Goal: Transaction & Acquisition: Purchase product/service

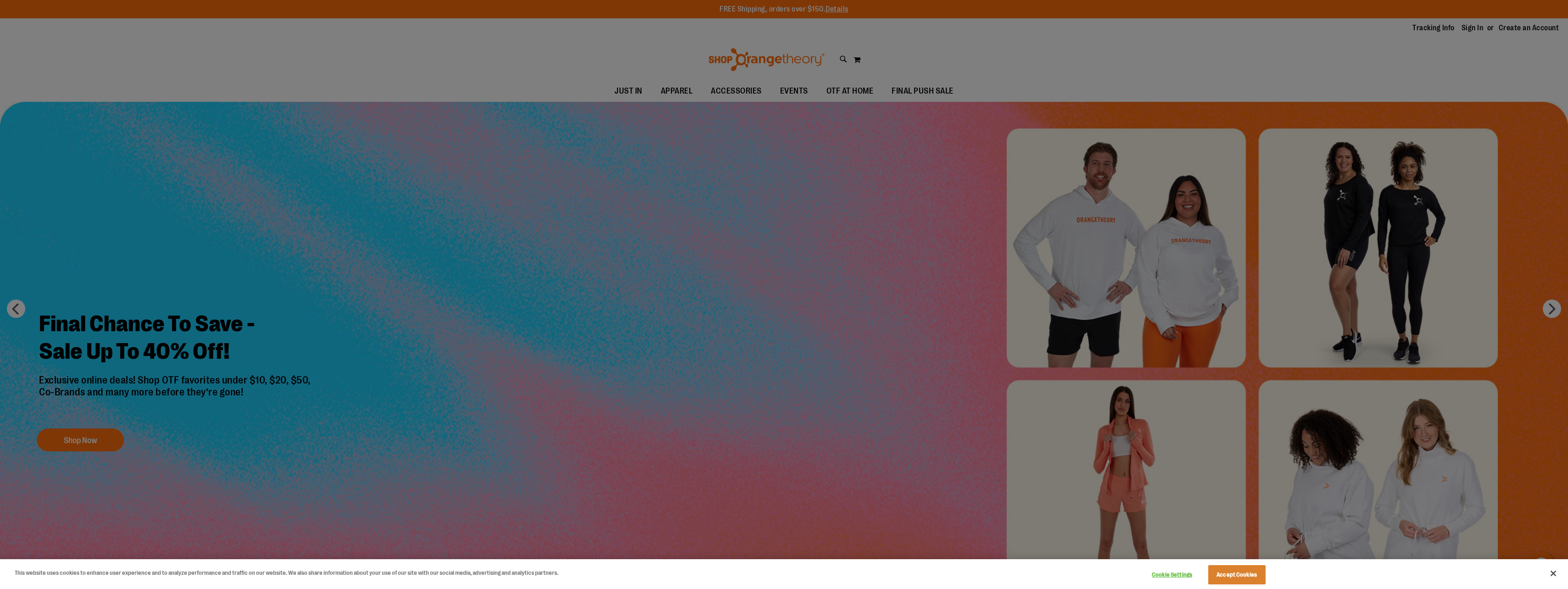
click at [804, 412] on div at bounding box center [784, 294] width 1568 height 589
click at [1226, 579] on button "Accept Cookies" at bounding box center [1237, 575] width 57 height 20
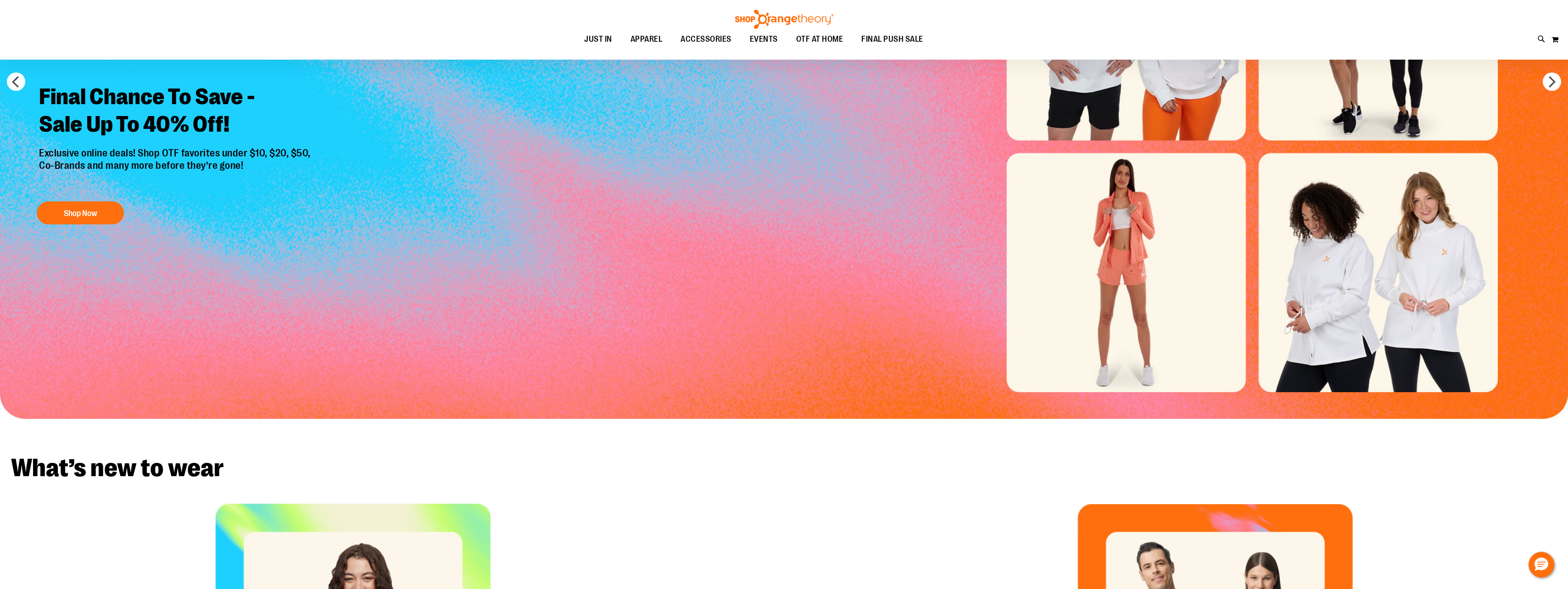
scroll to position [95, 0]
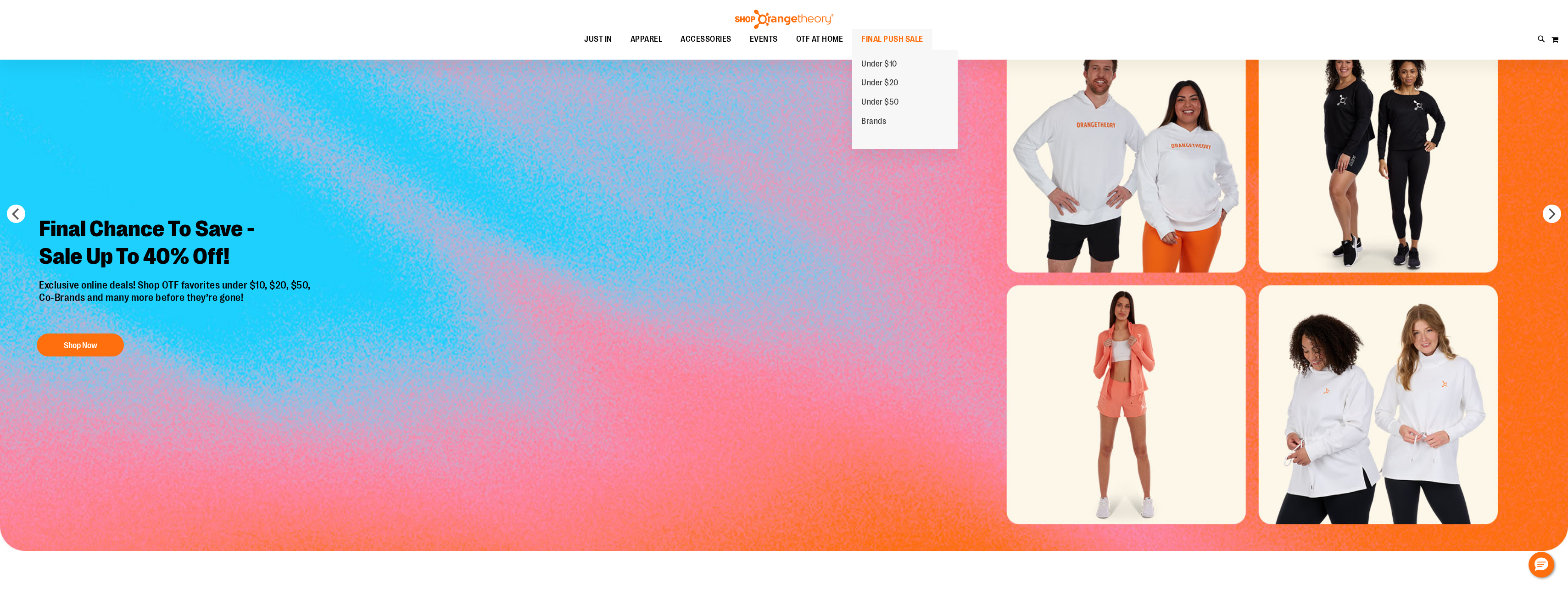
click at [889, 38] on span "FINAL PUSH SALE" at bounding box center [892, 39] width 62 height 21
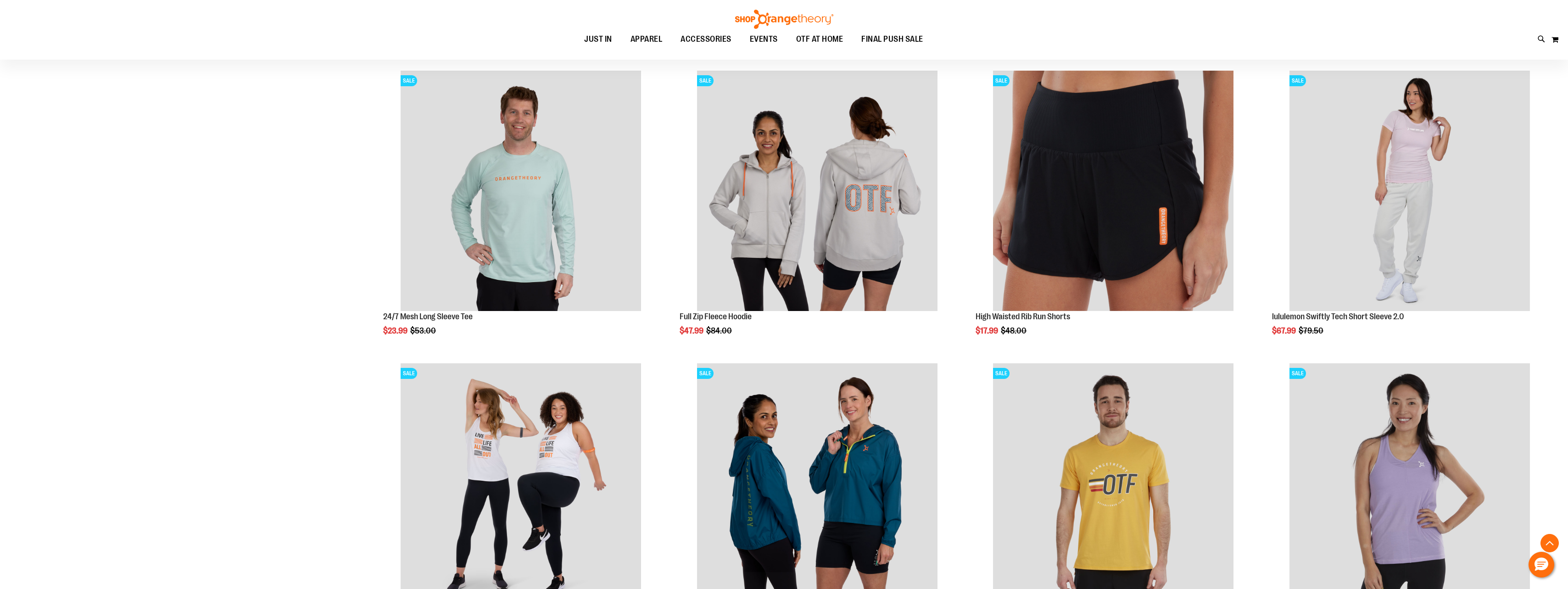
scroll to position [412, 0]
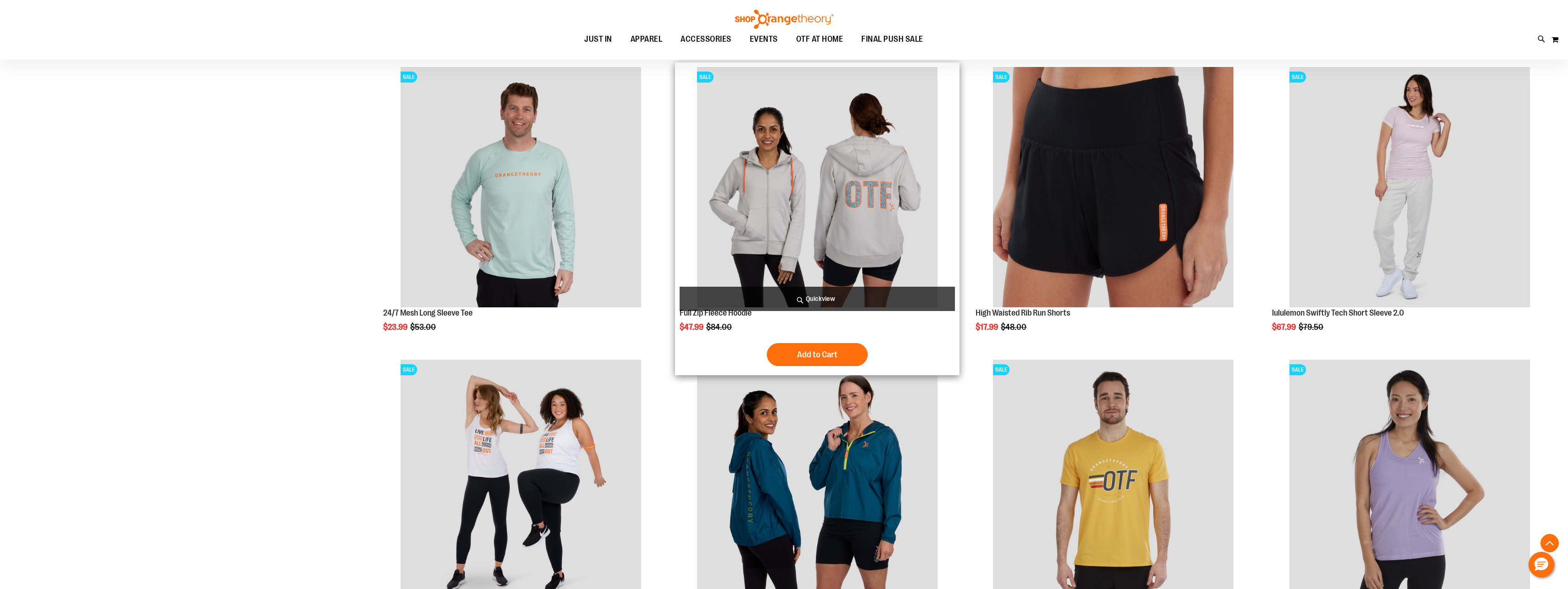
click at [841, 199] on img "product" at bounding box center [817, 187] width 240 height 240
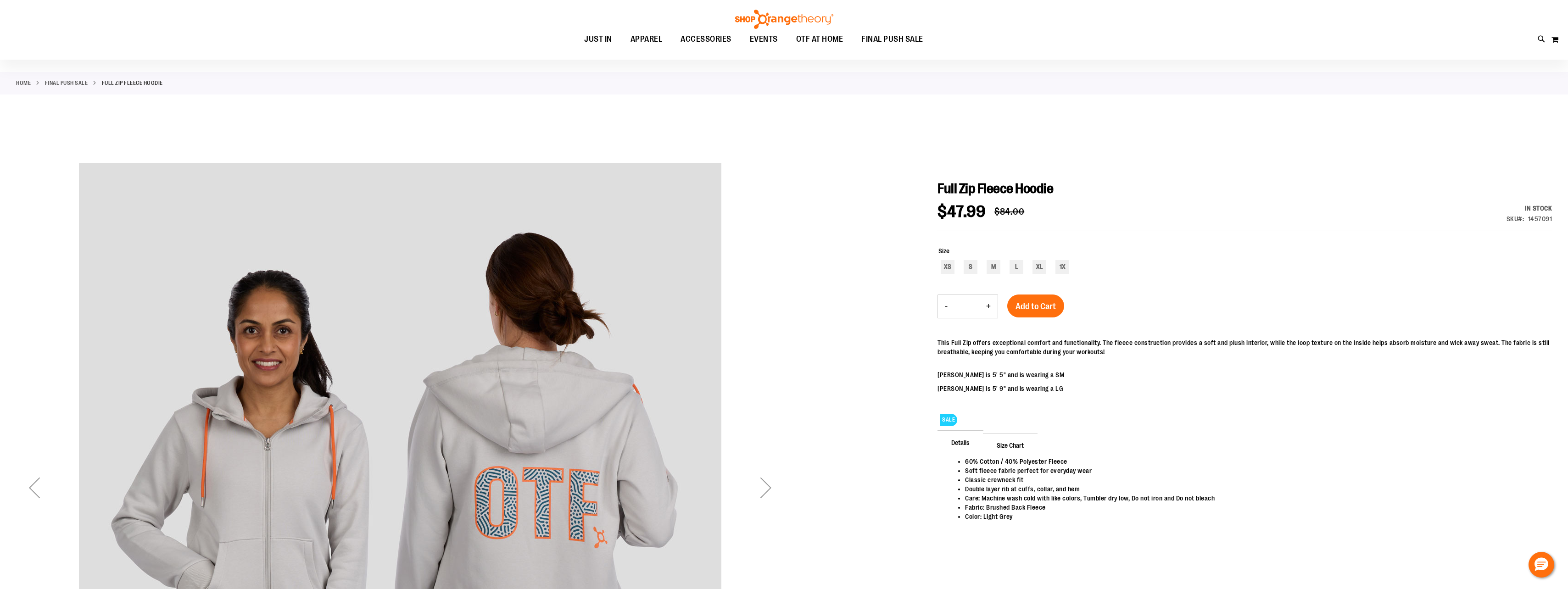
scroll to position [92, 0]
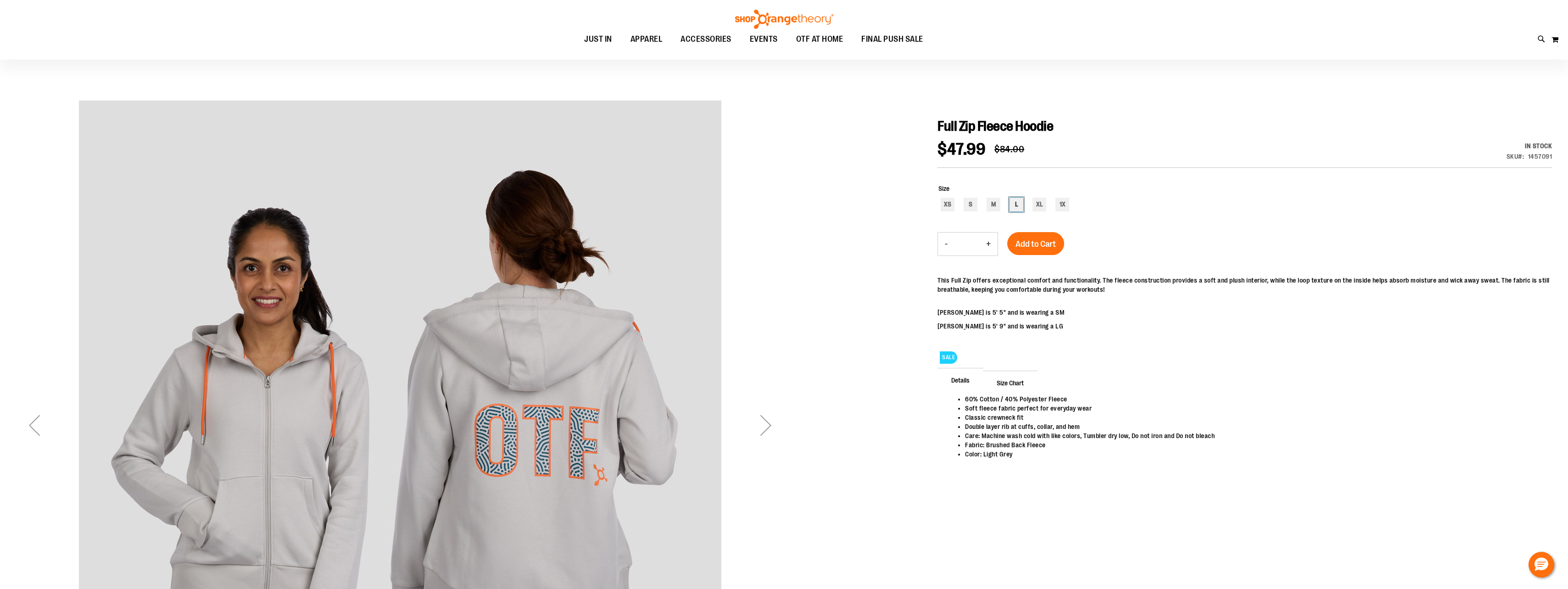
click at [1017, 205] on div "L" at bounding box center [1016, 205] width 14 height 14
type input "***"
click at [1048, 243] on span "Add to Cart" at bounding box center [1036, 244] width 40 height 10
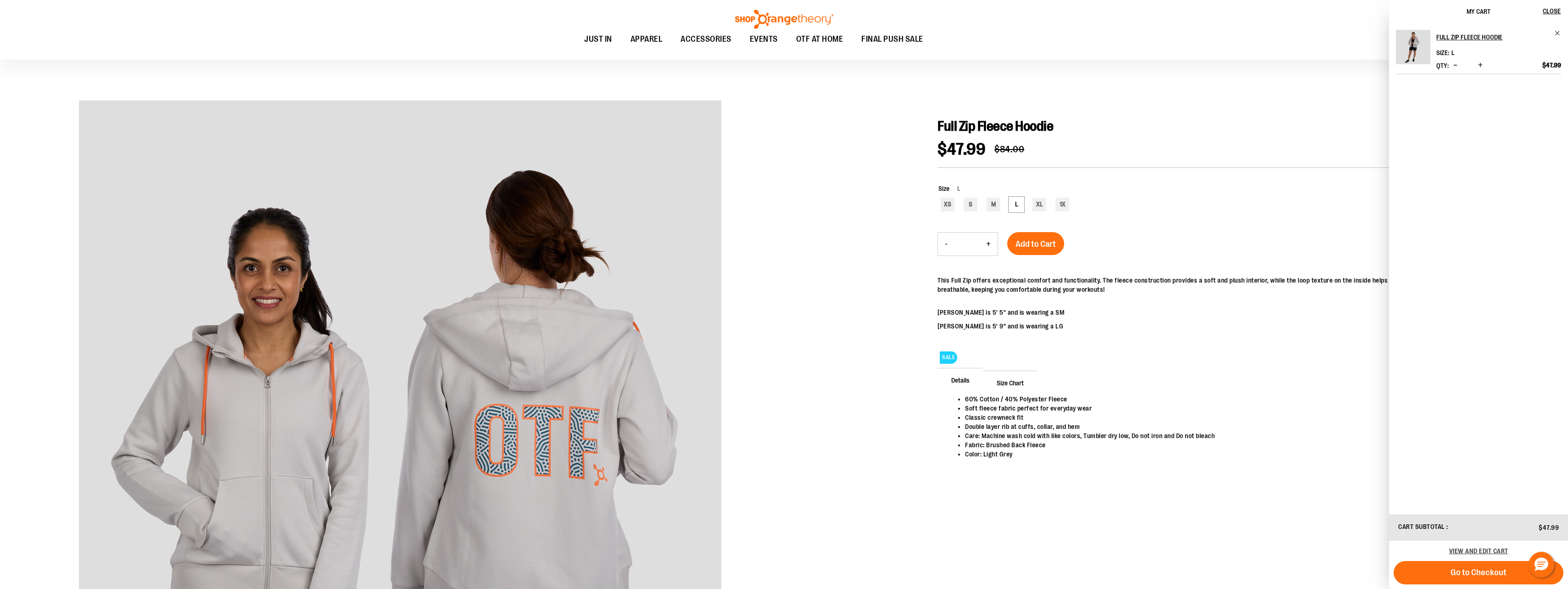
click at [1298, 551] on div at bounding box center [784, 450] width 1536 height 818
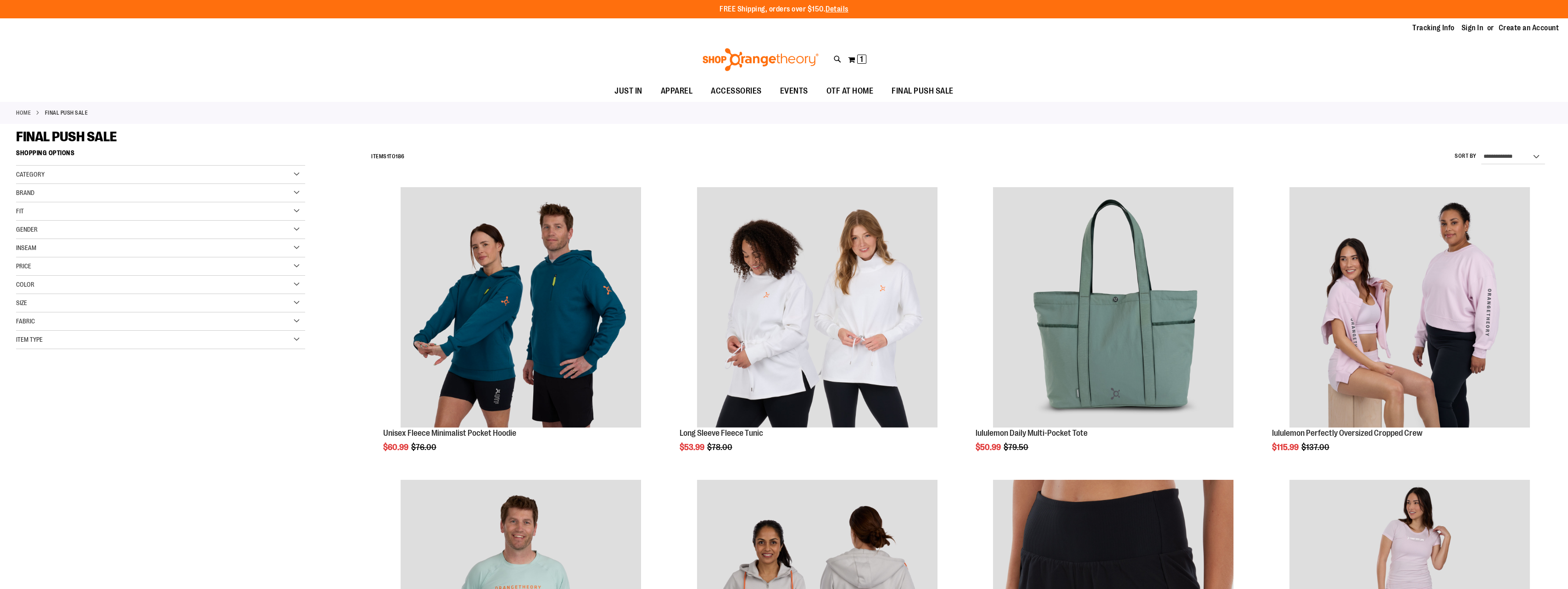
scroll to position [507, 0]
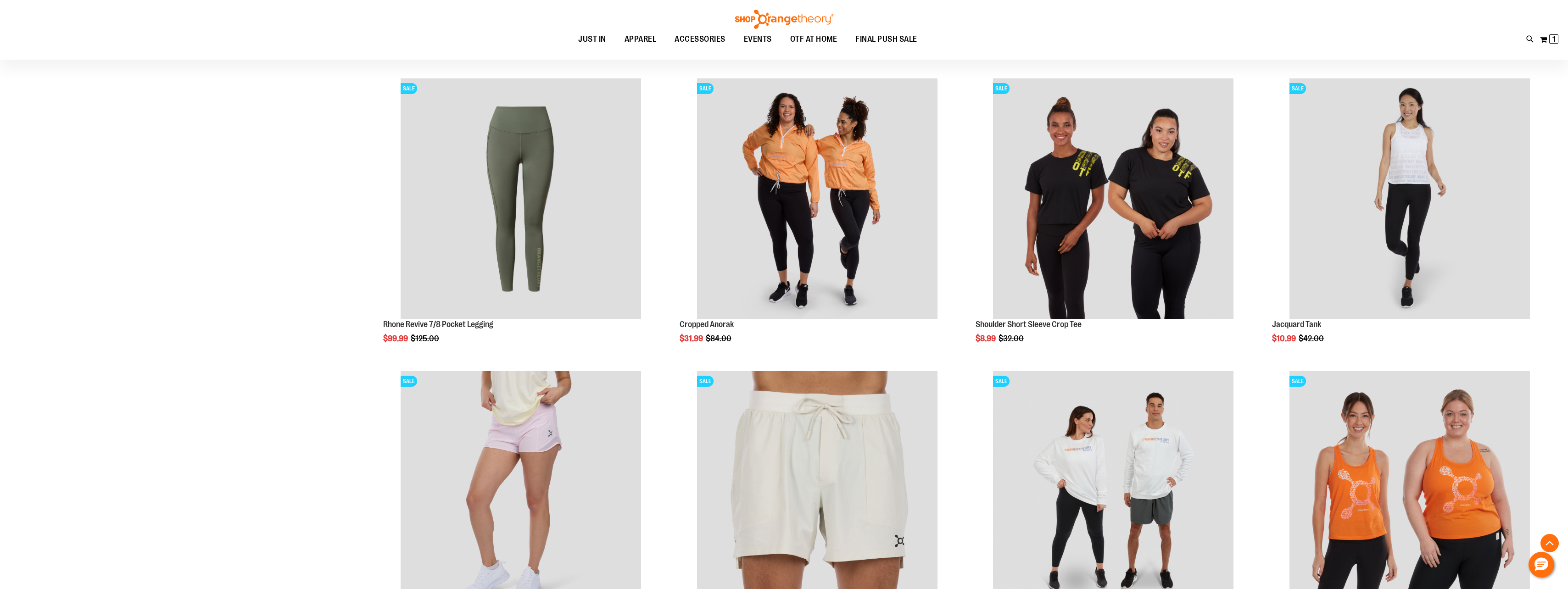
scroll to position [1149, 0]
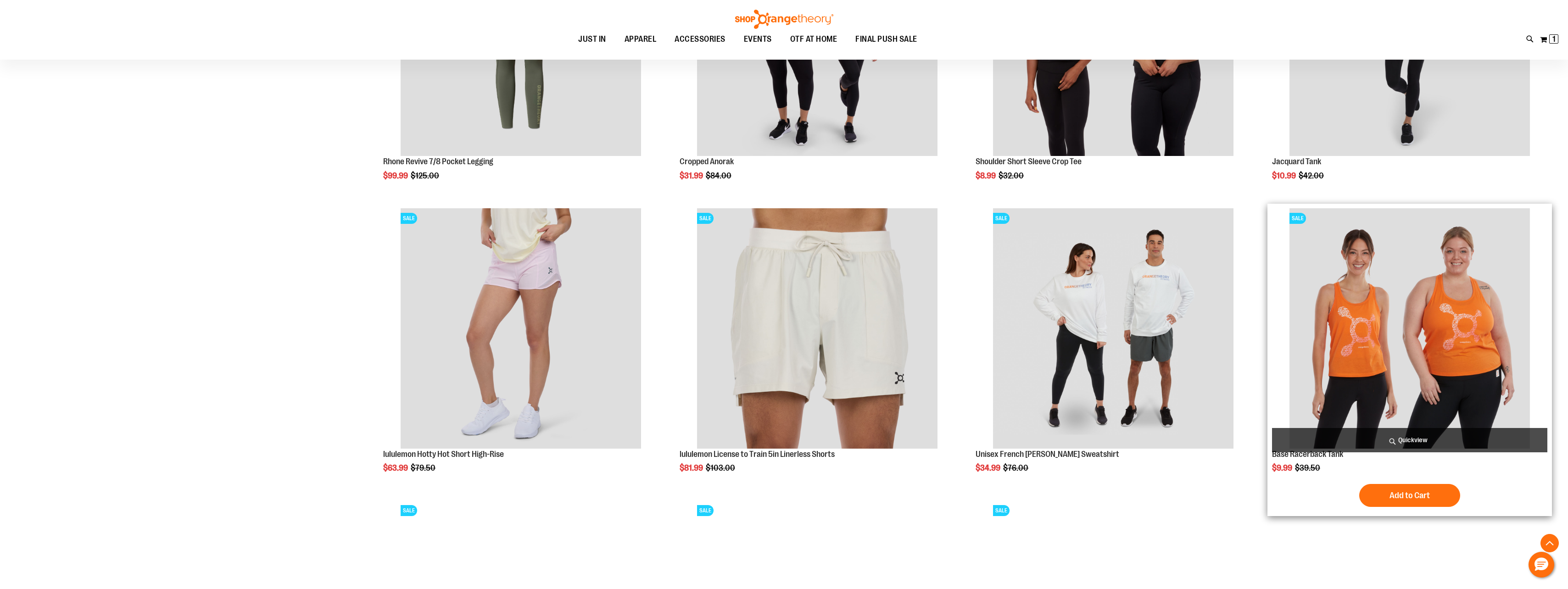
click at [1386, 366] on img "product" at bounding box center [1409, 328] width 240 height 240
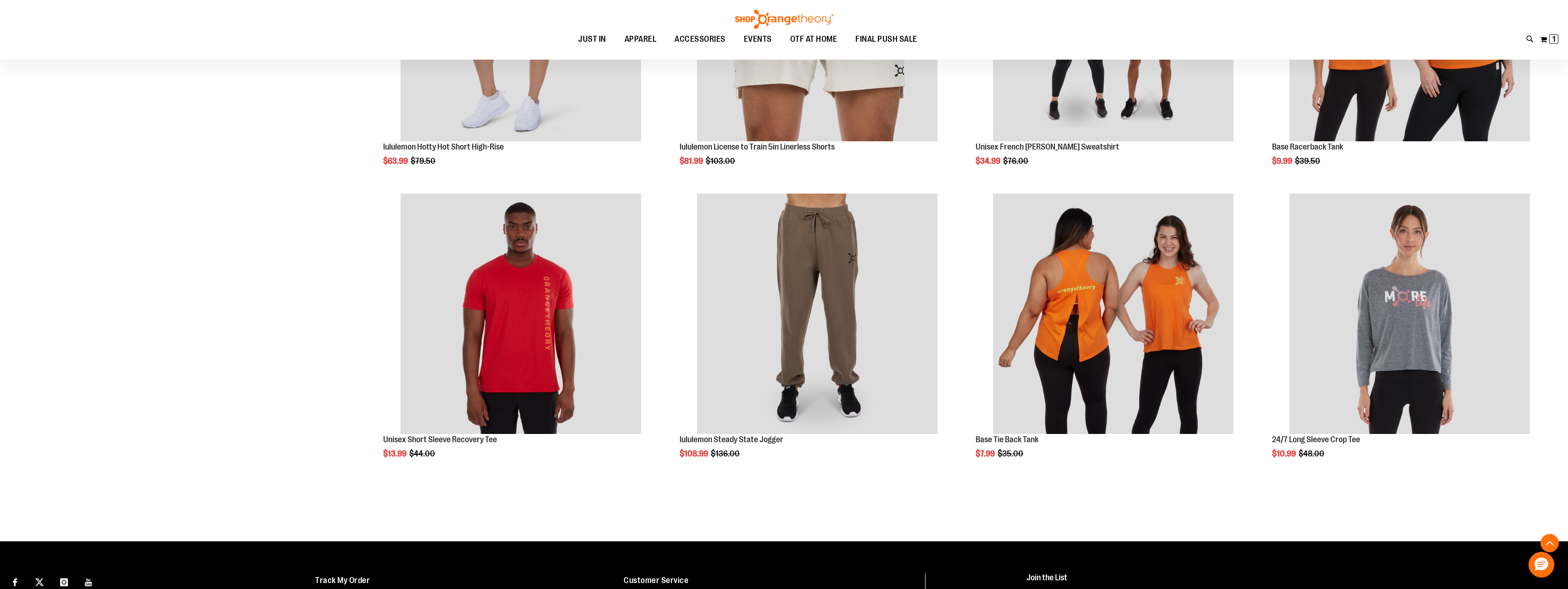
scroll to position [596, 0]
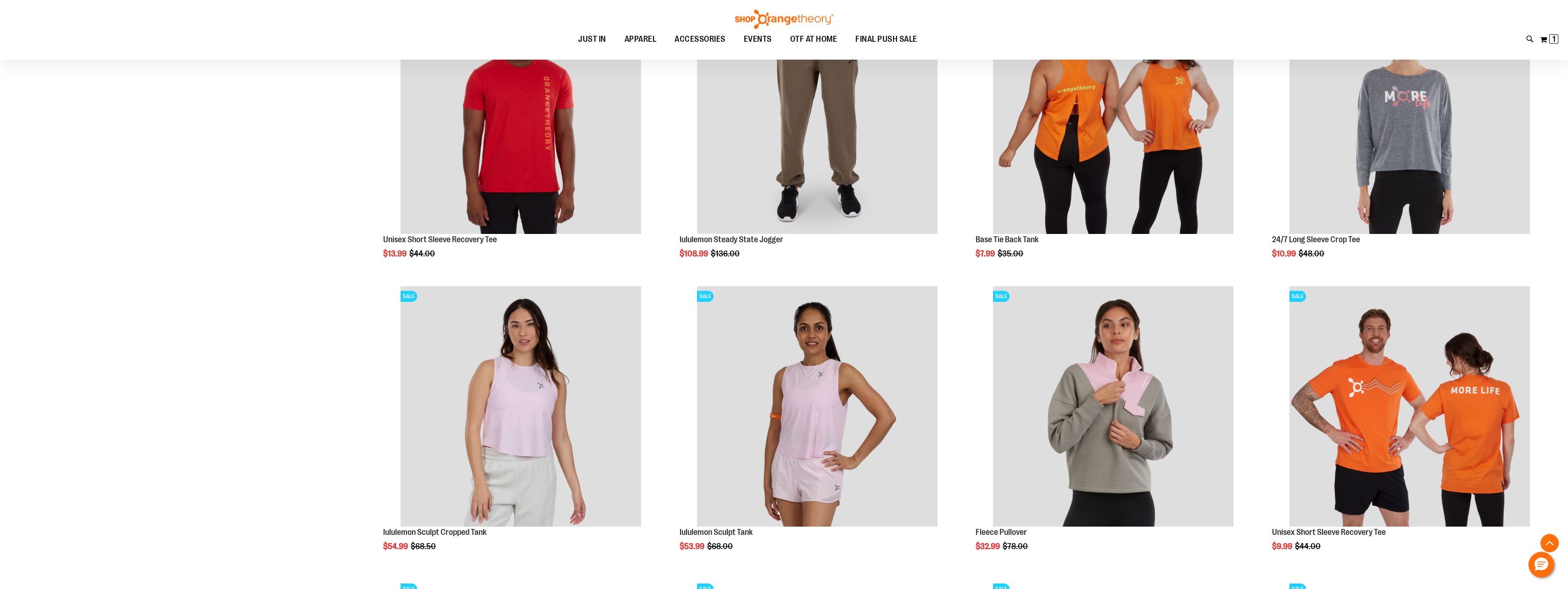
scroll to position [825, 0]
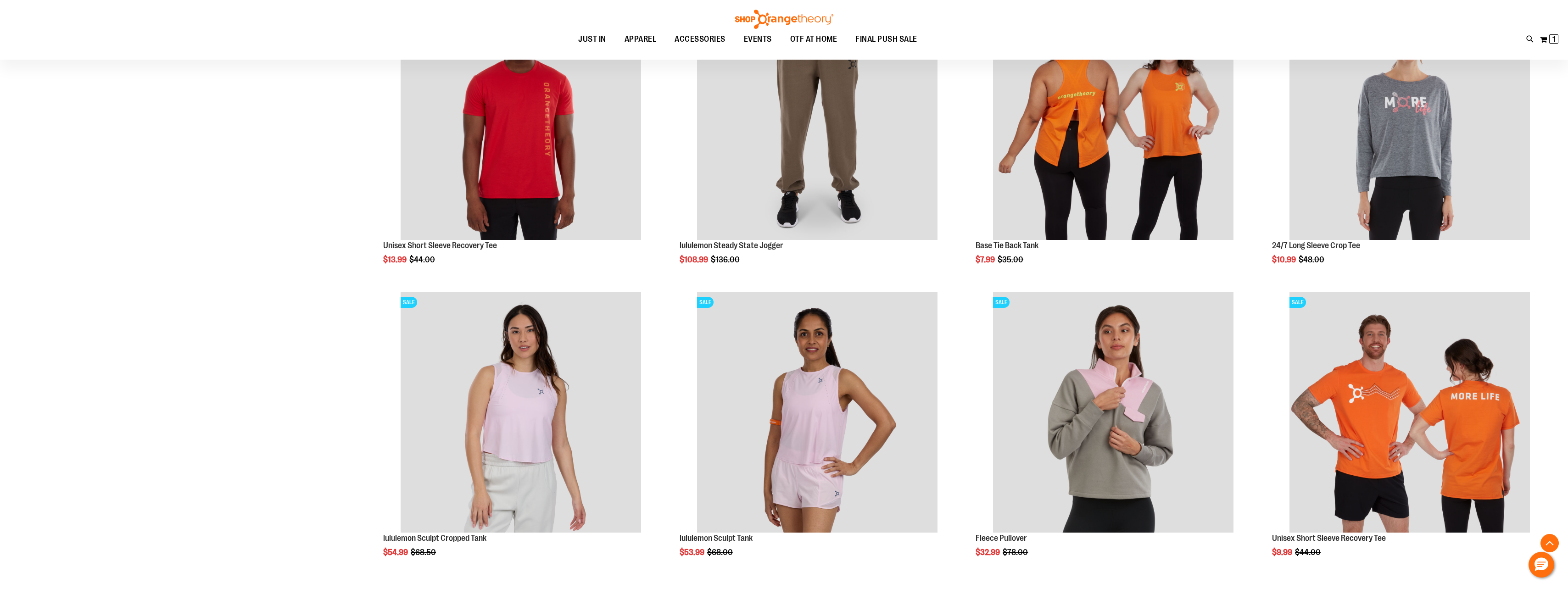
scroll to position [550, 0]
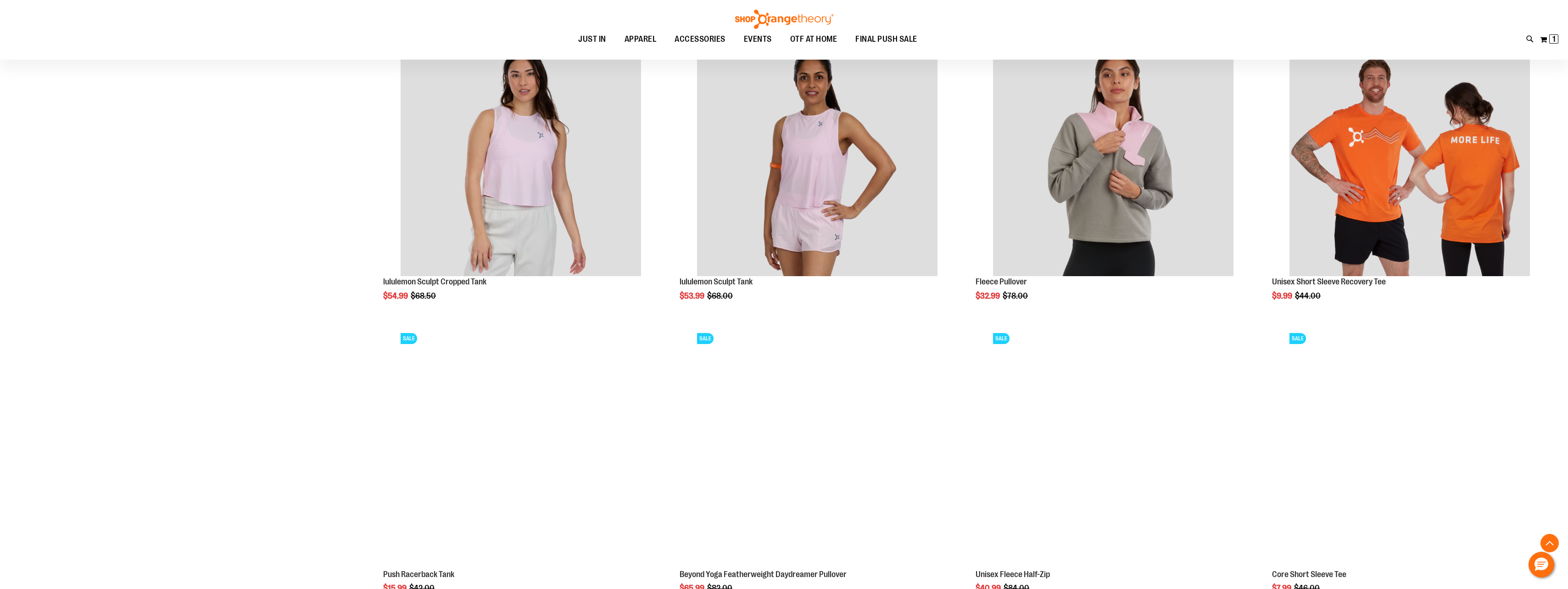
scroll to position [1055, 0]
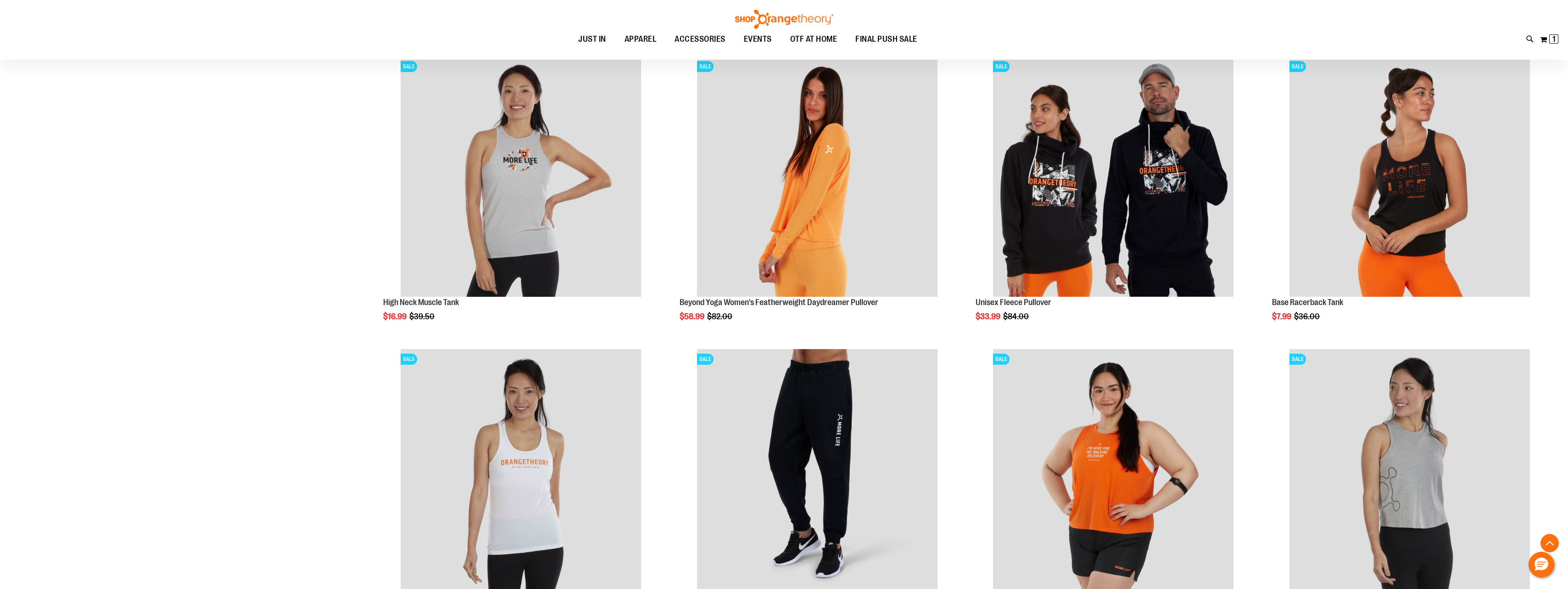
scroll to position [1604, 0]
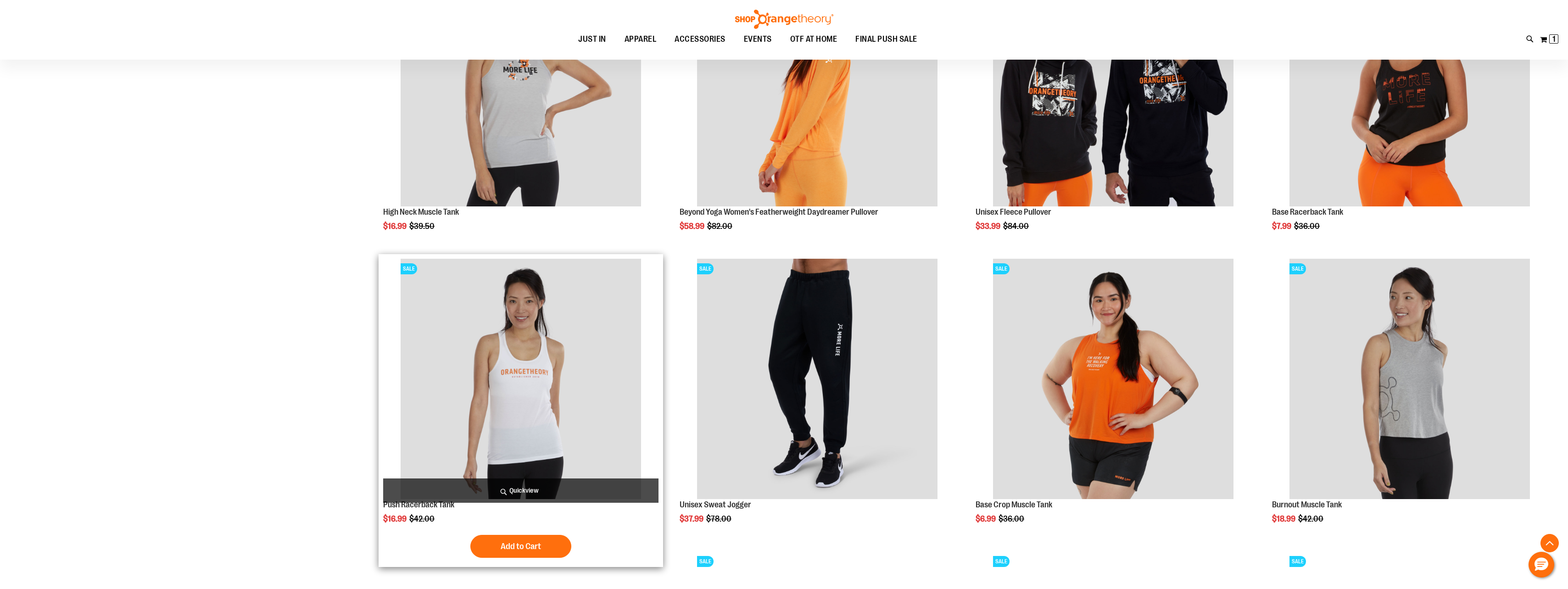
click at [526, 435] on img "product" at bounding box center [520, 378] width 240 height 240
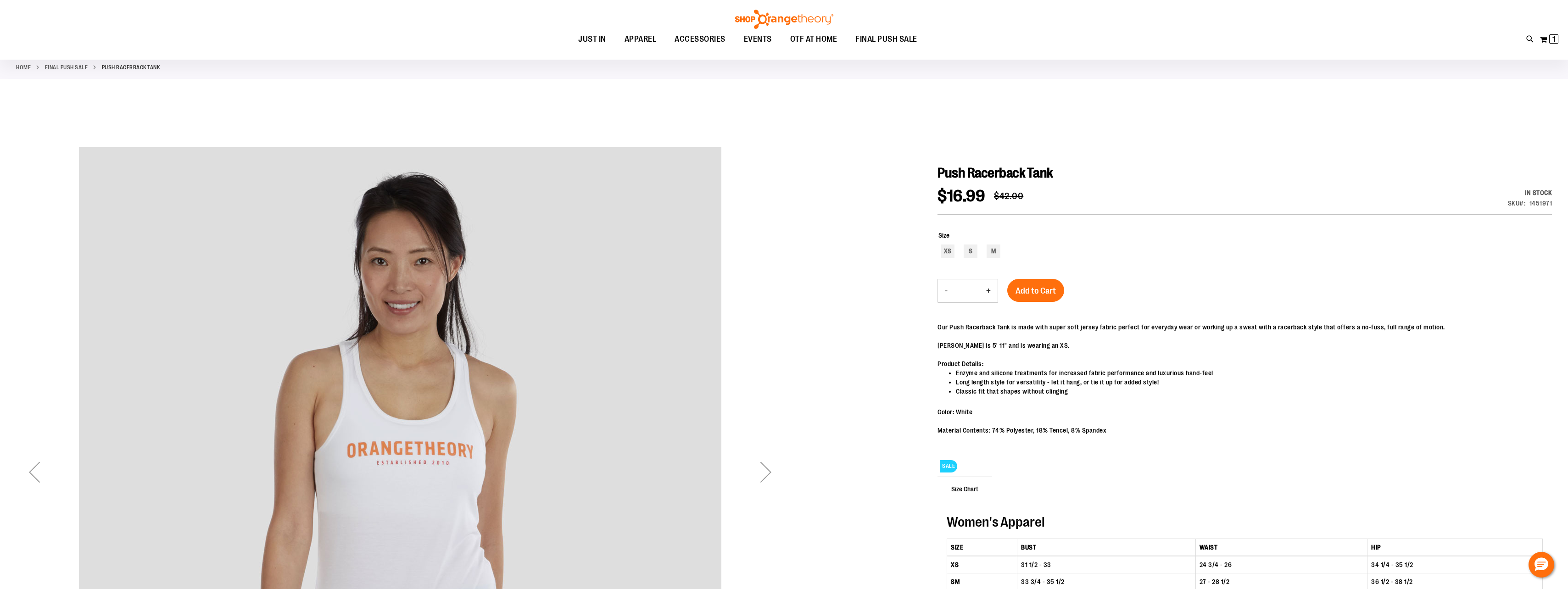
scroll to position [137, 0]
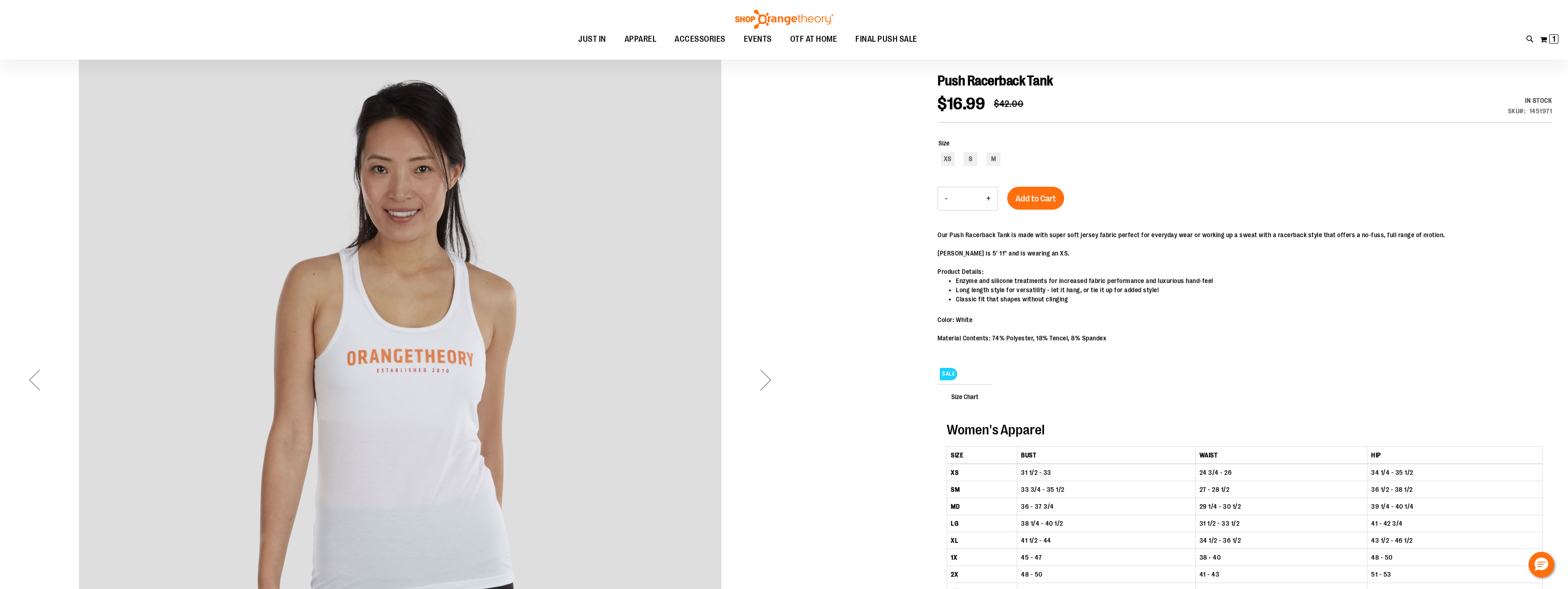
click at [768, 379] on div "Next" at bounding box center [766, 379] width 37 height 37
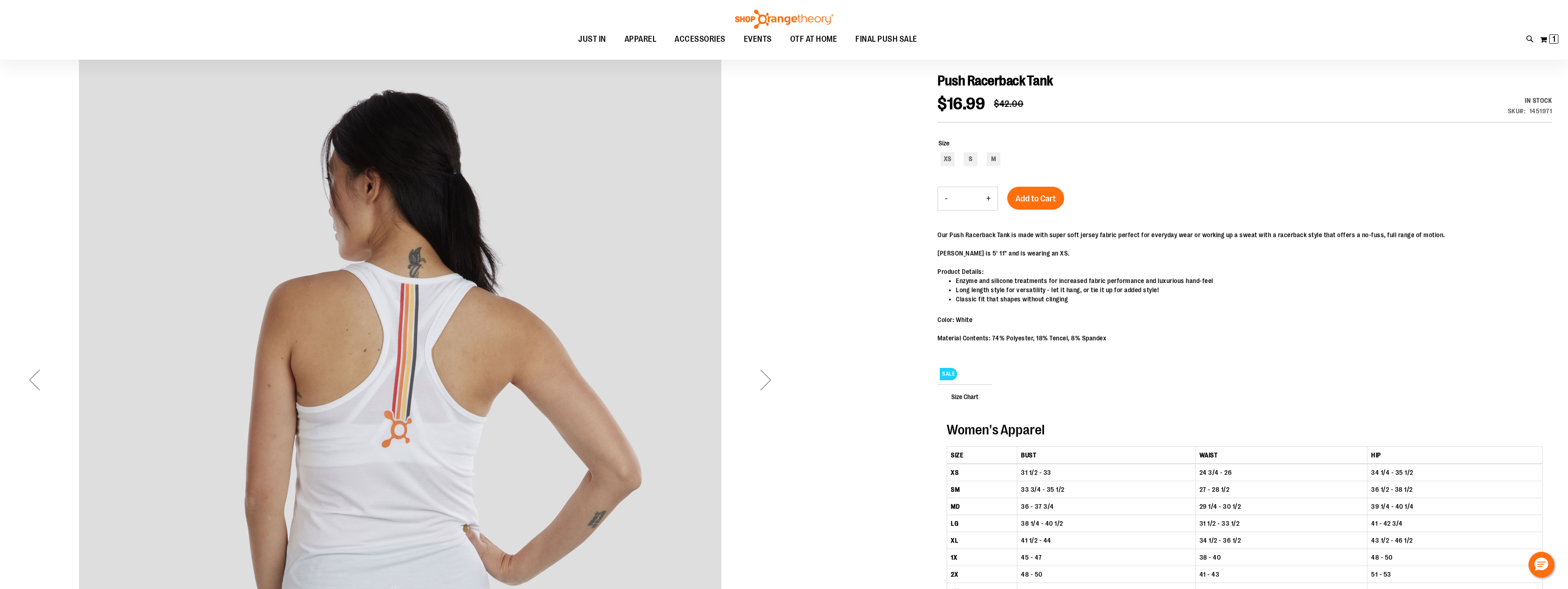
click at [768, 379] on div "Next" at bounding box center [766, 379] width 37 height 37
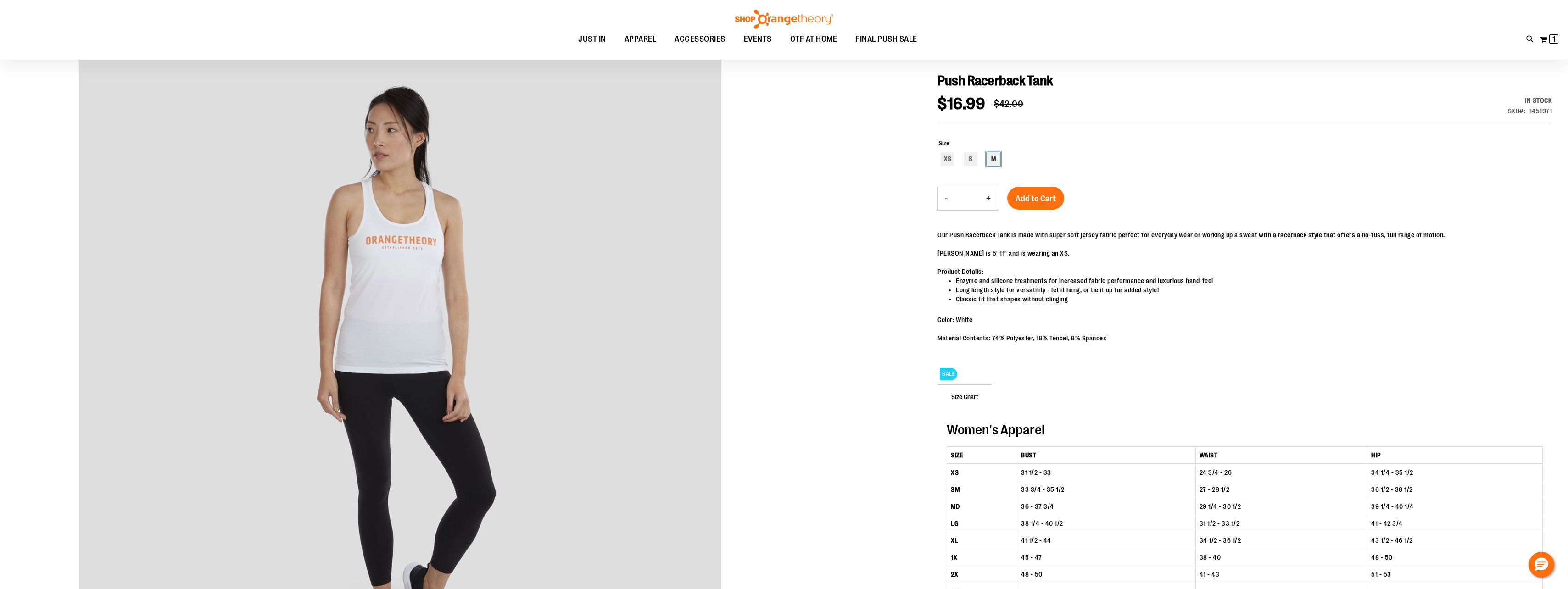
click at [988, 159] on div "M" at bounding box center [993, 159] width 14 height 14
type input "***"
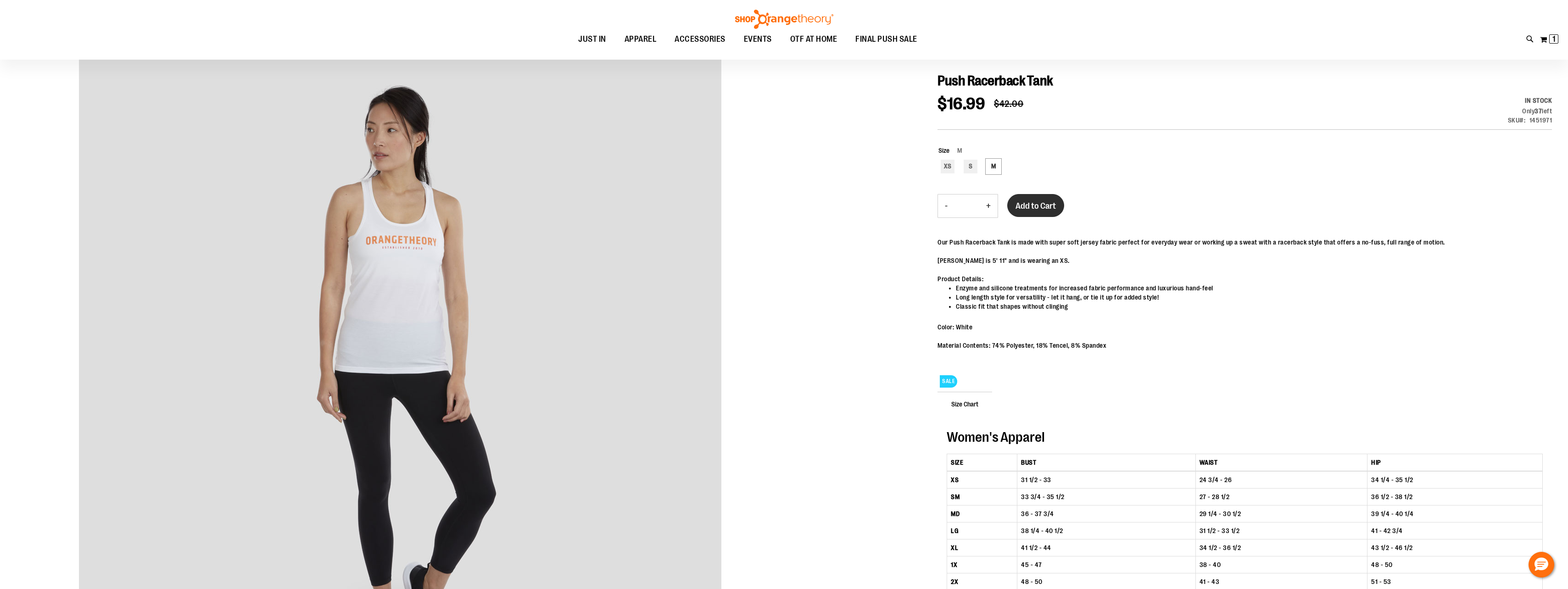
click at [1039, 202] on span "Add to Cart" at bounding box center [1036, 206] width 40 height 10
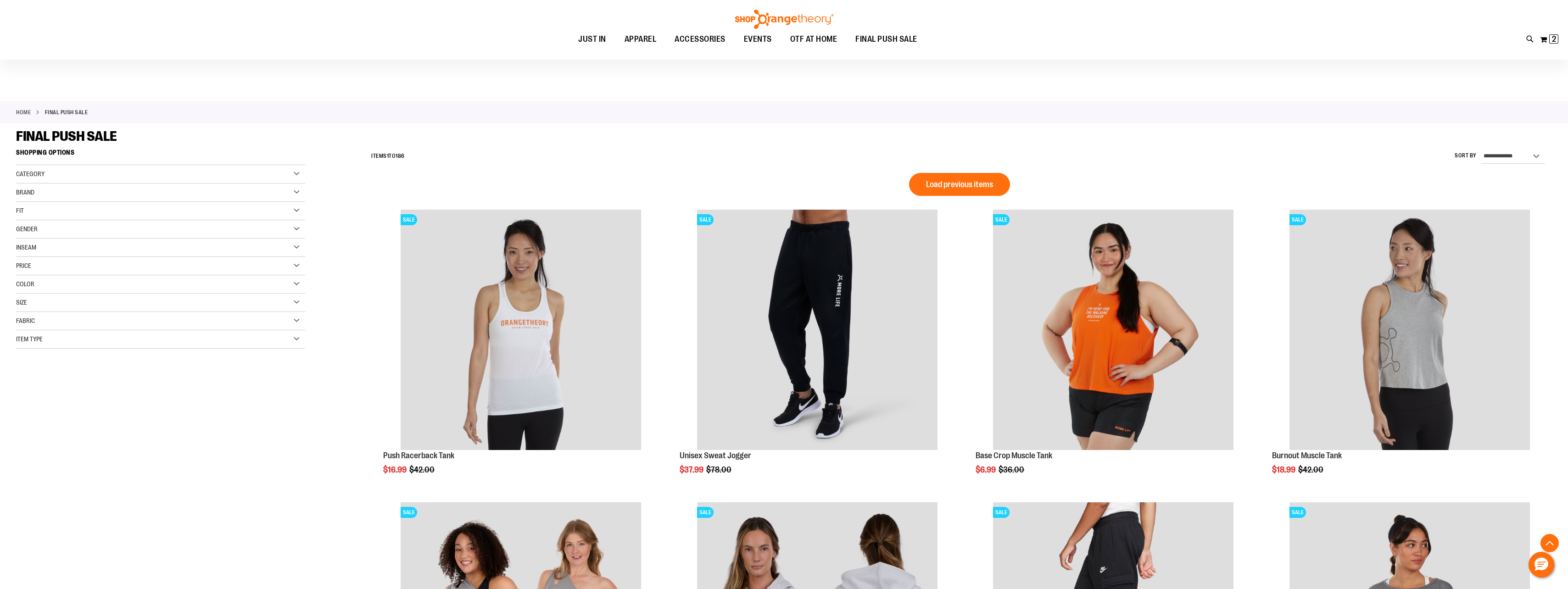
scroll to position [716, 0]
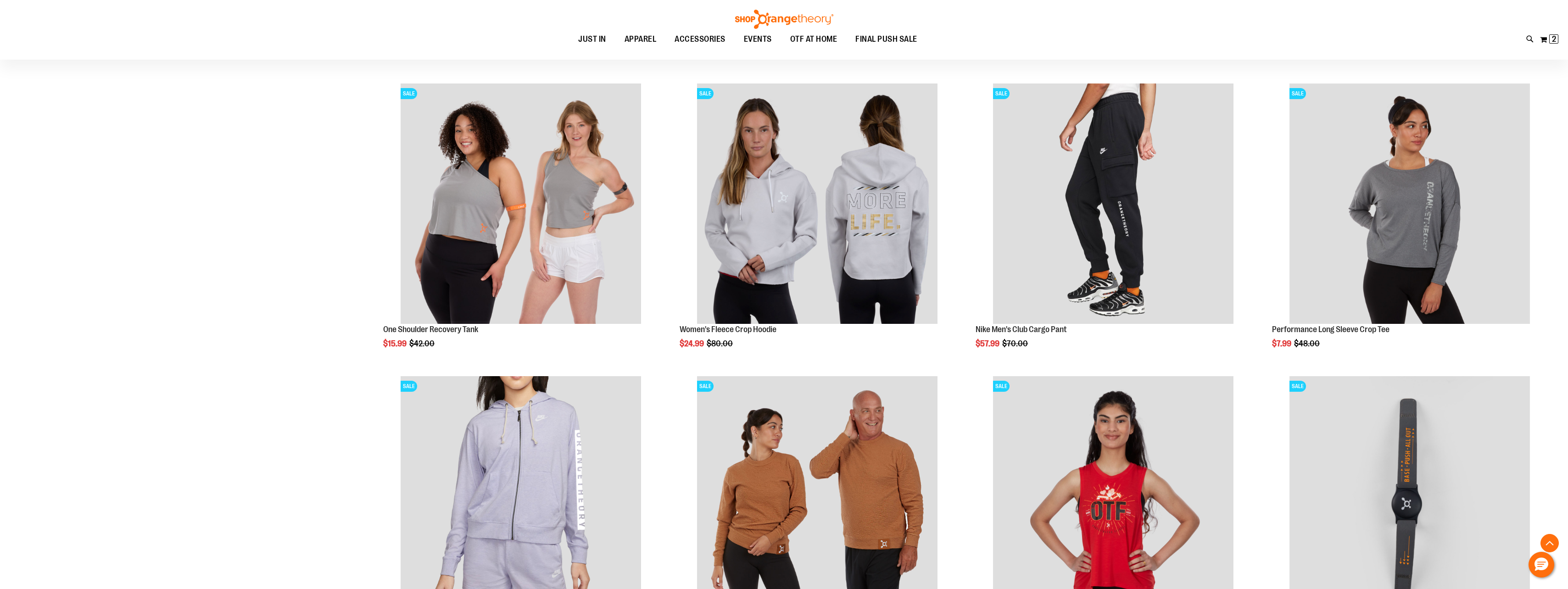
scroll to position [532, 0]
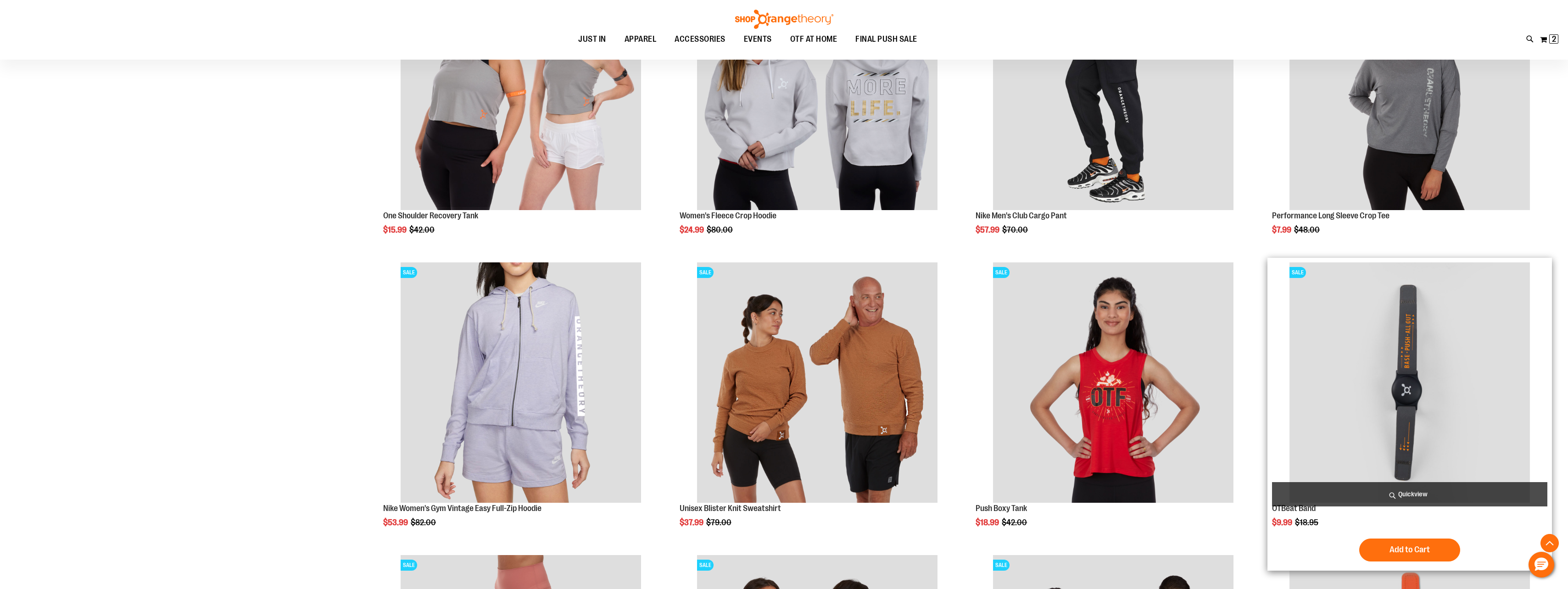
click at [1448, 427] on img "product" at bounding box center [1409, 382] width 240 height 240
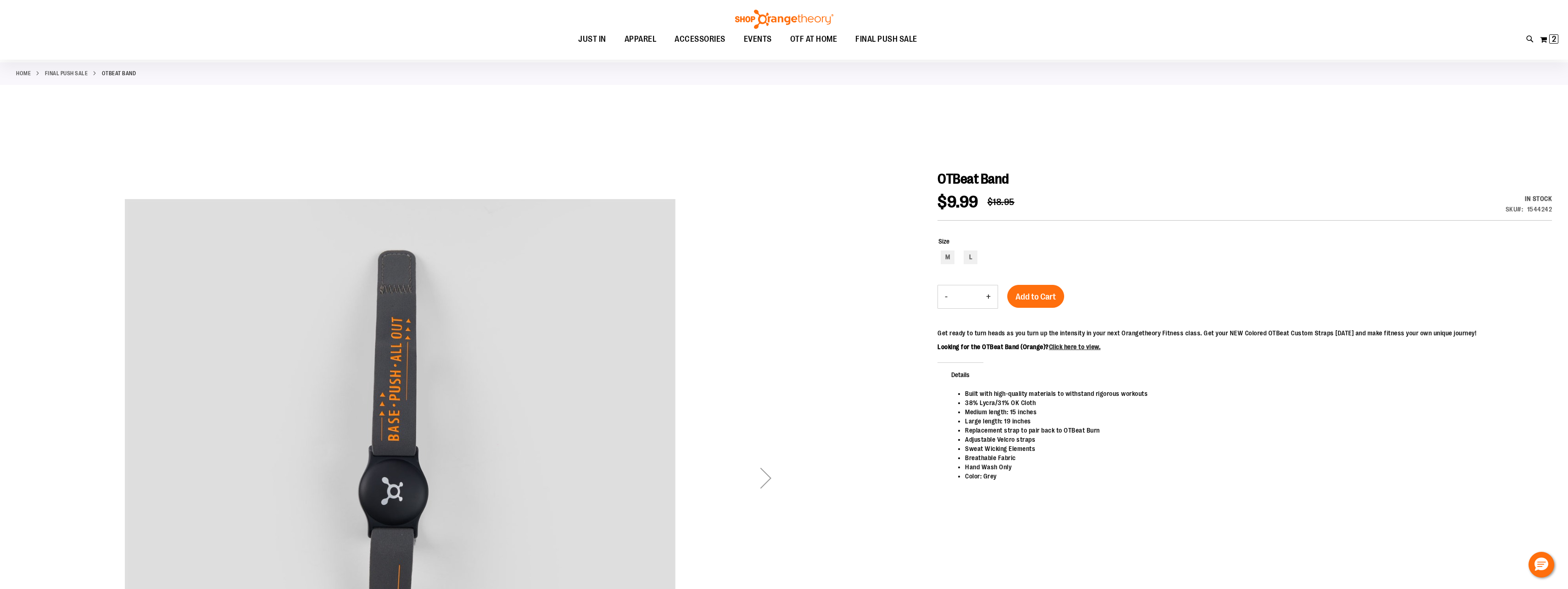
scroll to position [137, 0]
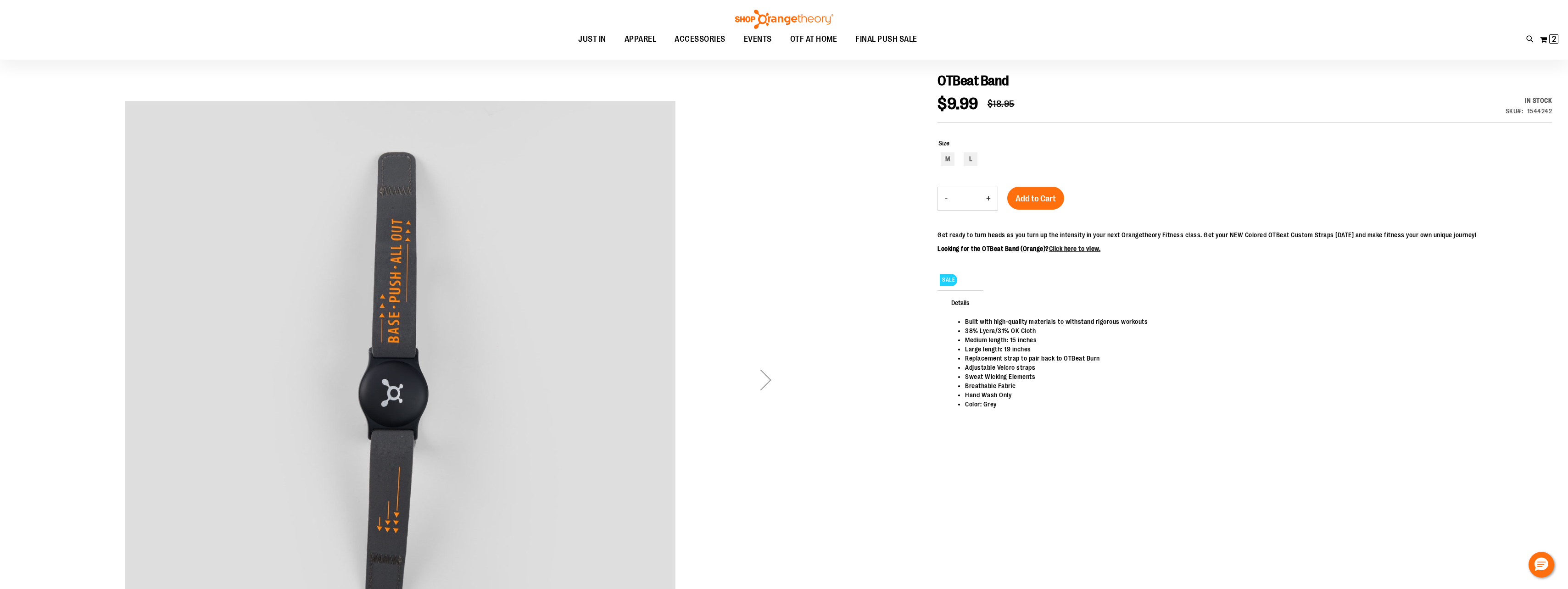
click at [768, 381] on div "Next" at bounding box center [766, 379] width 37 height 37
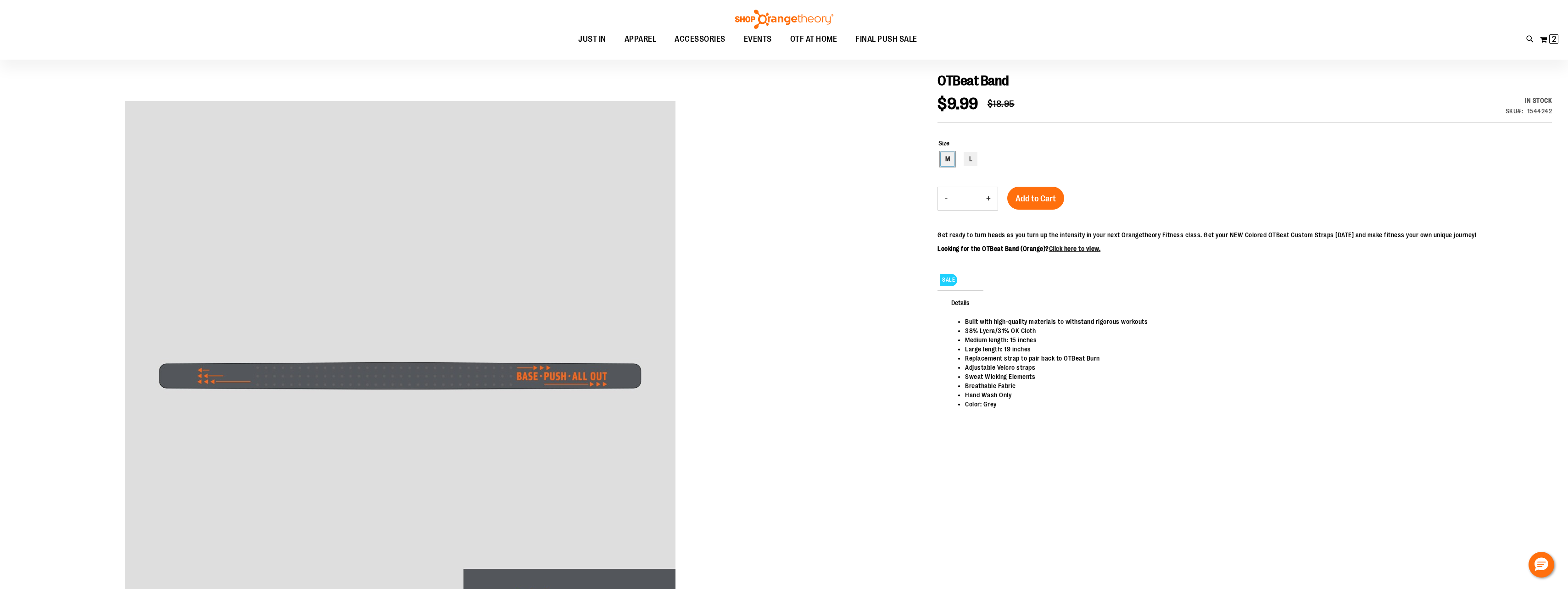
click at [949, 161] on div "M" at bounding box center [948, 159] width 14 height 14
type input "***"
click at [1046, 202] on span "Add to Cart" at bounding box center [1036, 199] width 40 height 10
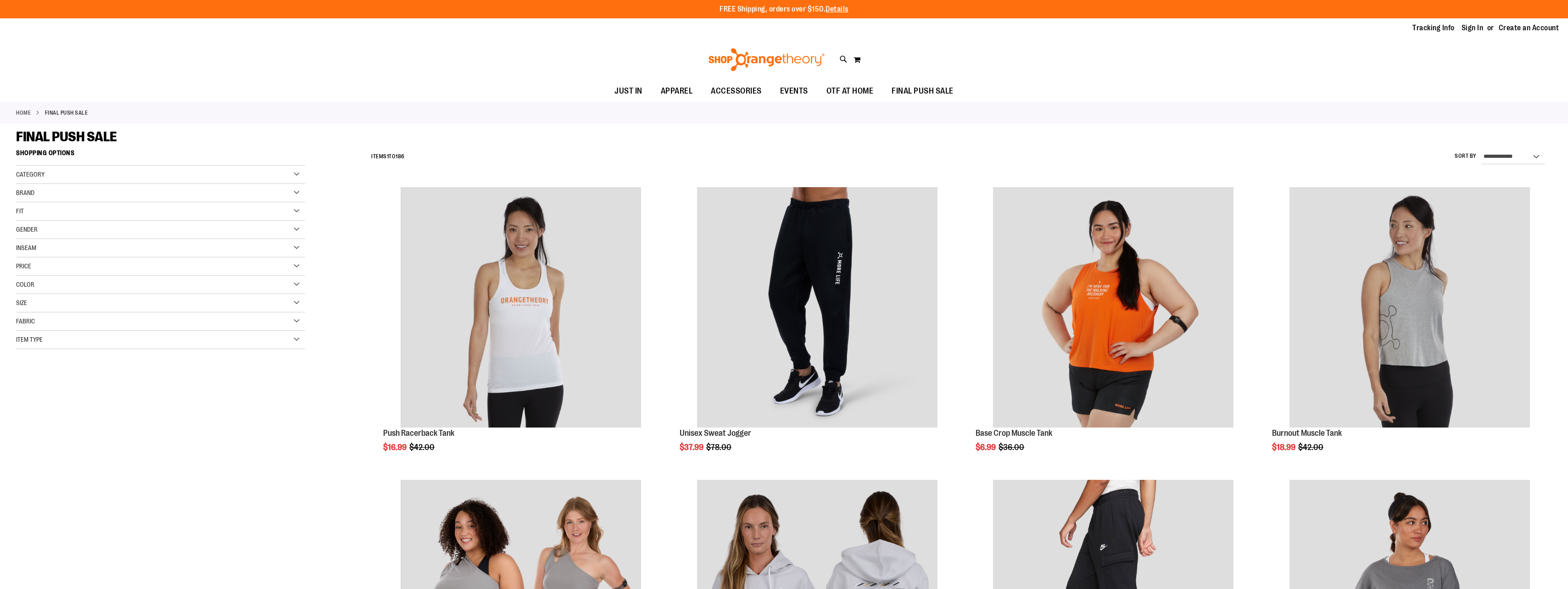
scroll to position [630, 0]
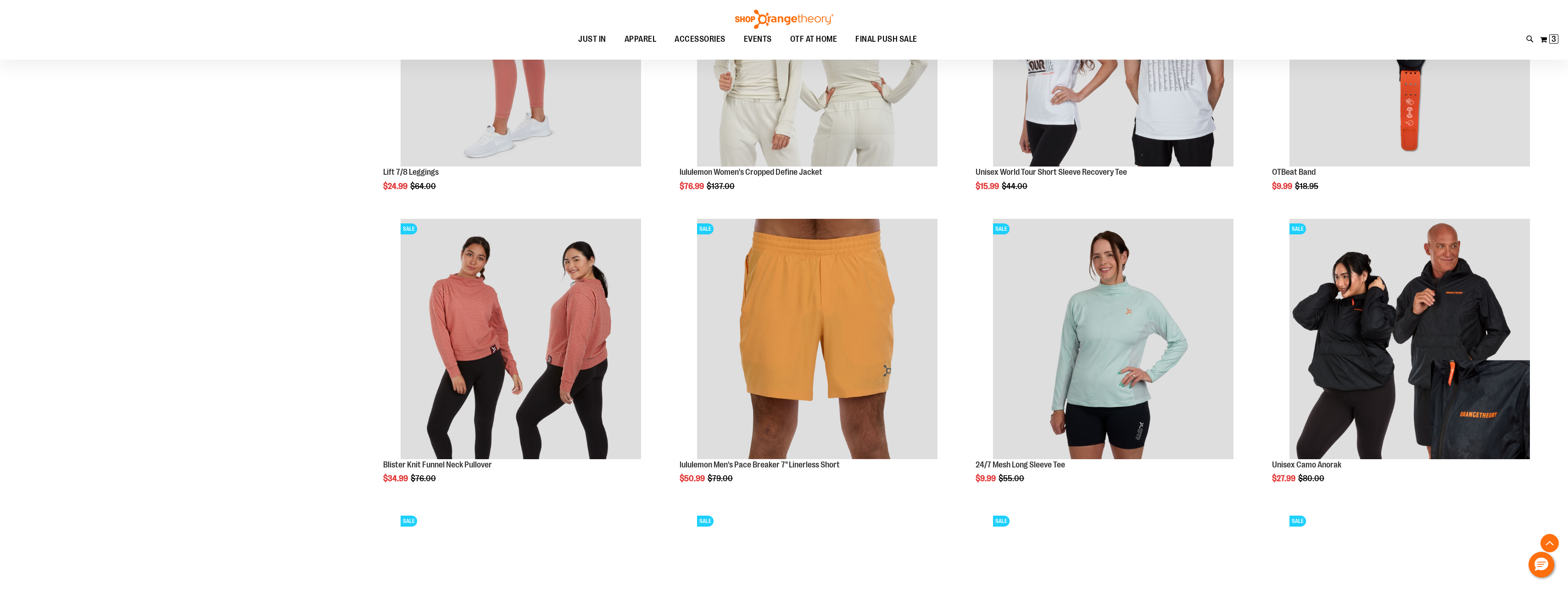
scroll to position [1271, 0]
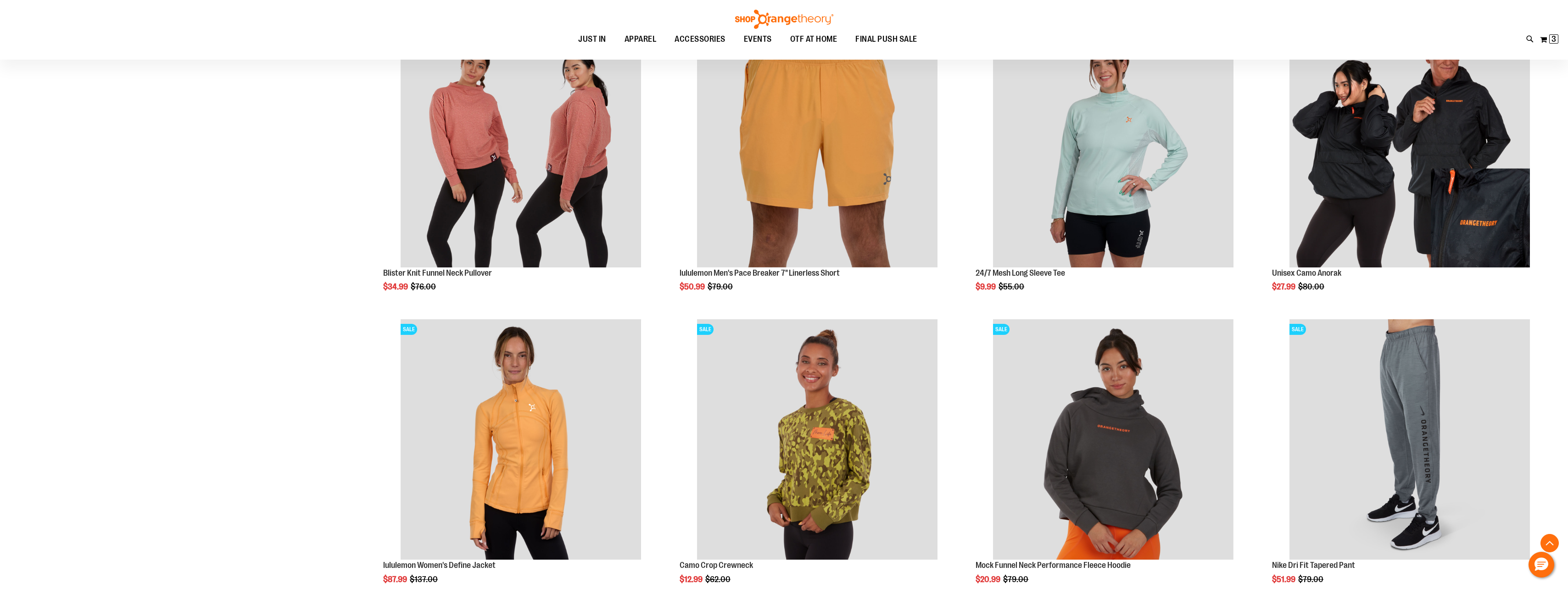
scroll to position [1455, 0]
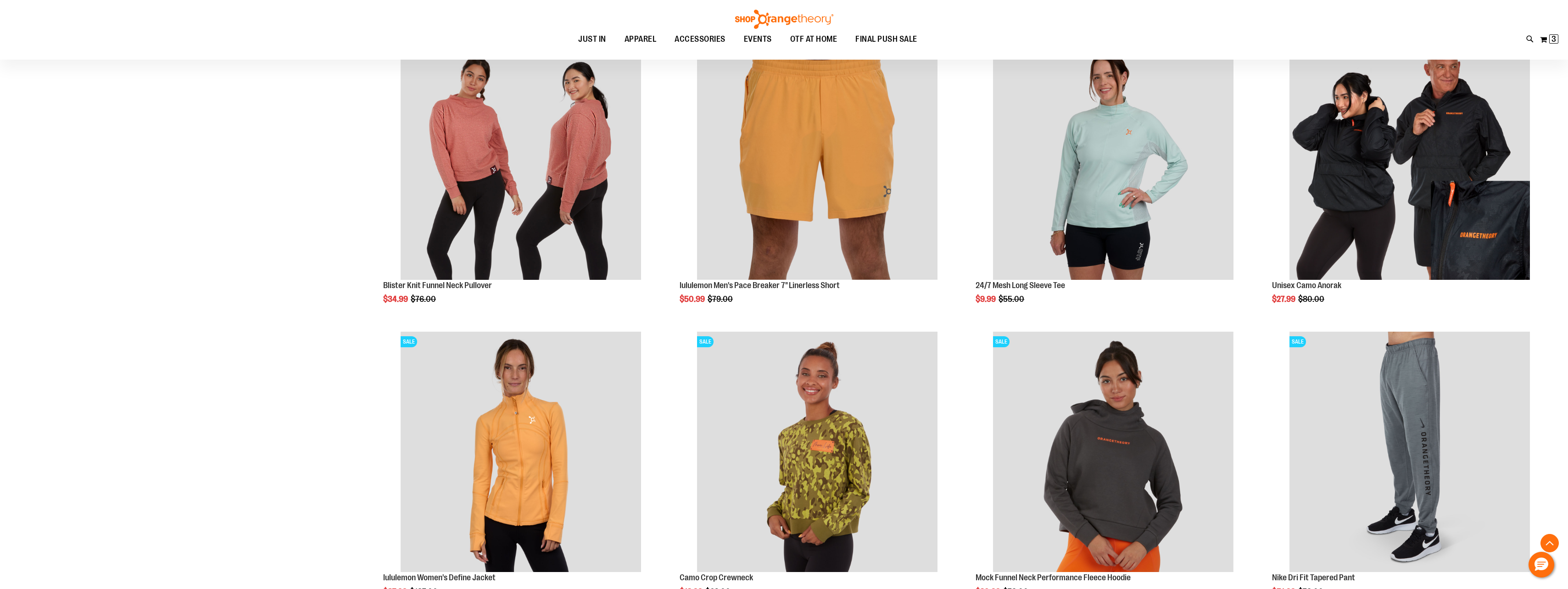
scroll to position [1226, 0]
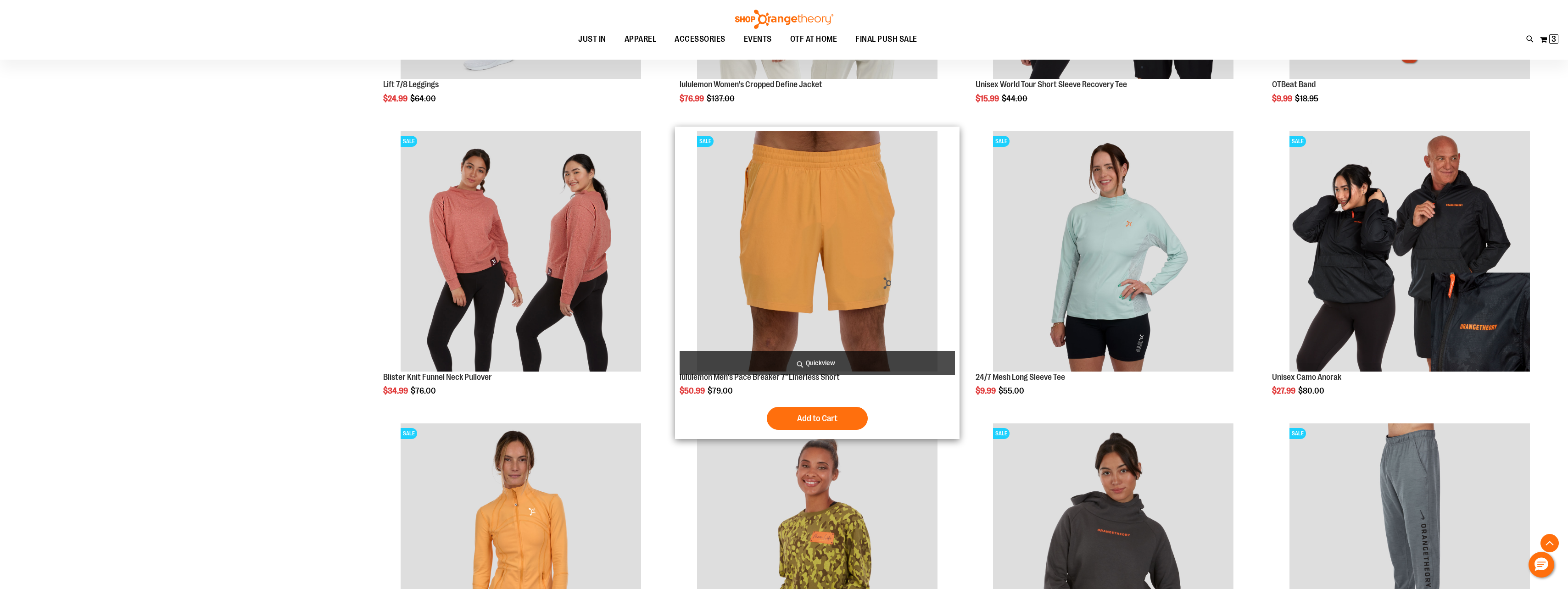
click at [870, 203] on img "product" at bounding box center [817, 251] width 240 height 240
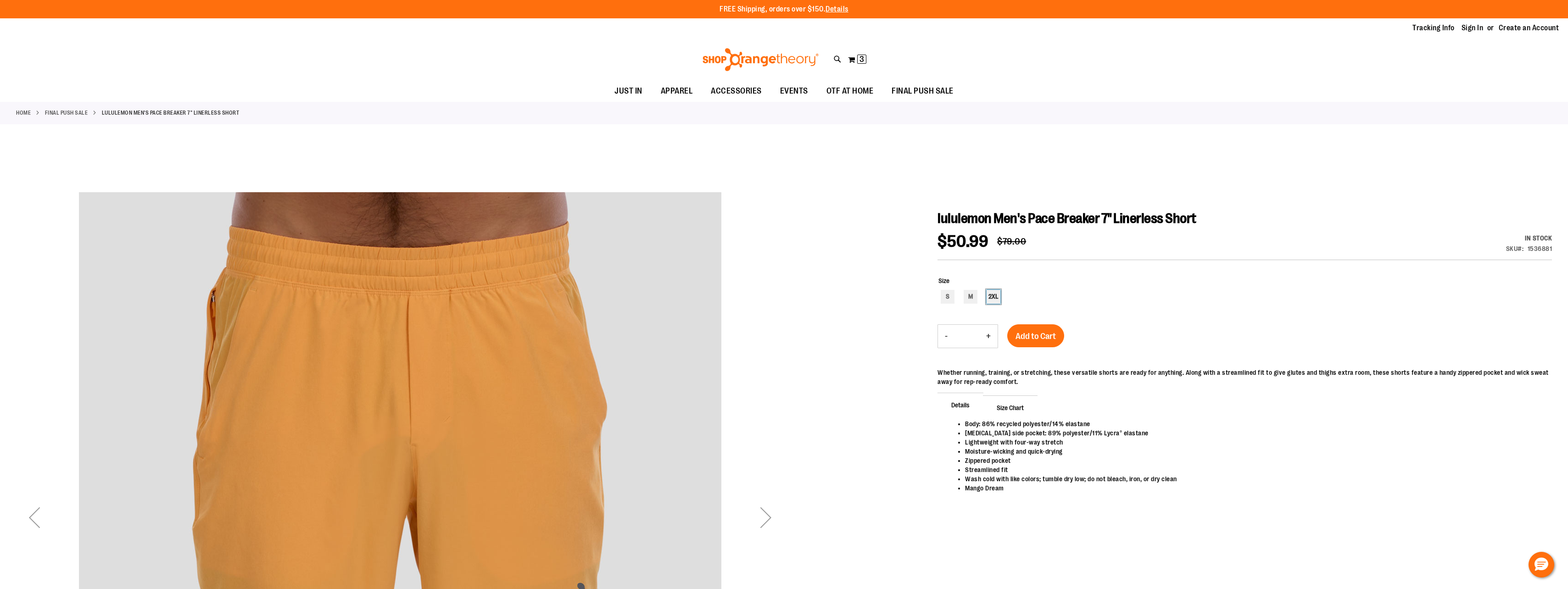
click at [993, 297] on div "2XL" at bounding box center [993, 296] width 14 height 14
type input "***"
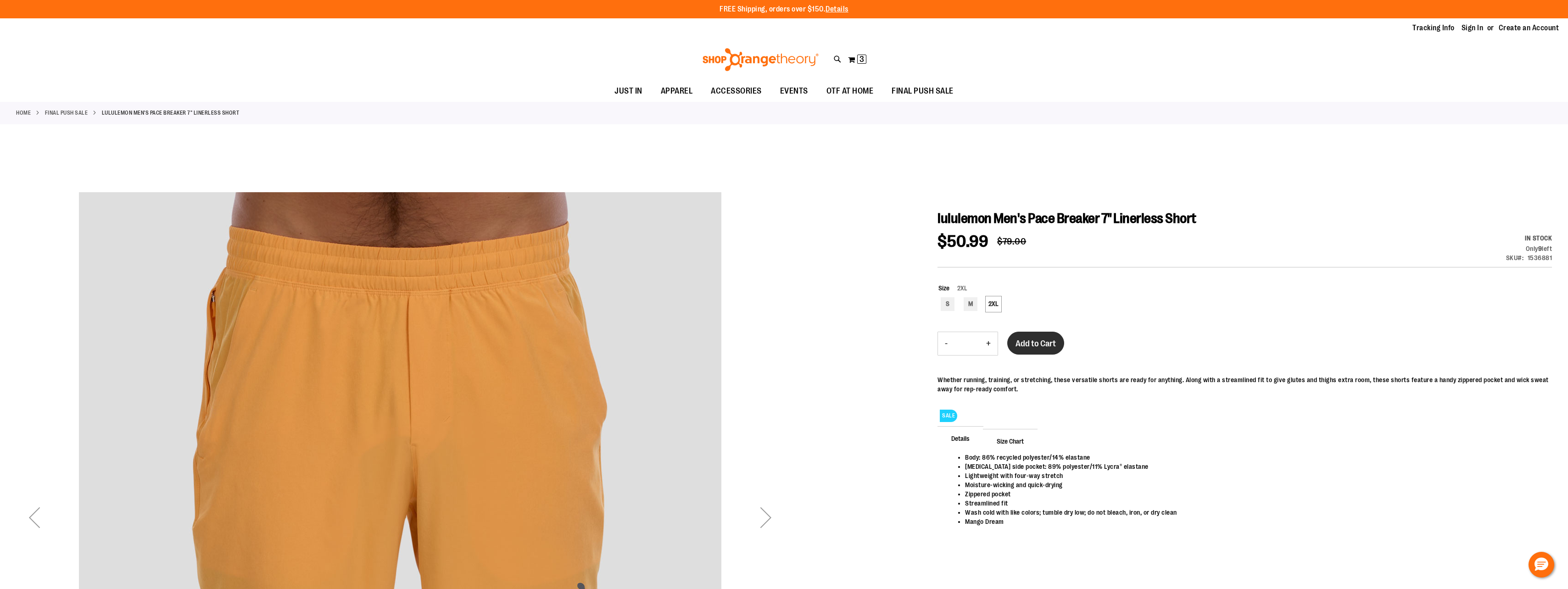
click at [1026, 334] on button "Add to Cart" at bounding box center [1036, 343] width 57 height 23
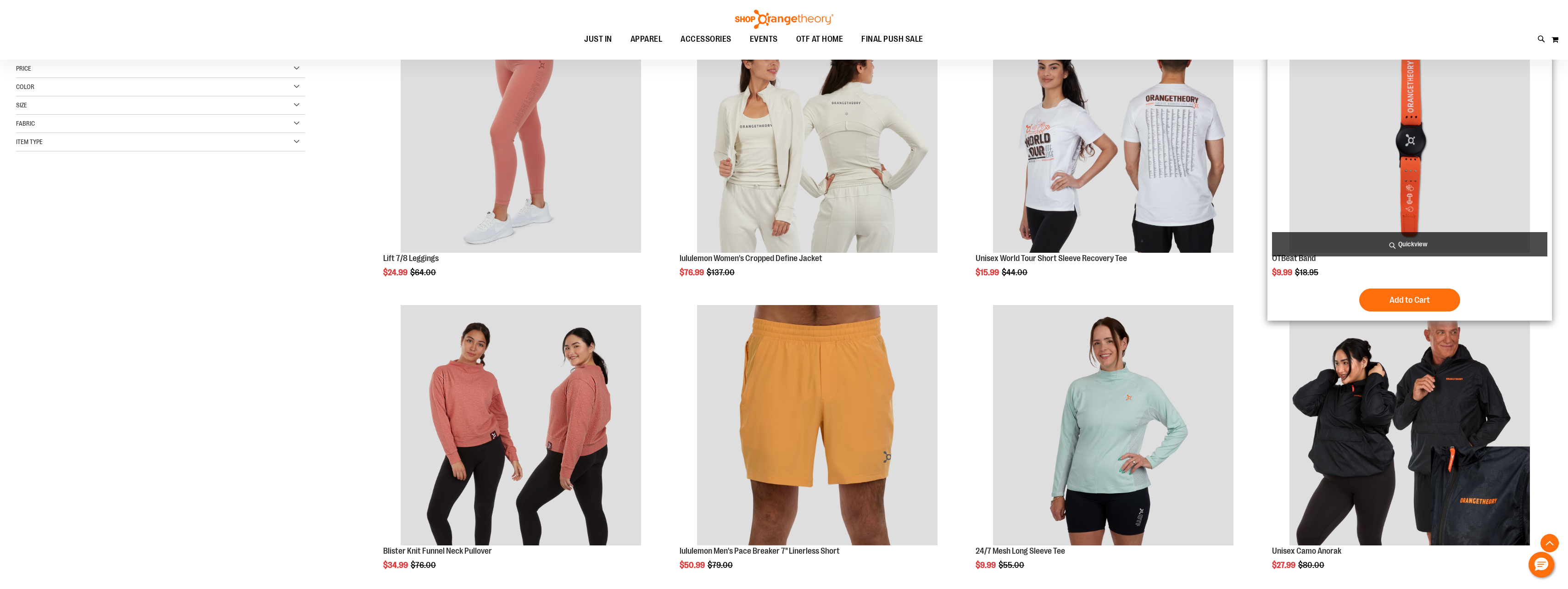
scroll to position [321, 0]
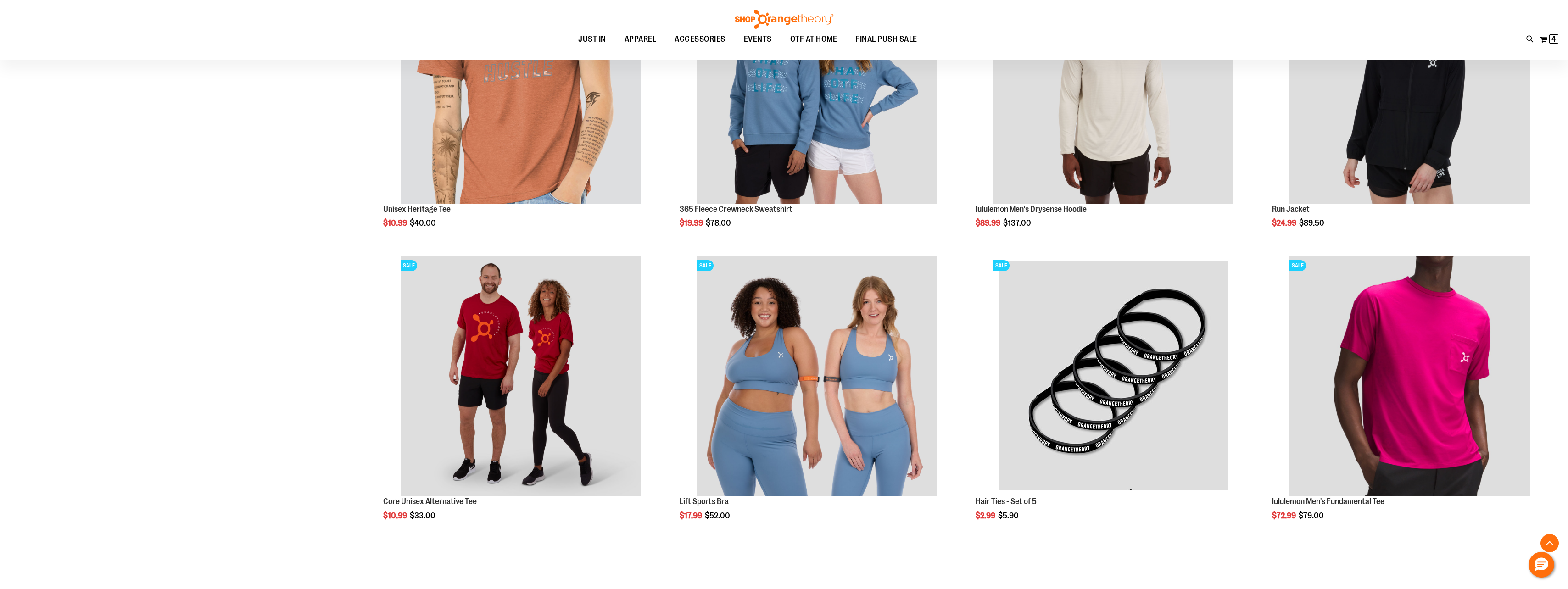
scroll to position [1421, 0]
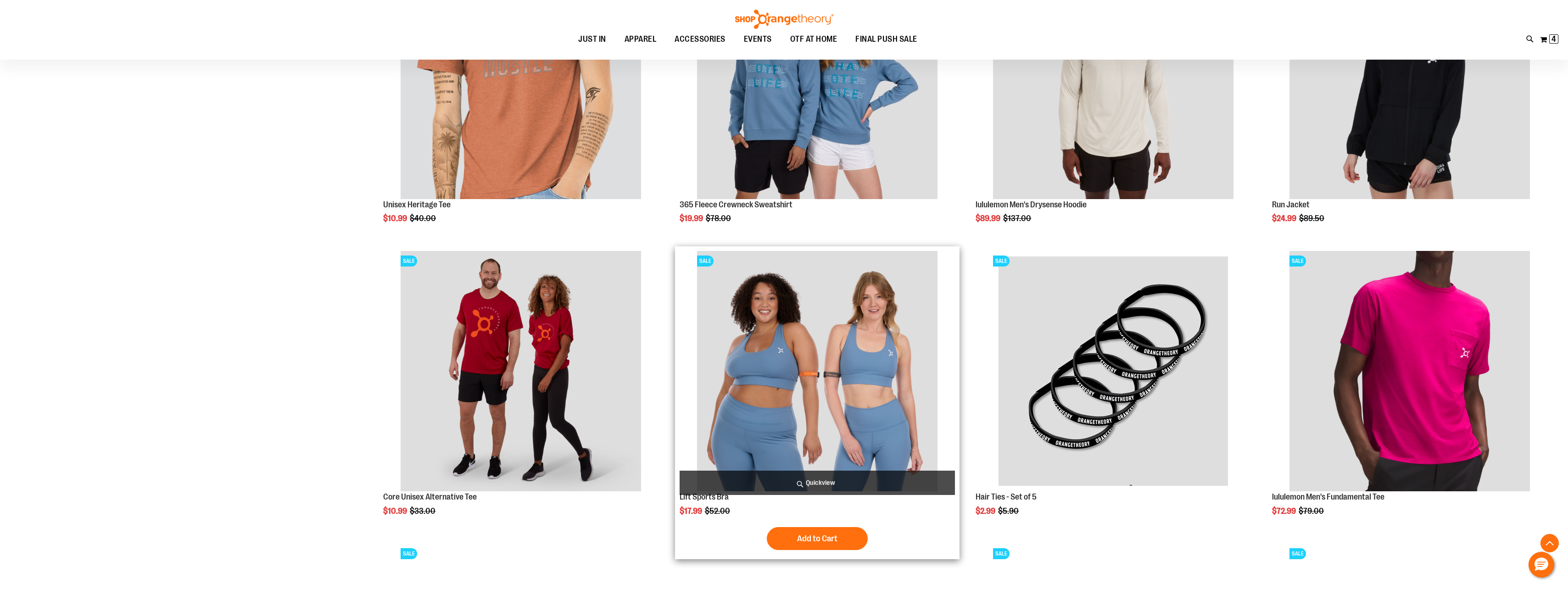
click at [884, 415] on img "product" at bounding box center [817, 371] width 240 height 240
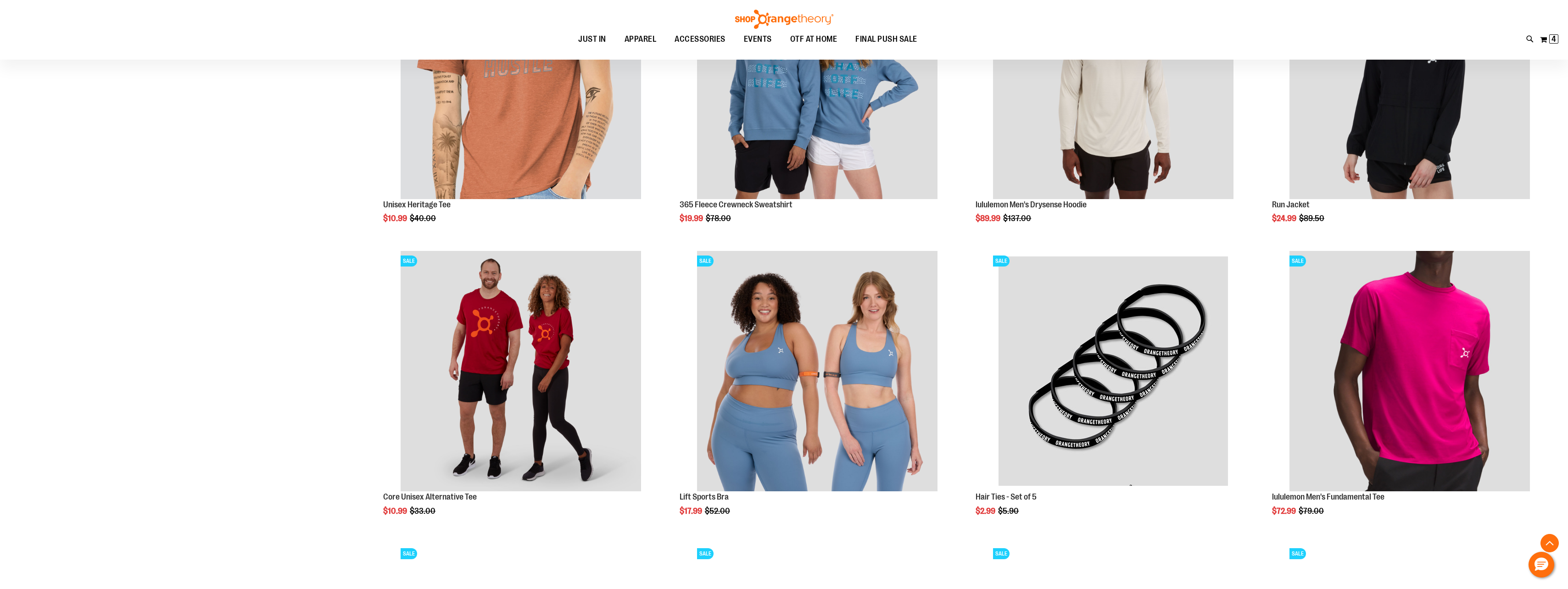
scroll to position [1606, 0]
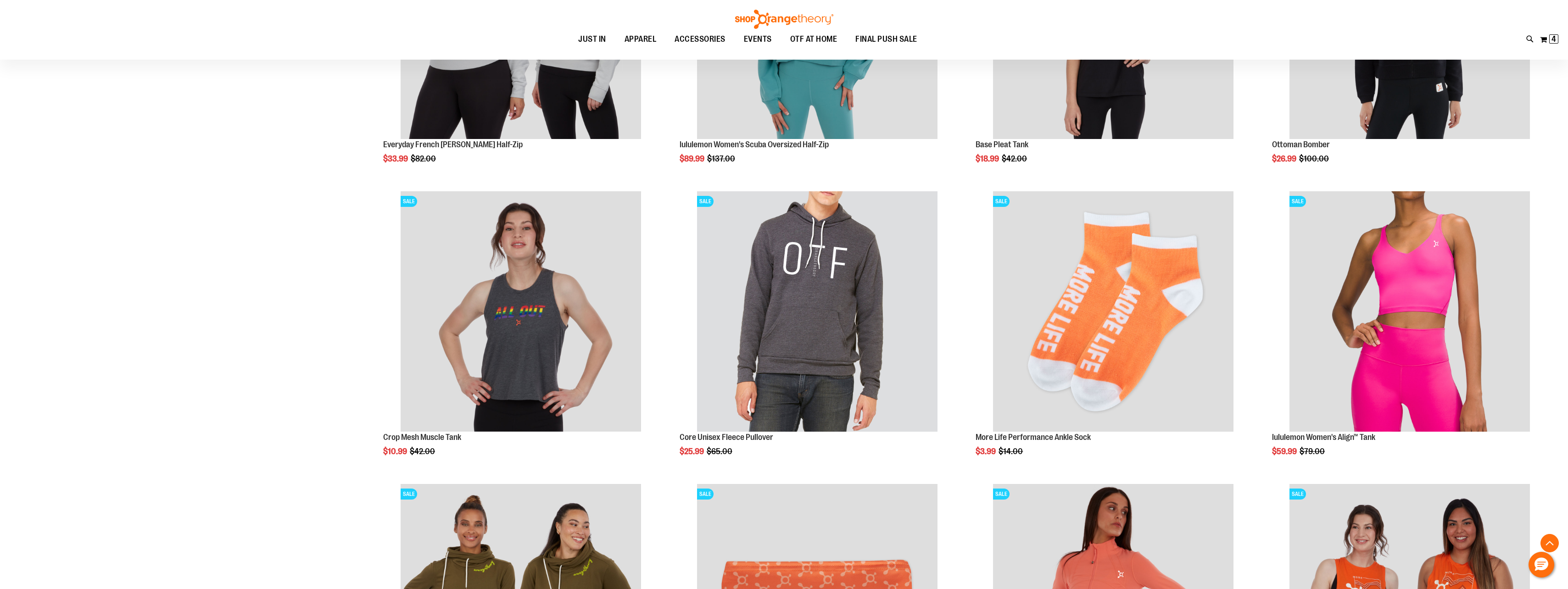
scroll to position [321, 0]
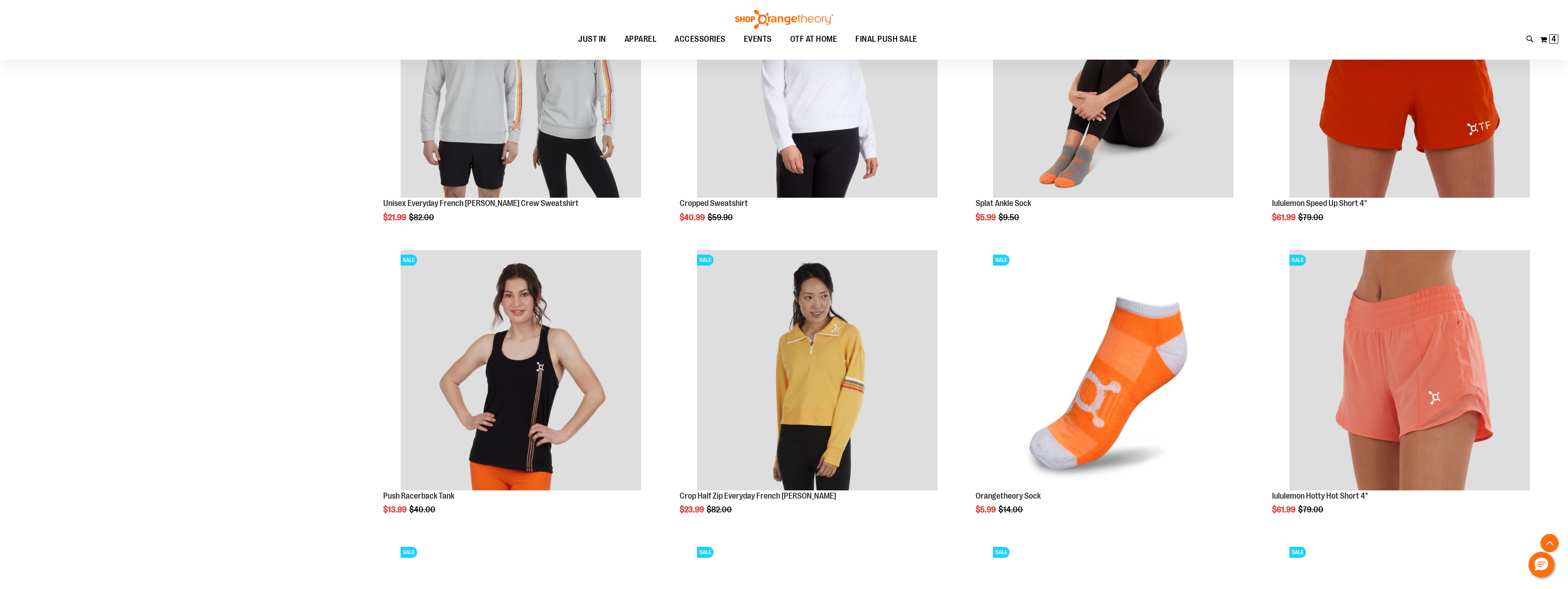
scroll to position [1146, 0]
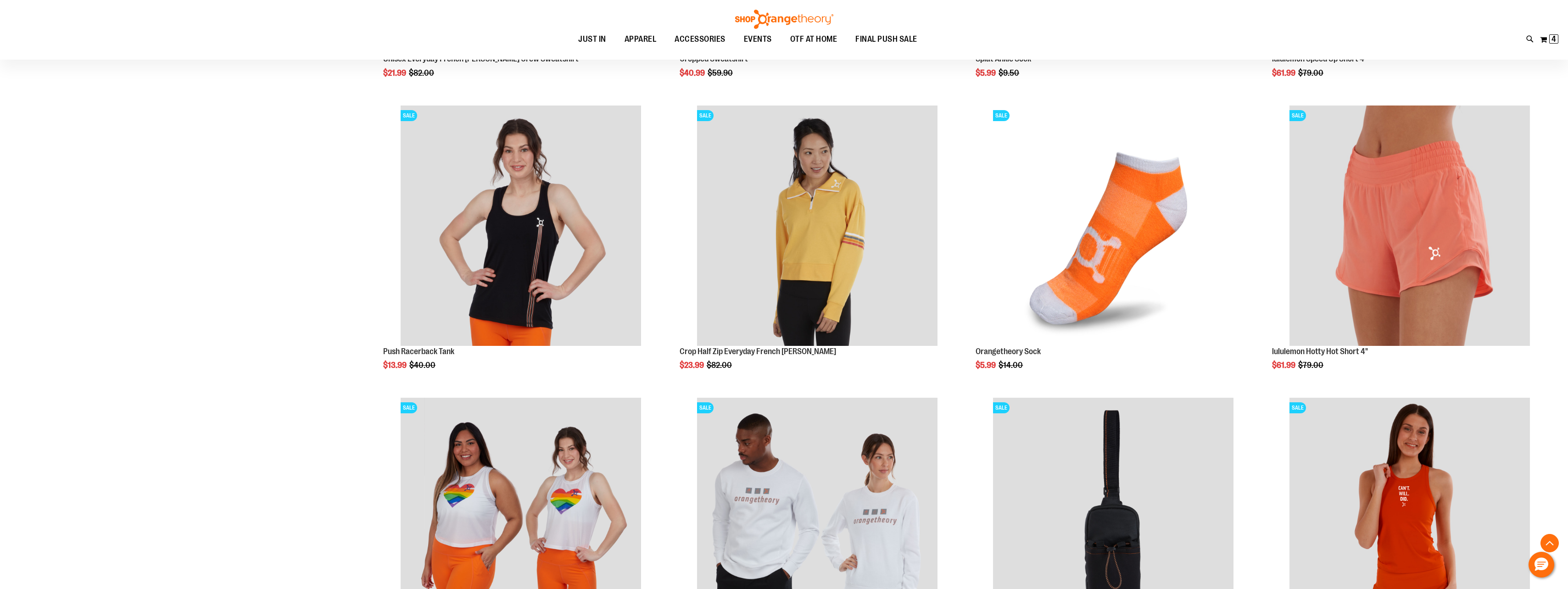
scroll to position [1421, 0]
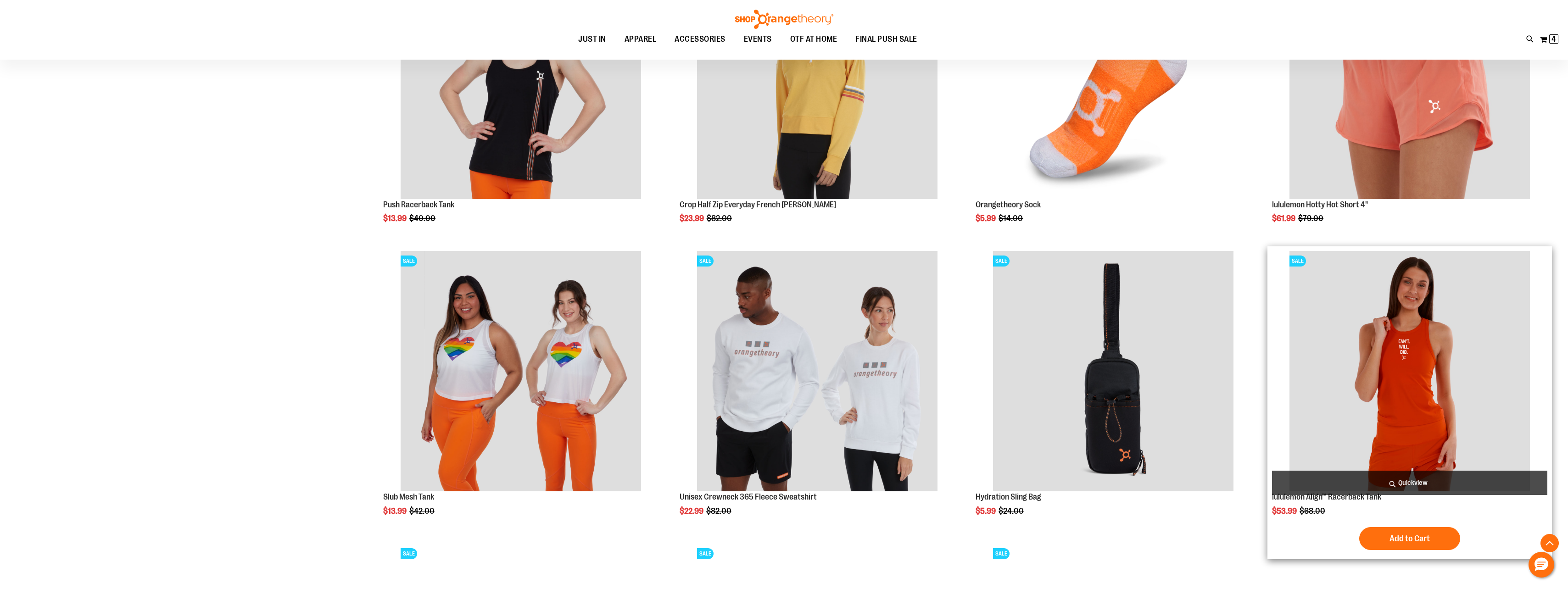
click at [1430, 379] on img "product" at bounding box center [1409, 371] width 240 height 240
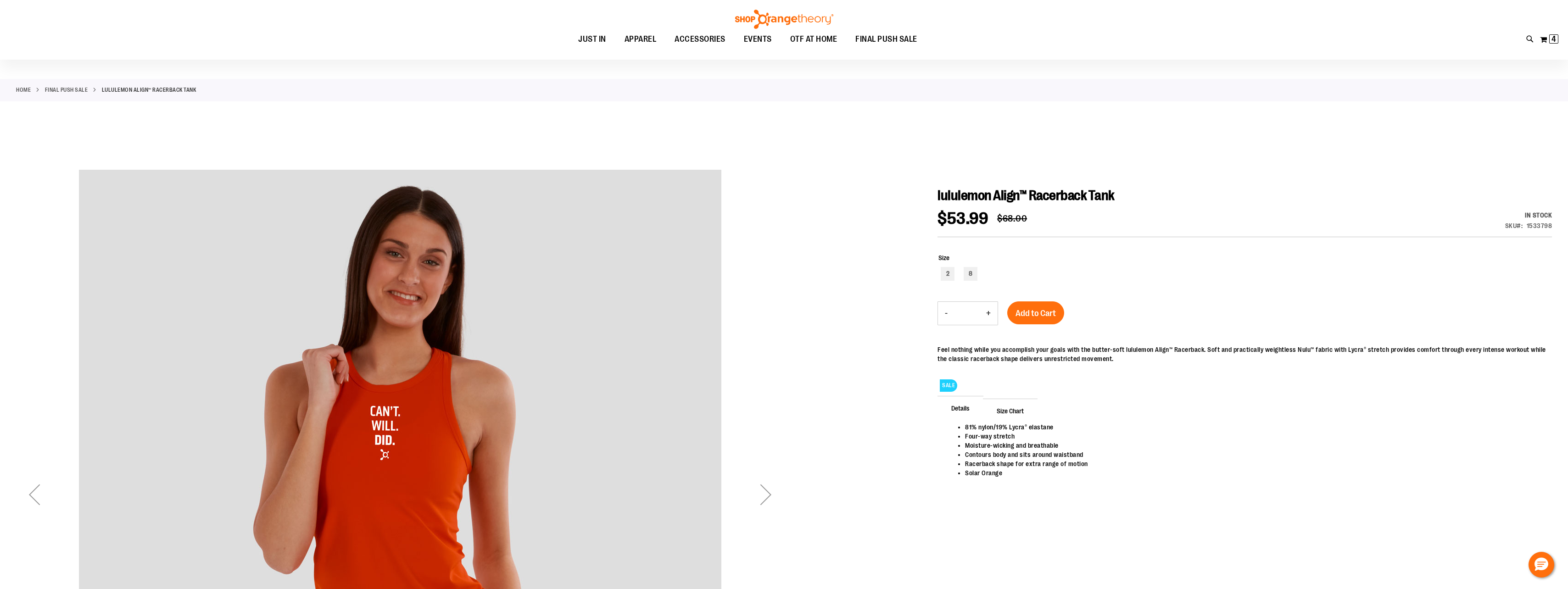
scroll to position [92, 0]
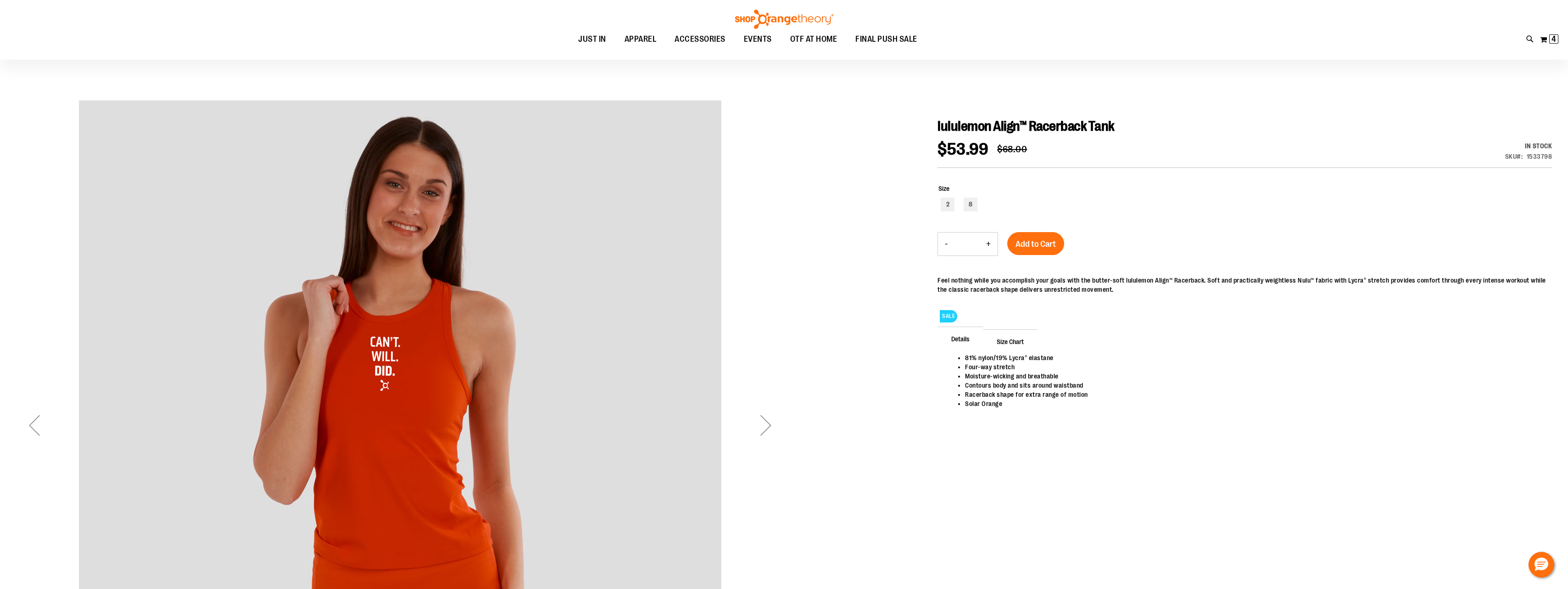
click at [773, 421] on div "Next" at bounding box center [766, 425] width 37 height 37
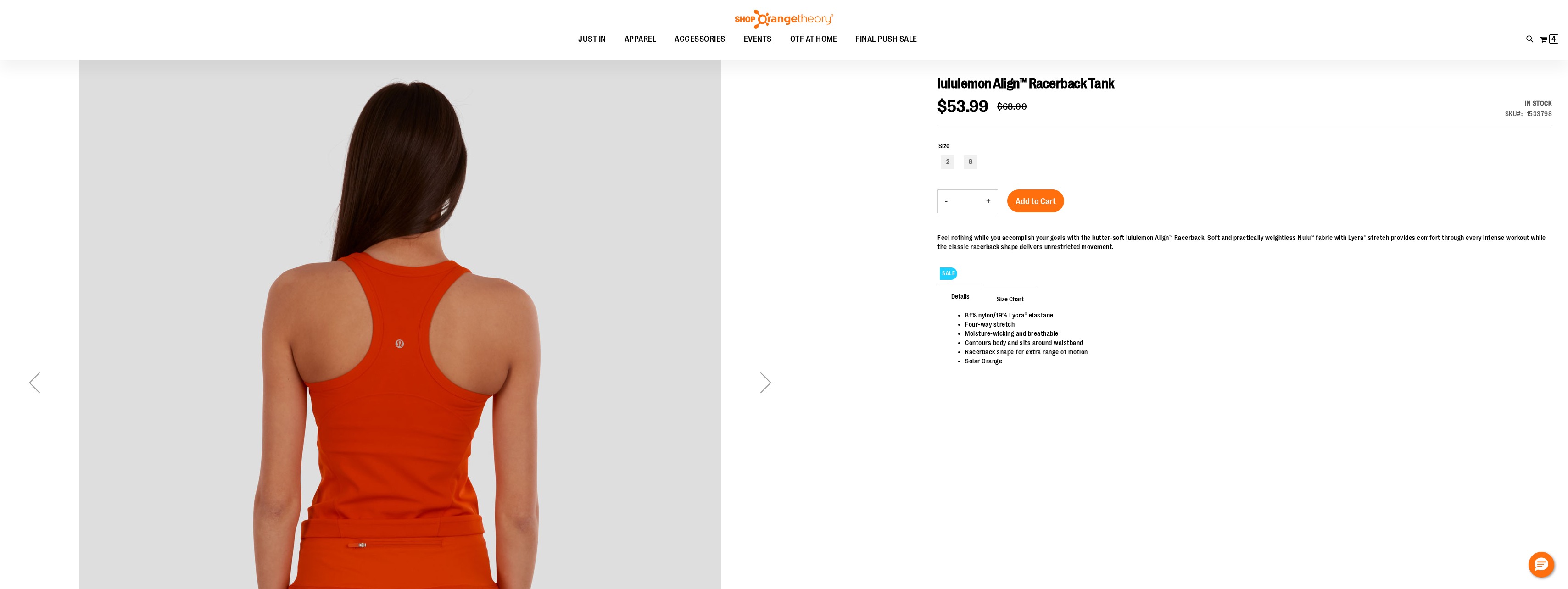
scroll to position [183, 0]
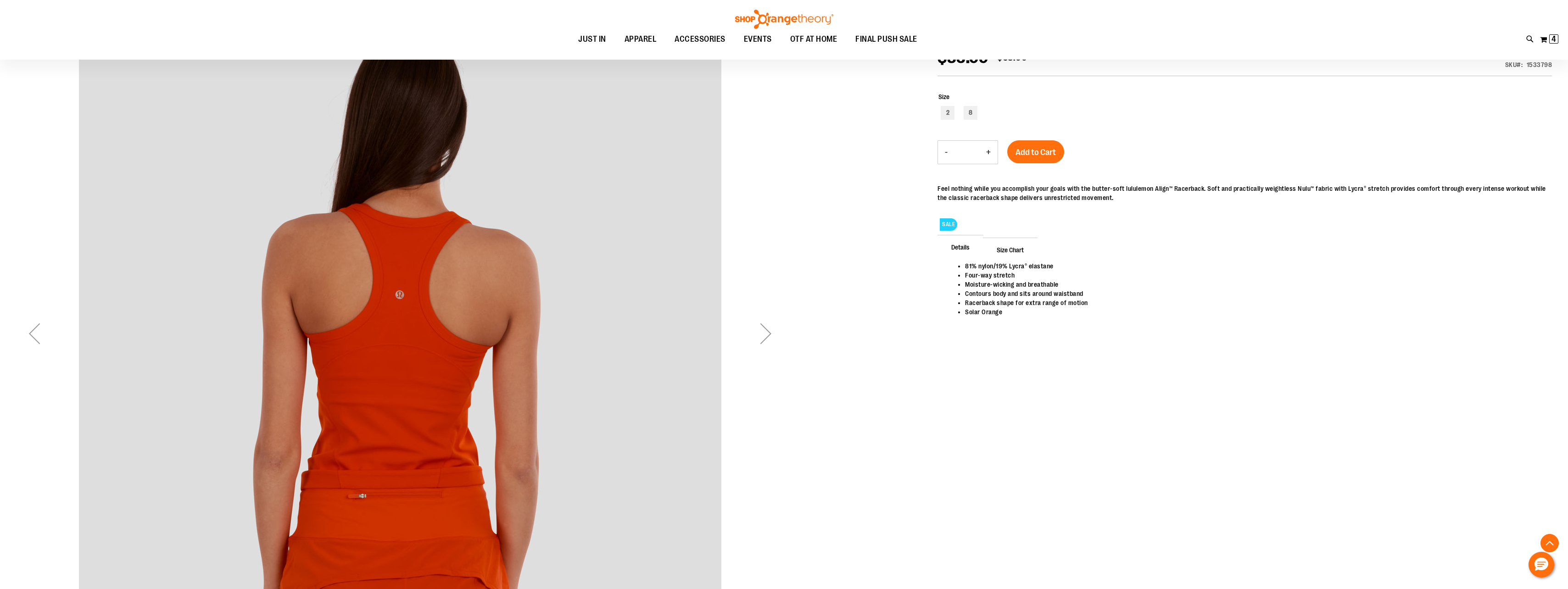
click at [32, 332] on div "Previous" at bounding box center [34, 334] width 37 height 37
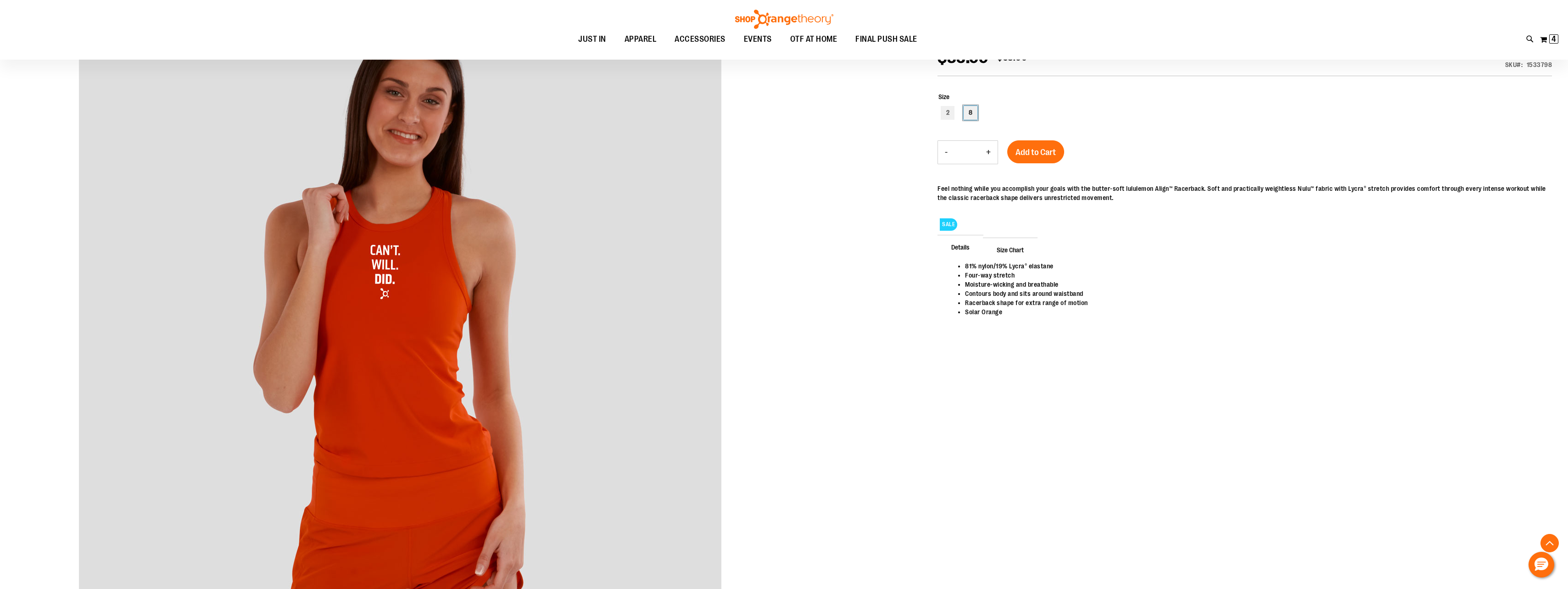
click at [974, 116] on div "8" at bounding box center [970, 112] width 14 height 14
type input "***"
click at [1050, 152] on button "Add to Cart" at bounding box center [1036, 152] width 57 height 23
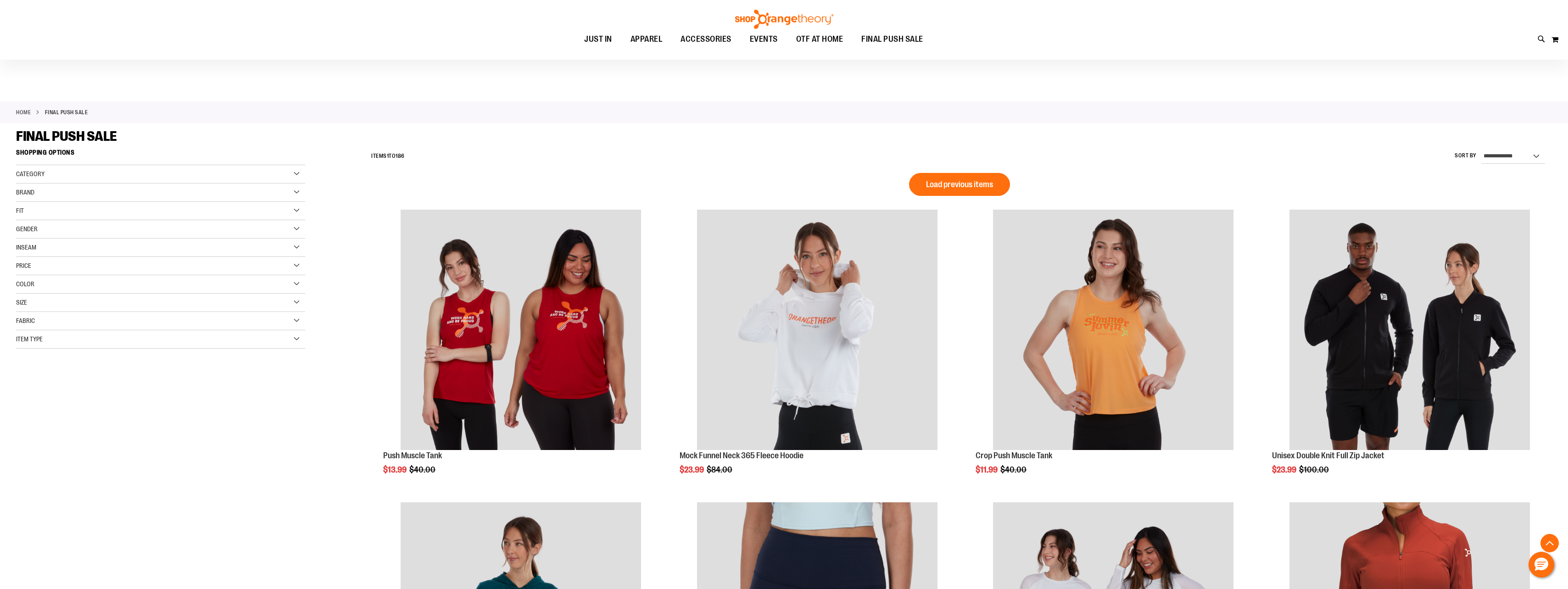
scroll to position [716, 0]
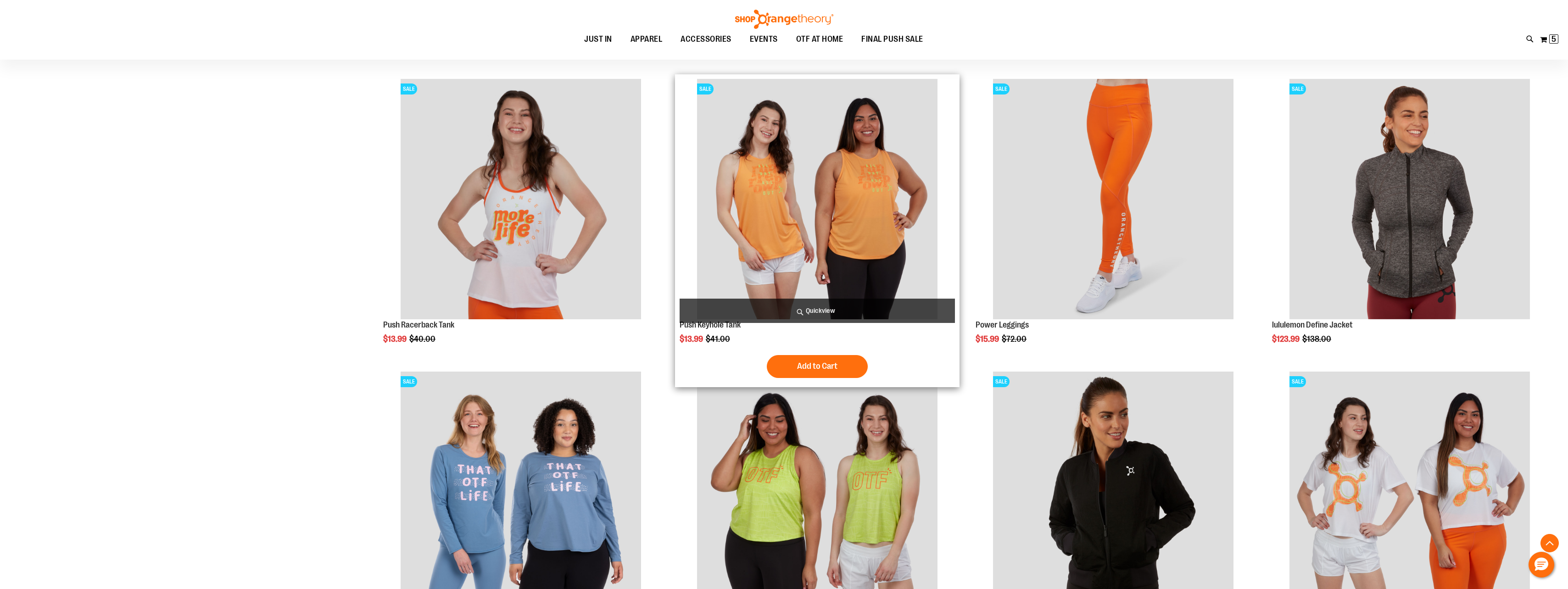
click at [877, 236] on img "product" at bounding box center [817, 199] width 240 height 240
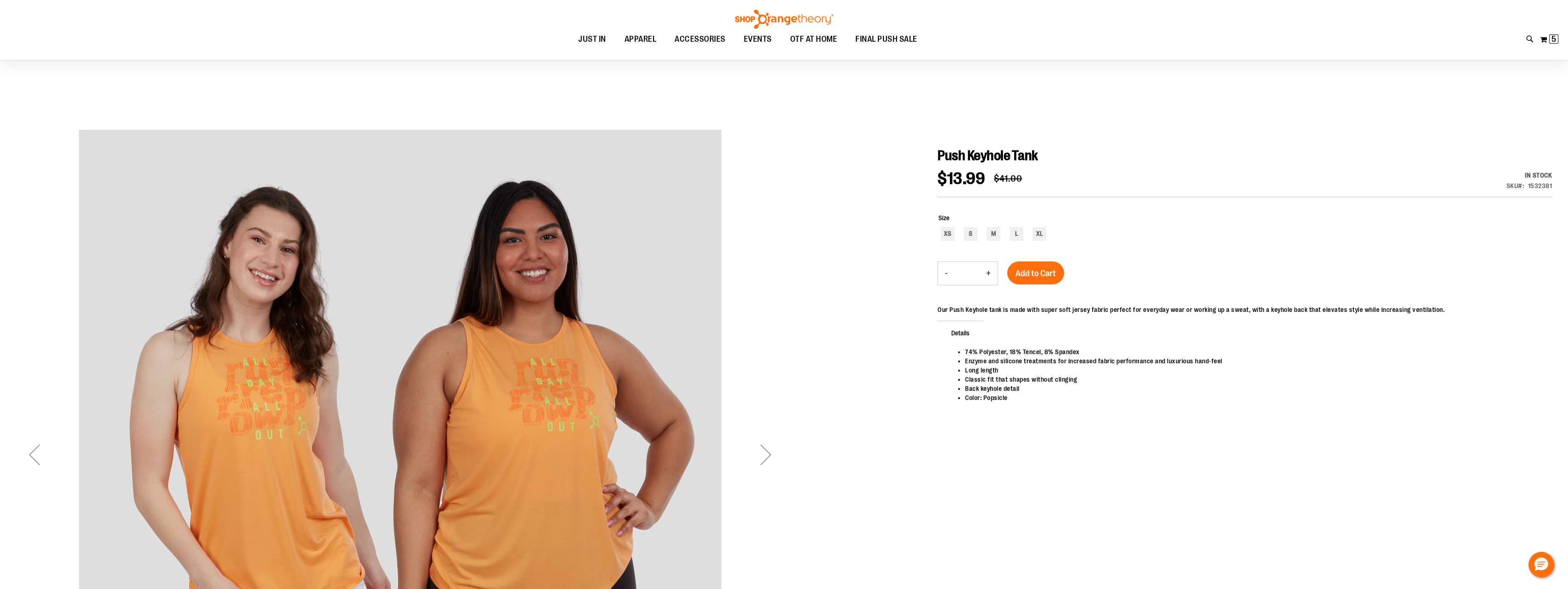
scroll to position [137, 0]
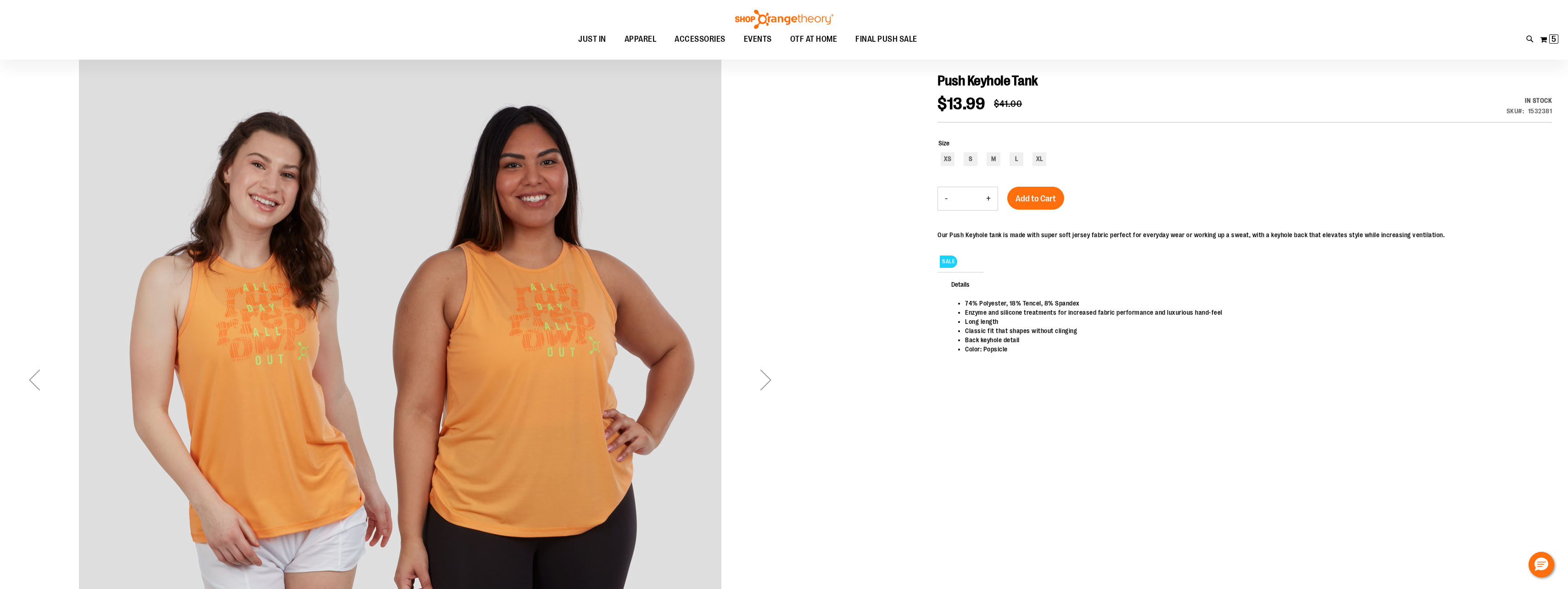
click at [772, 382] on div "Next" at bounding box center [766, 379] width 37 height 37
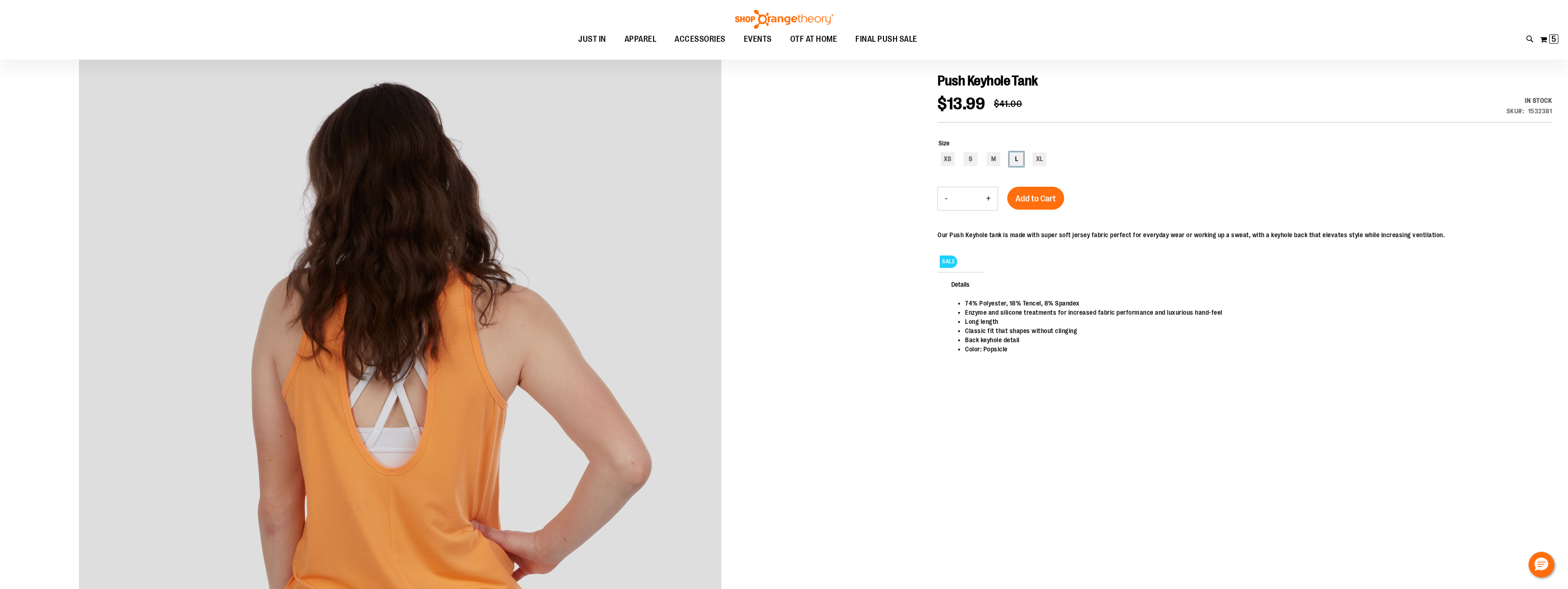
click at [1021, 163] on div "L" at bounding box center [1016, 159] width 14 height 14
type input "***"
click at [1047, 203] on span "Add to Cart" at bounding box center [1036, 199] width 40 height 10
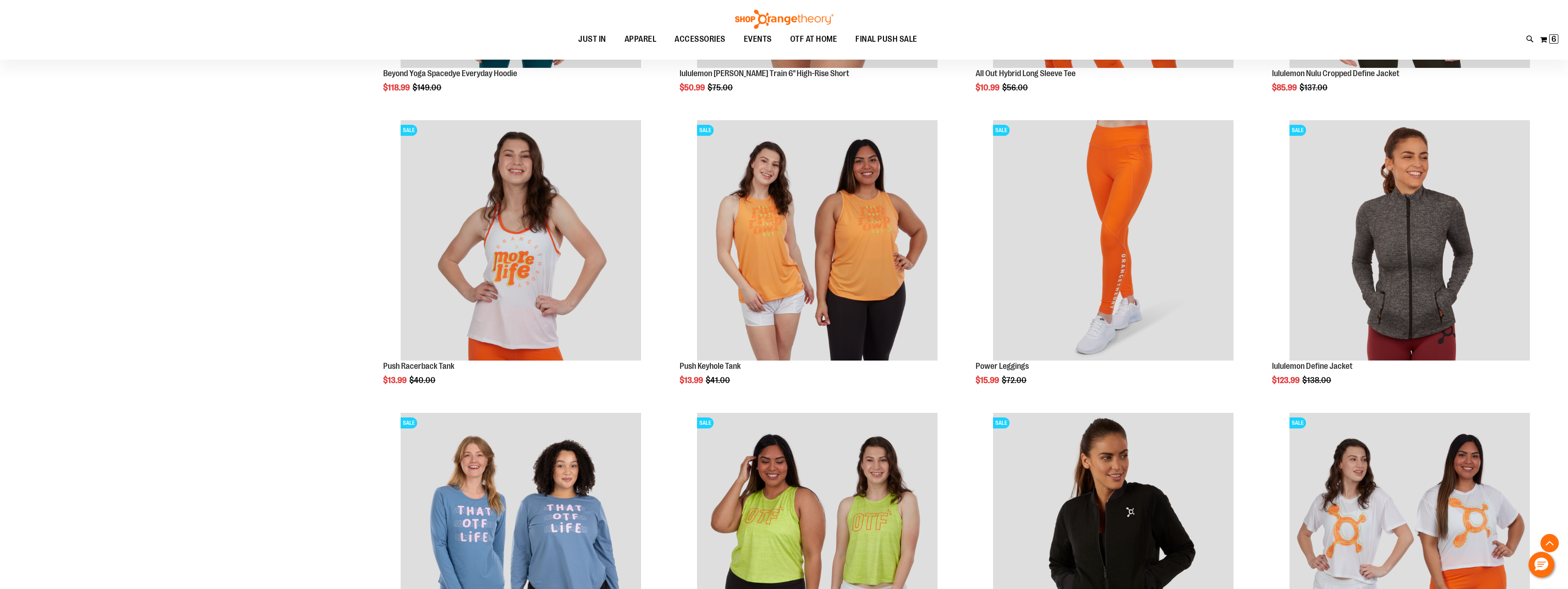
scroll to position [687, 0]
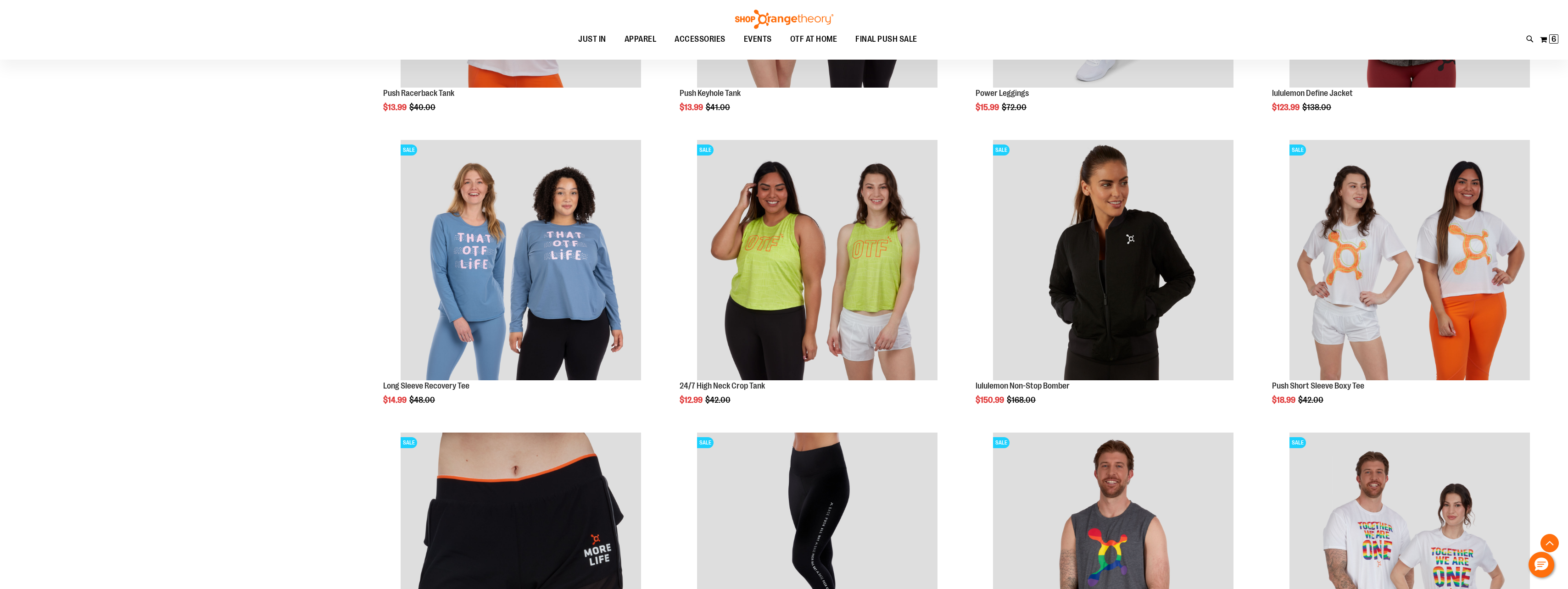
scroll to position [962, 0]
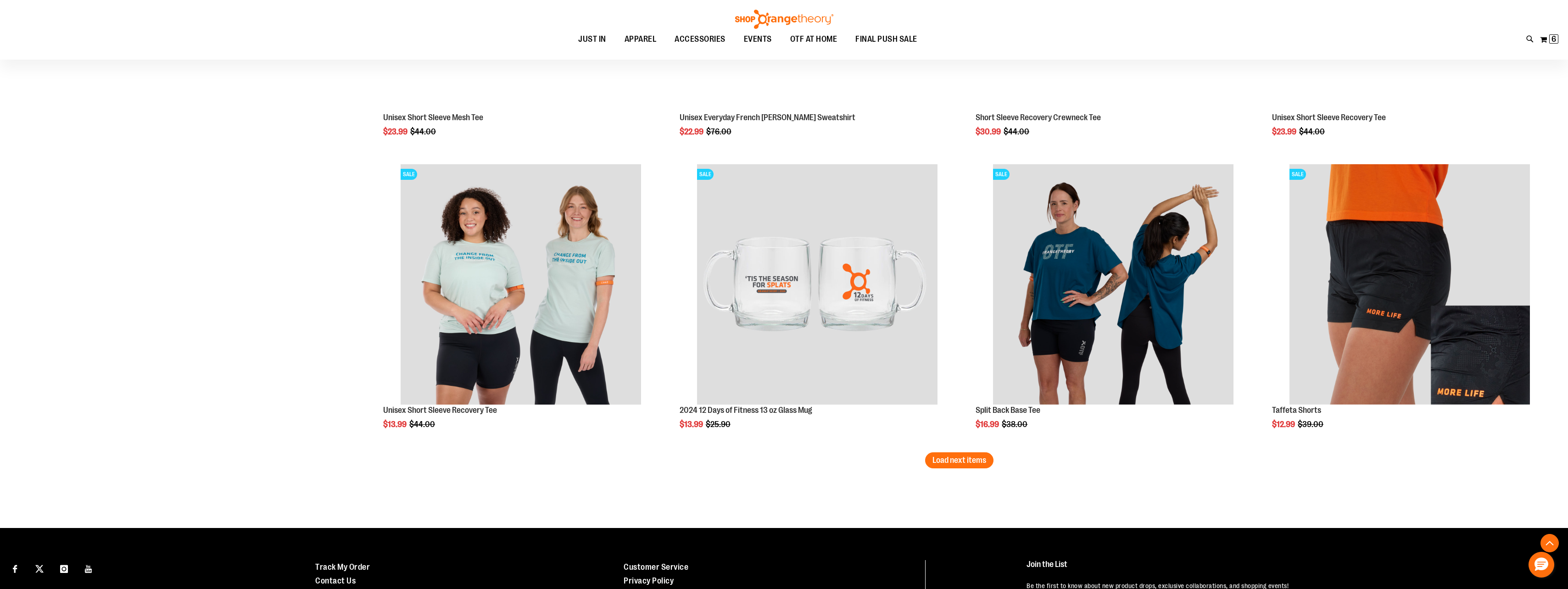
scroll to position [2386, 0]
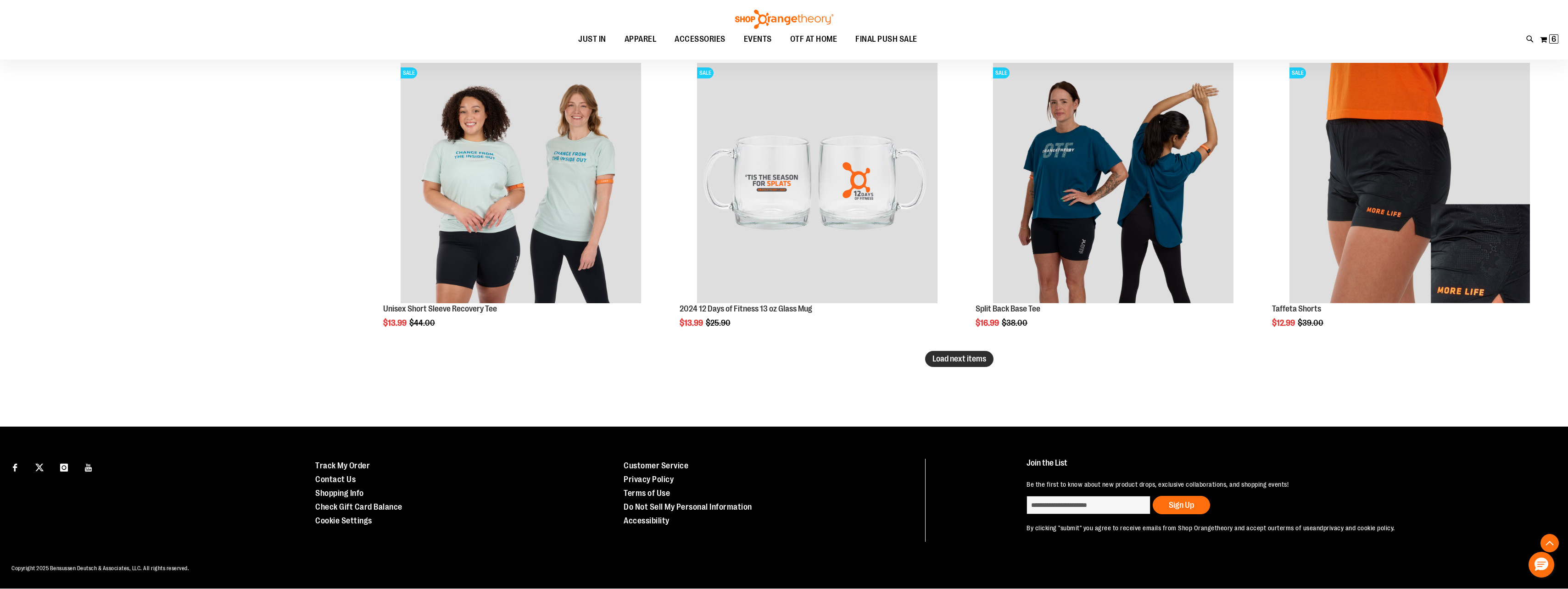
click at [974, 354] on span "Load next items" at bounding box center [959, 358] width 54 height 9
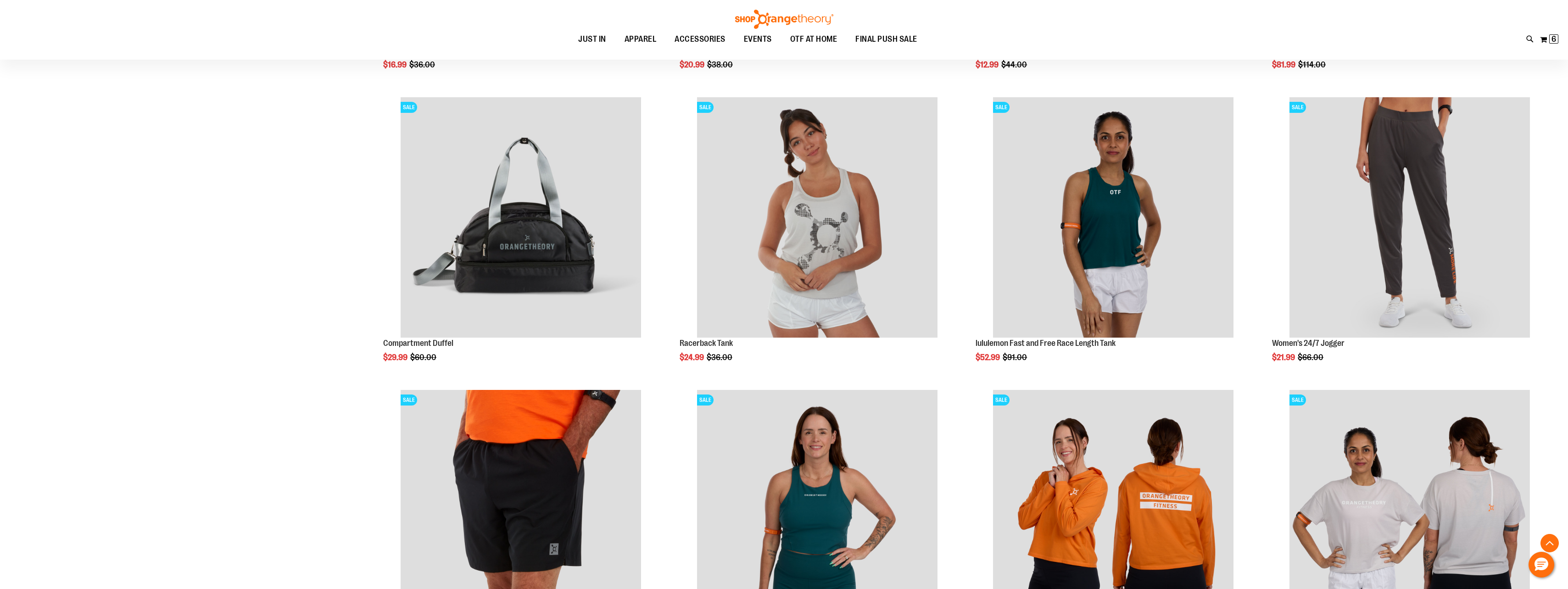
scroll to position [3166, 0]
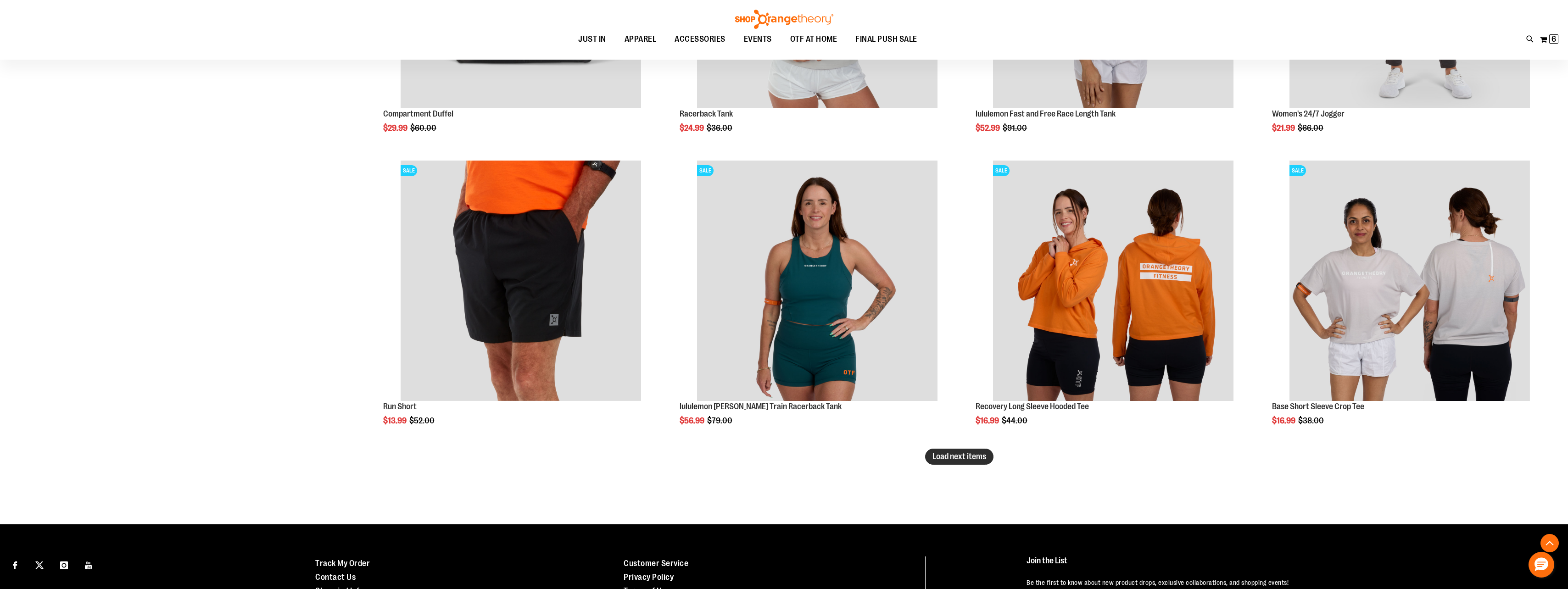
click at [968, 462] on button "Load next items" at bounding box center [959, 456] width 68 height 16
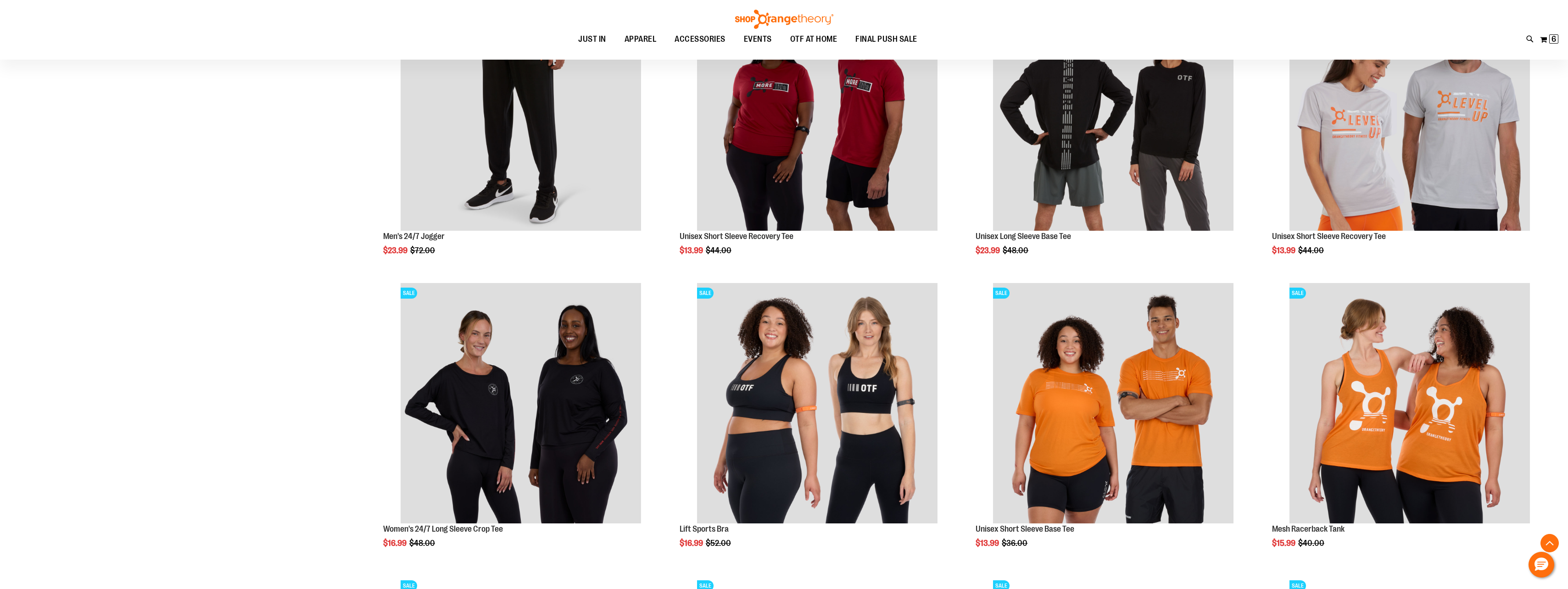
scroll to position [3715, 0]
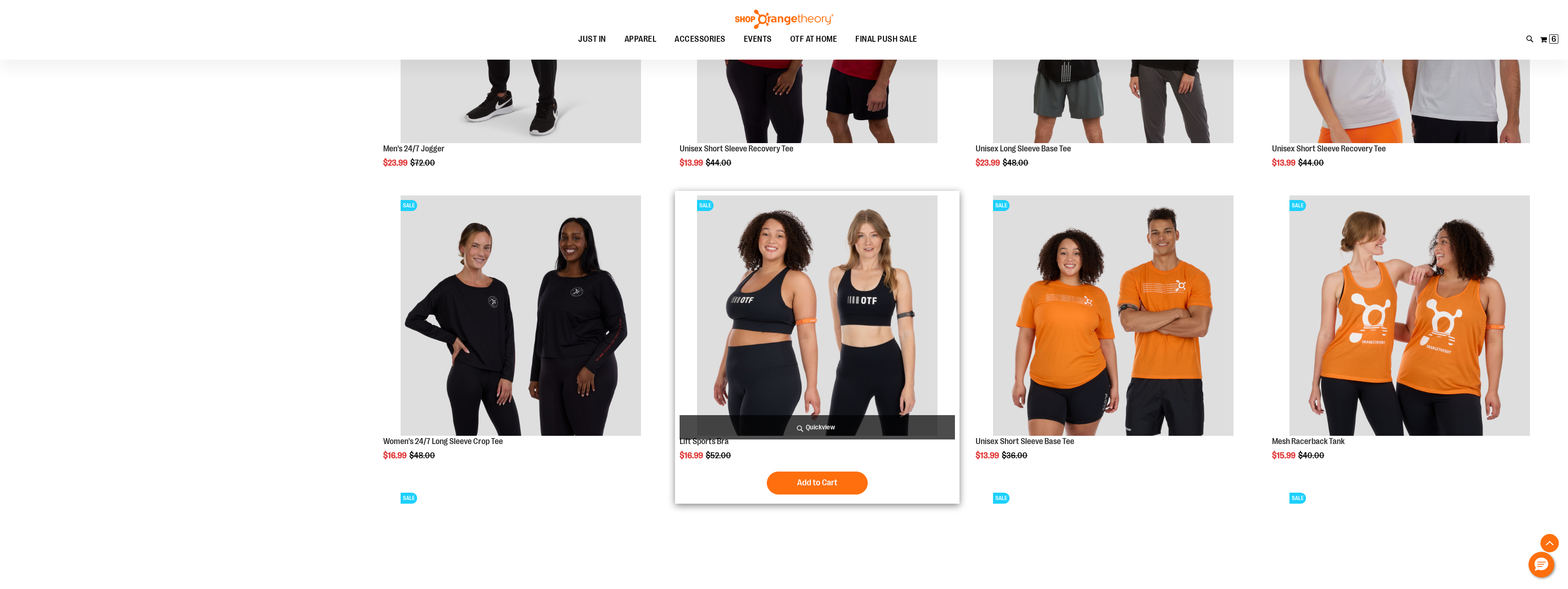
click at [853, 286] on img "product" at bounding box center [817, 315] width 240 height 240
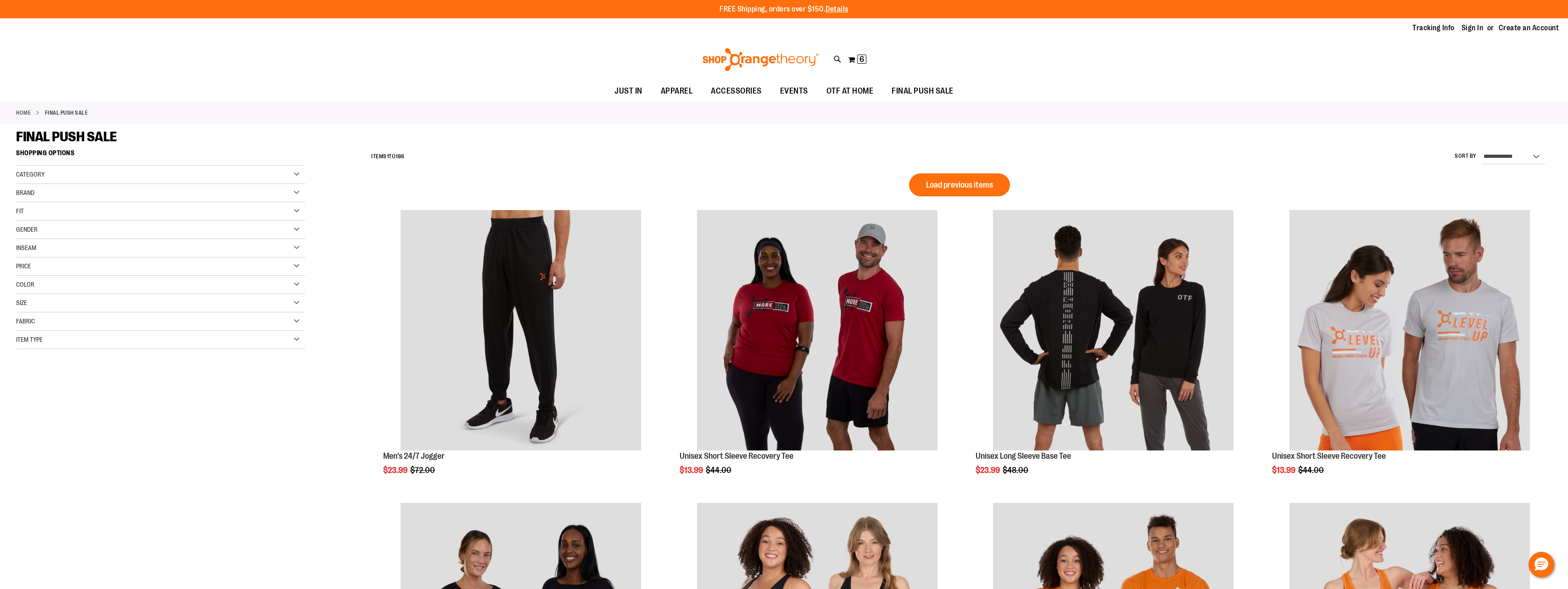
scroll to position [716, 0]
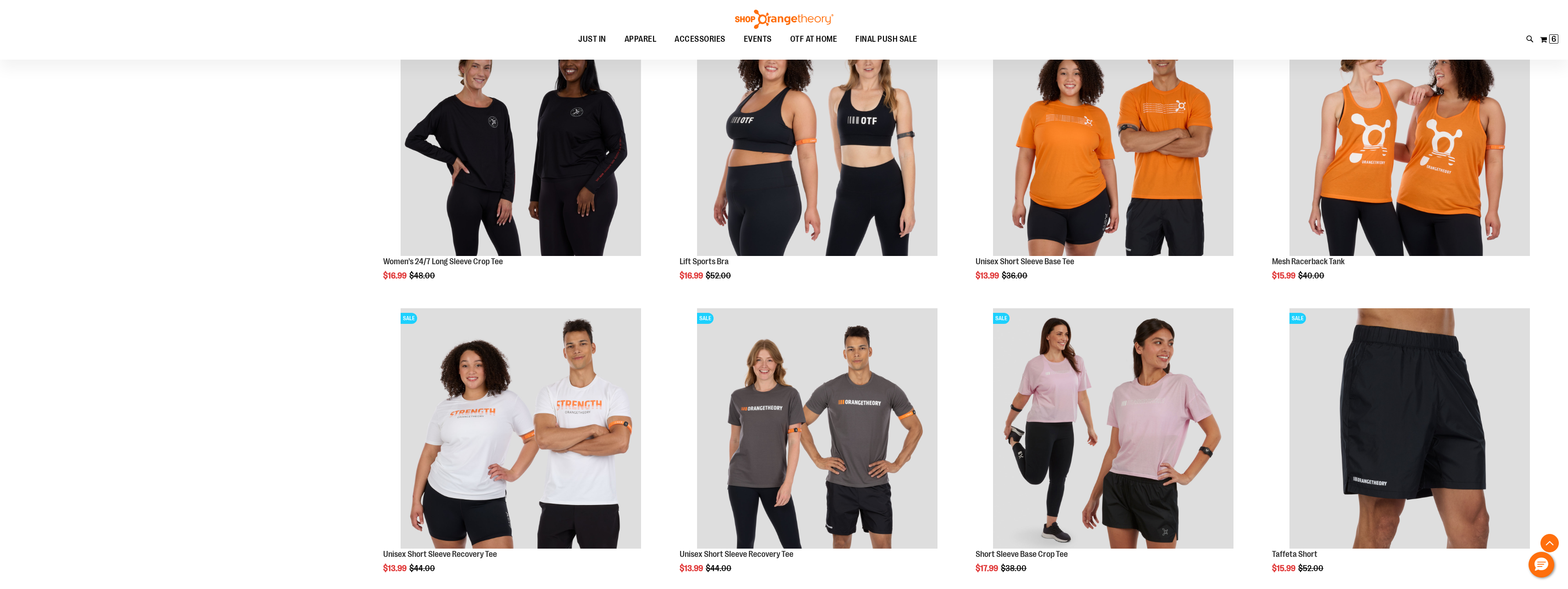
scroll to position [762, 0]
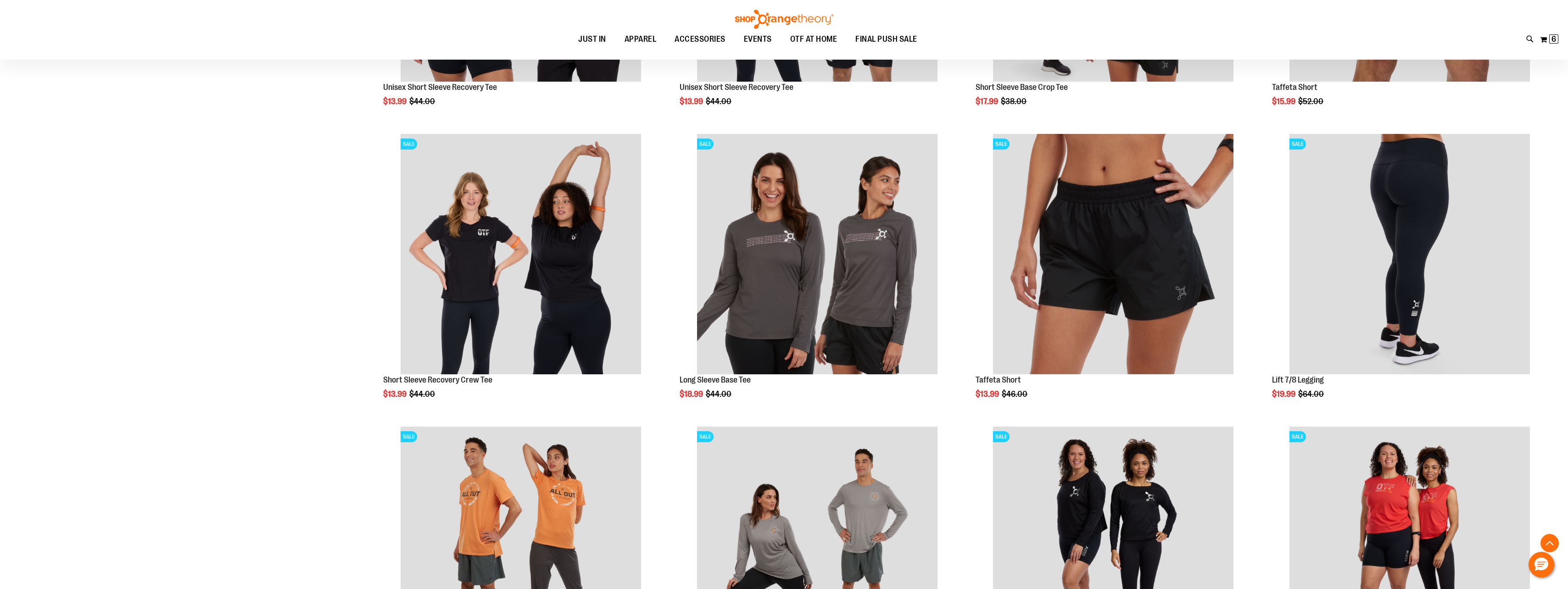
scroll to position [1083, 0]
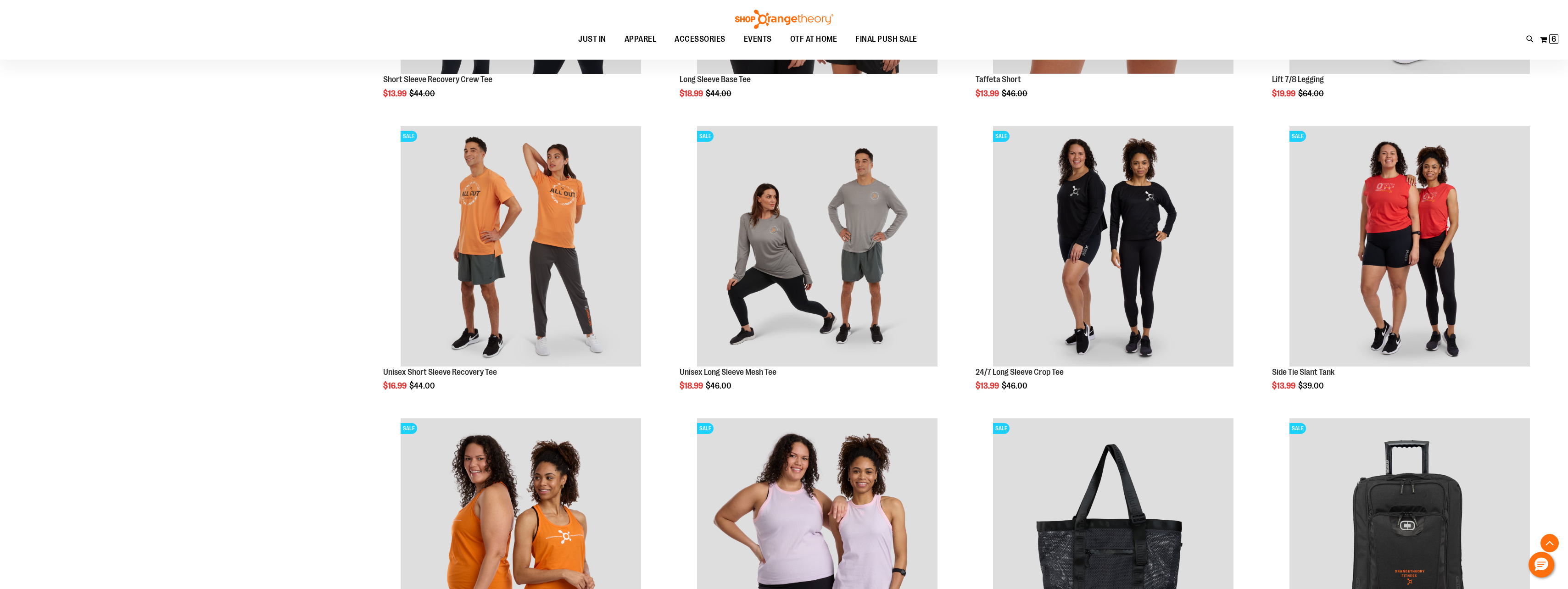
scroll to position [1404, 0]
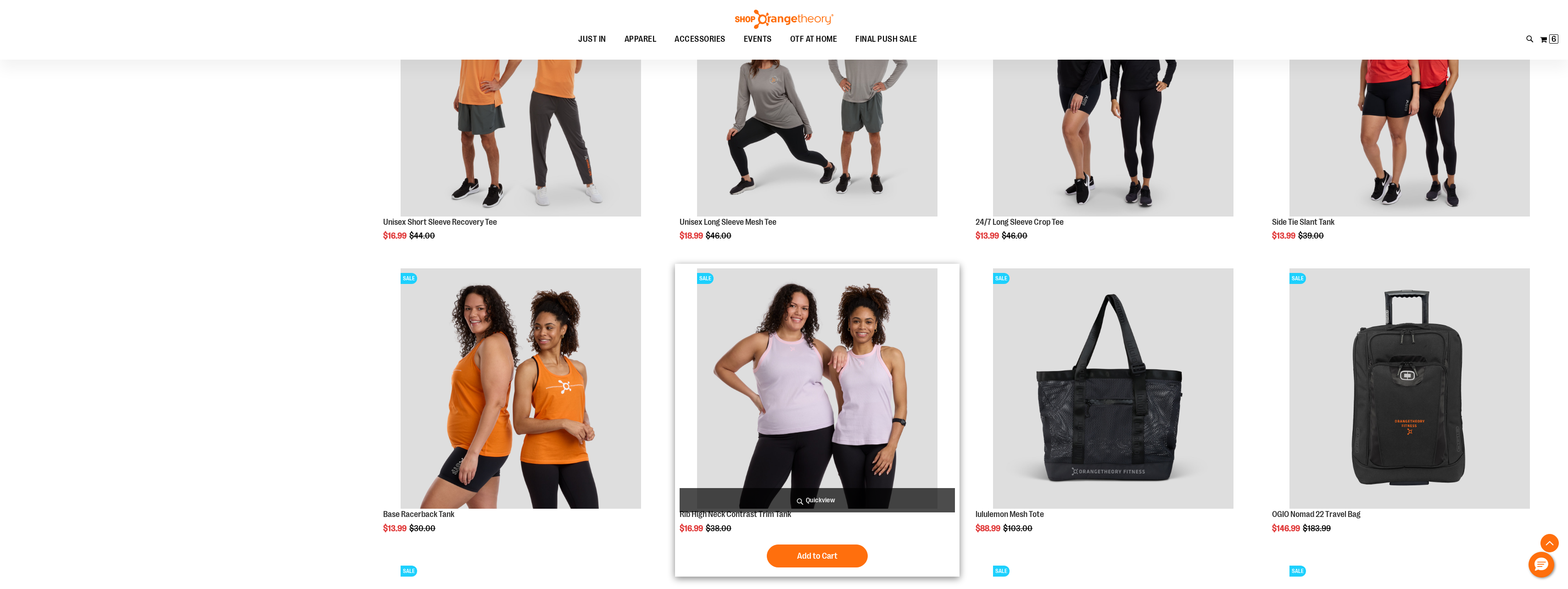
click at [874, 439] on img "product" at bounding box center [817, 388] width 240 height 240
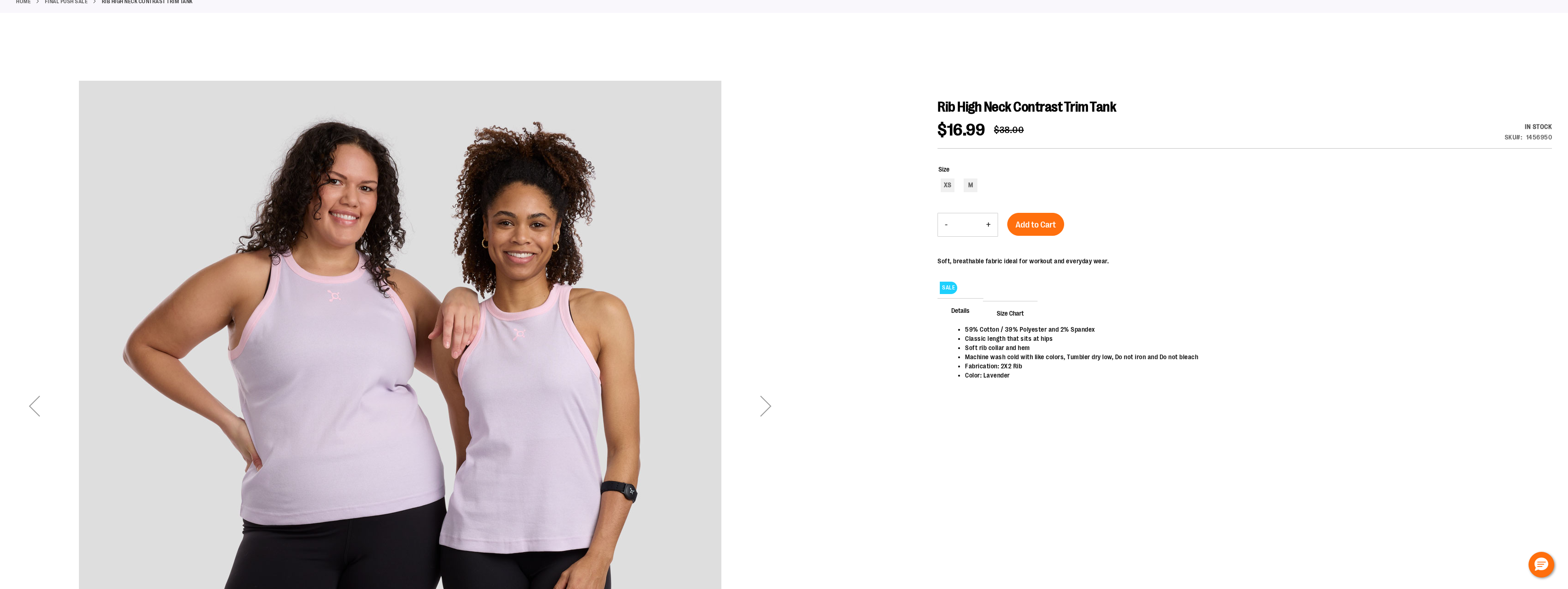
scroll to position [183, 0]
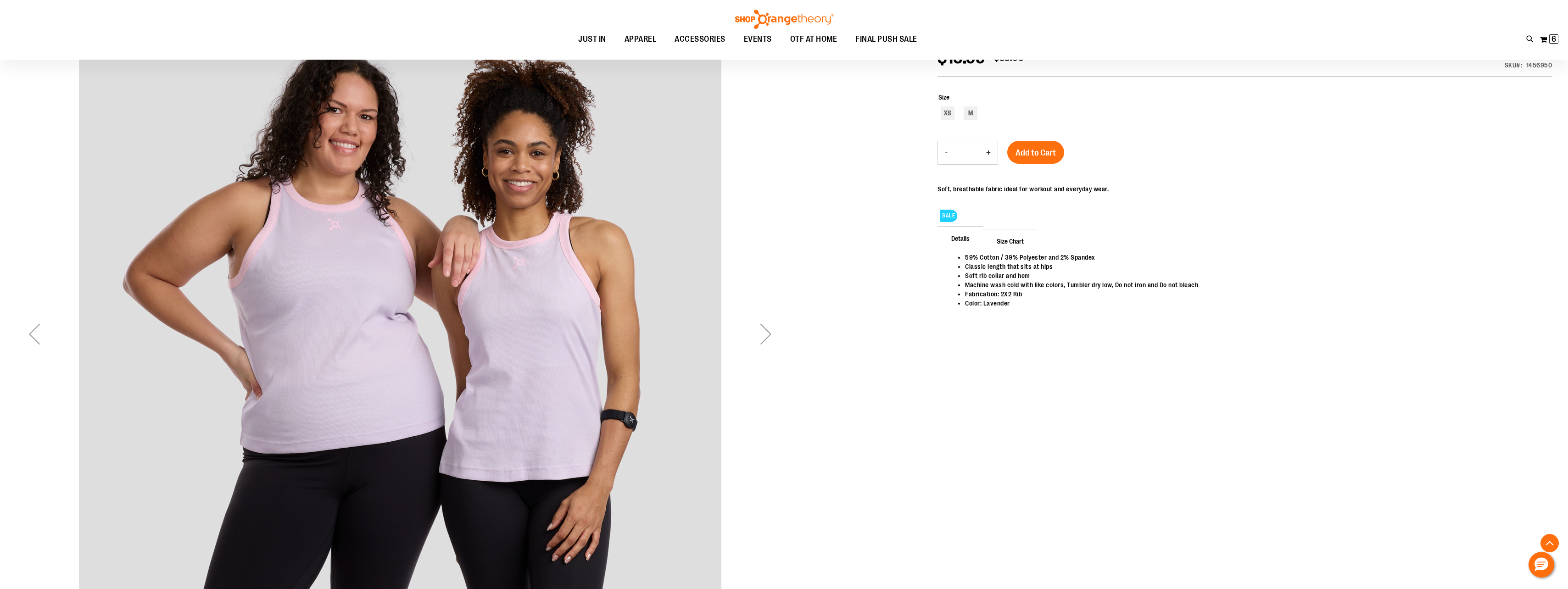
click at [766, 332] on div "Next" at bounding box center [766, 334] width 37 height 37
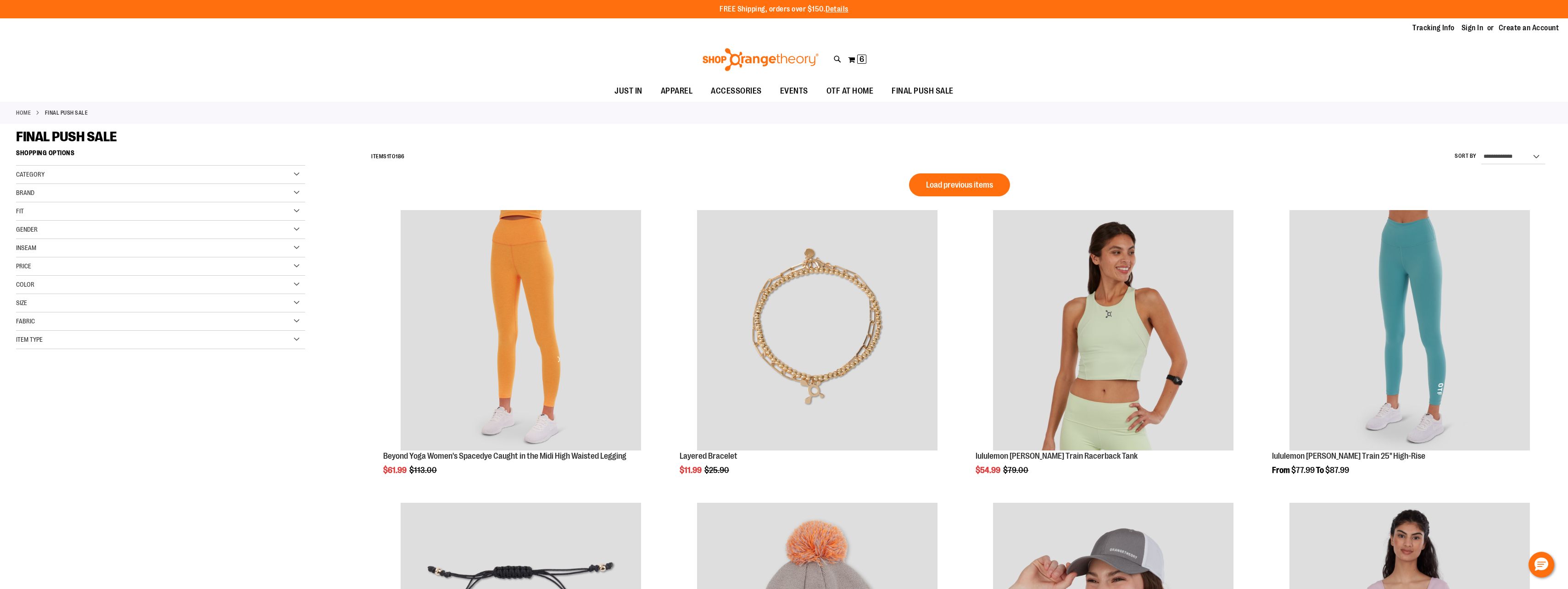
scroll to position [716, 0]
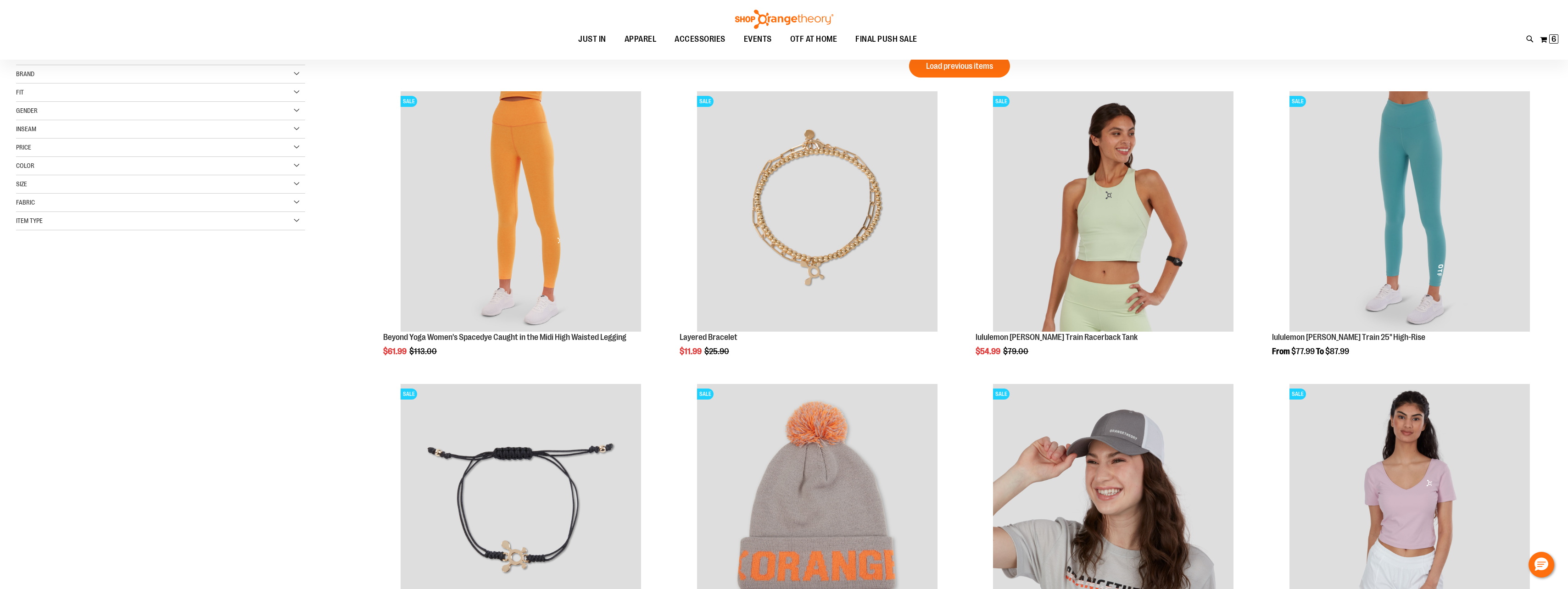
scroll to position [45, 0]
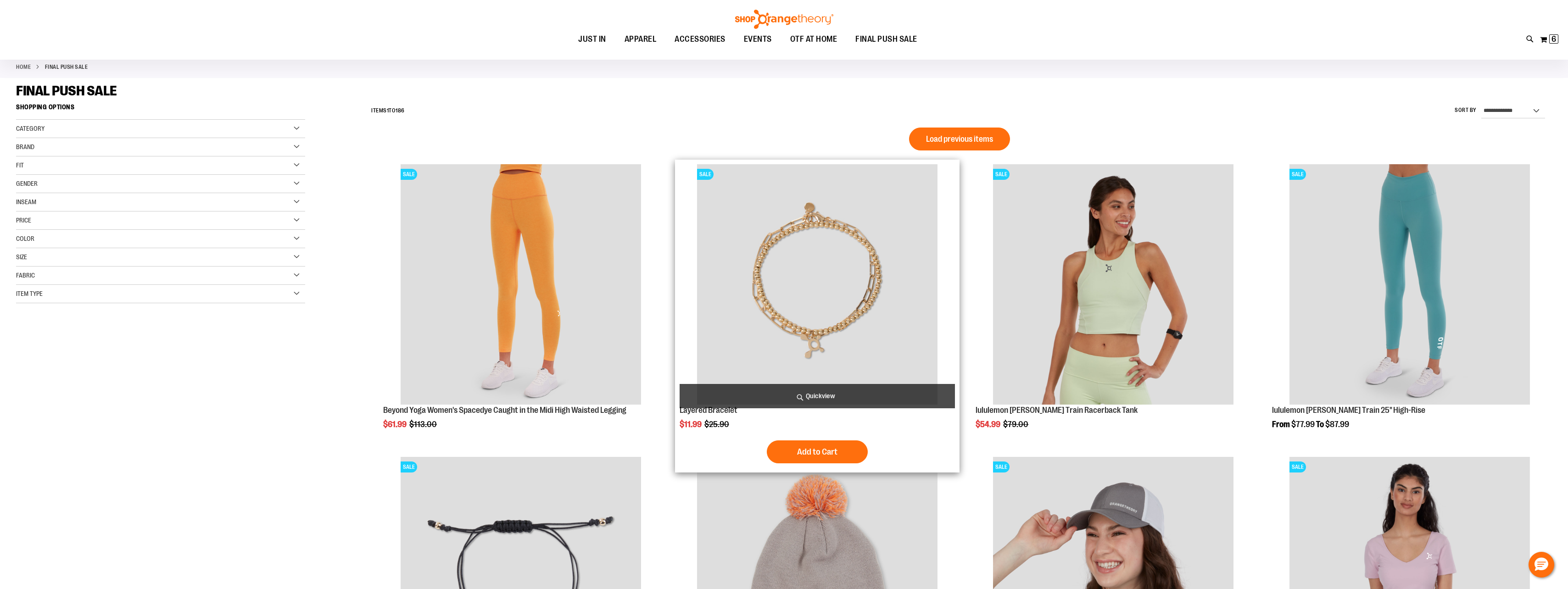
drag, startPoint x: 962, startPoint y: 133, endPoint x: 870, endPoint y: 152, distance: 93.9
click at [962, 133] on button "Load previous items" at bounding box center [959, 139] width 101 height 23
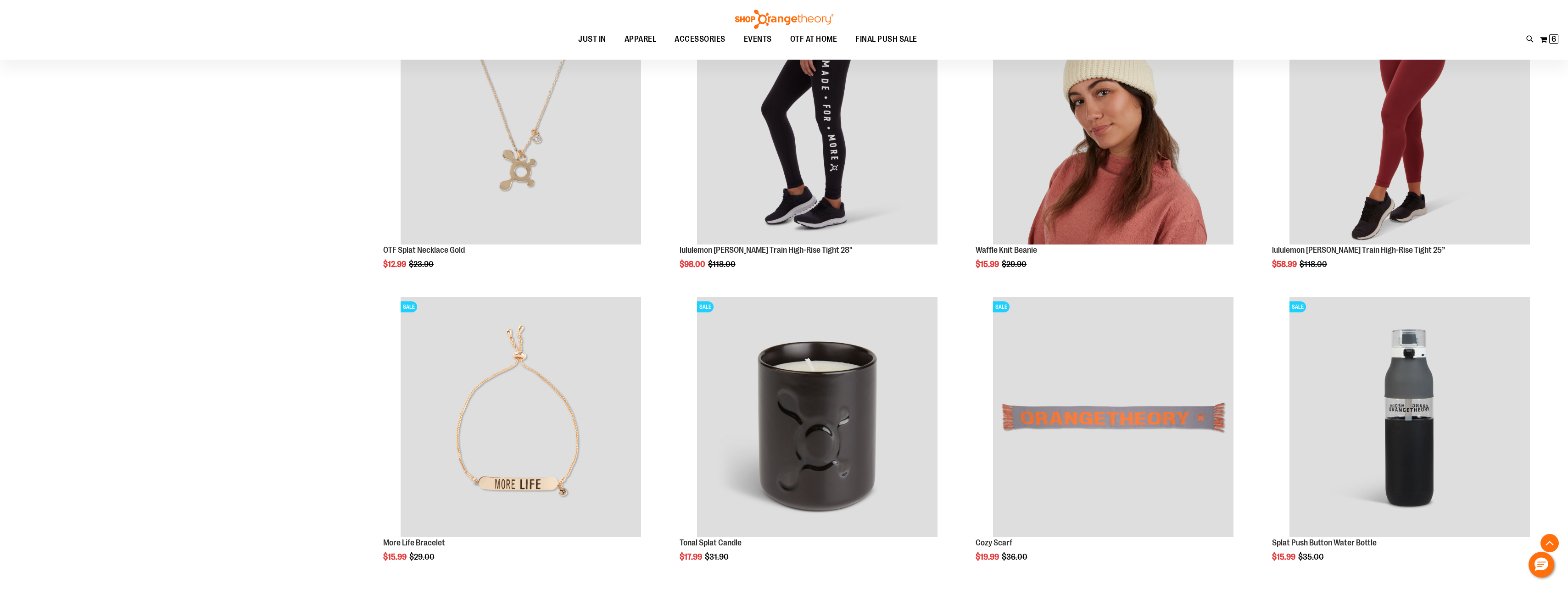
scroll to position [1742, 0]
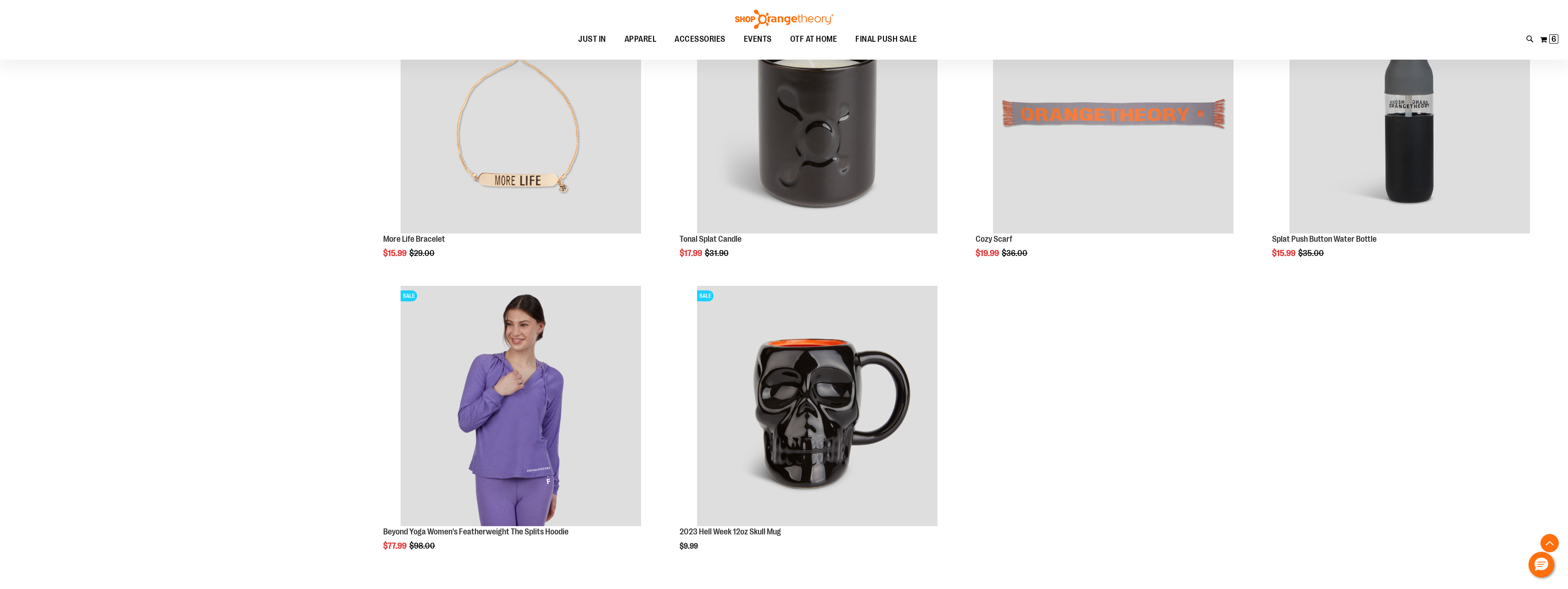
scroll to position [2178, 0]
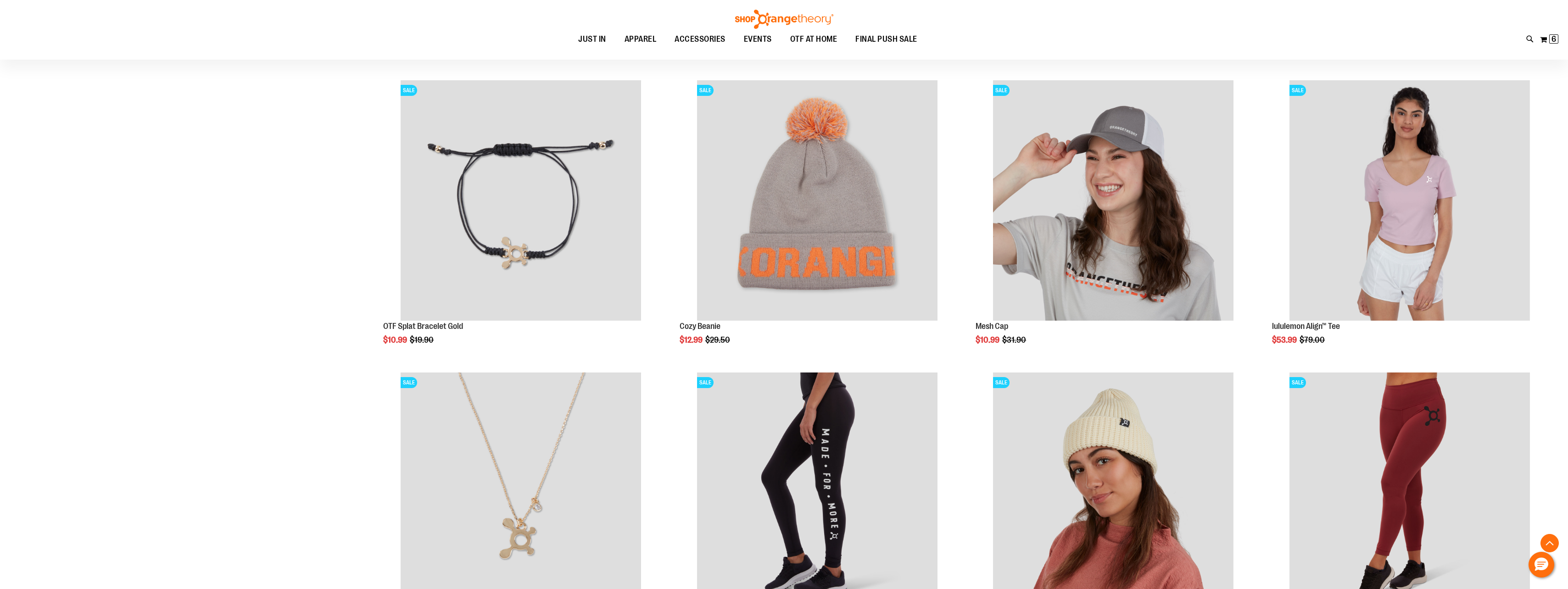
scroll to position [1169, 0]
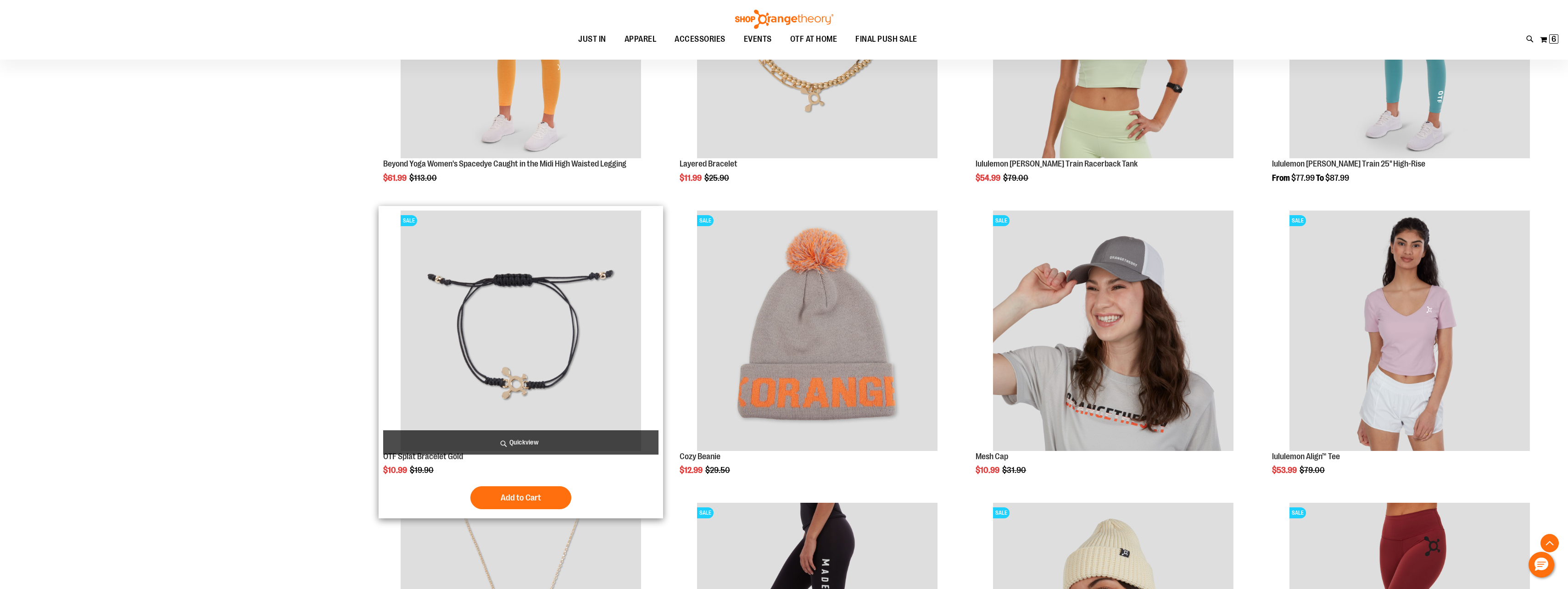
click at [535, 499] on span "Add to Cart" at bounding box center [521, 497] width 40 height 10
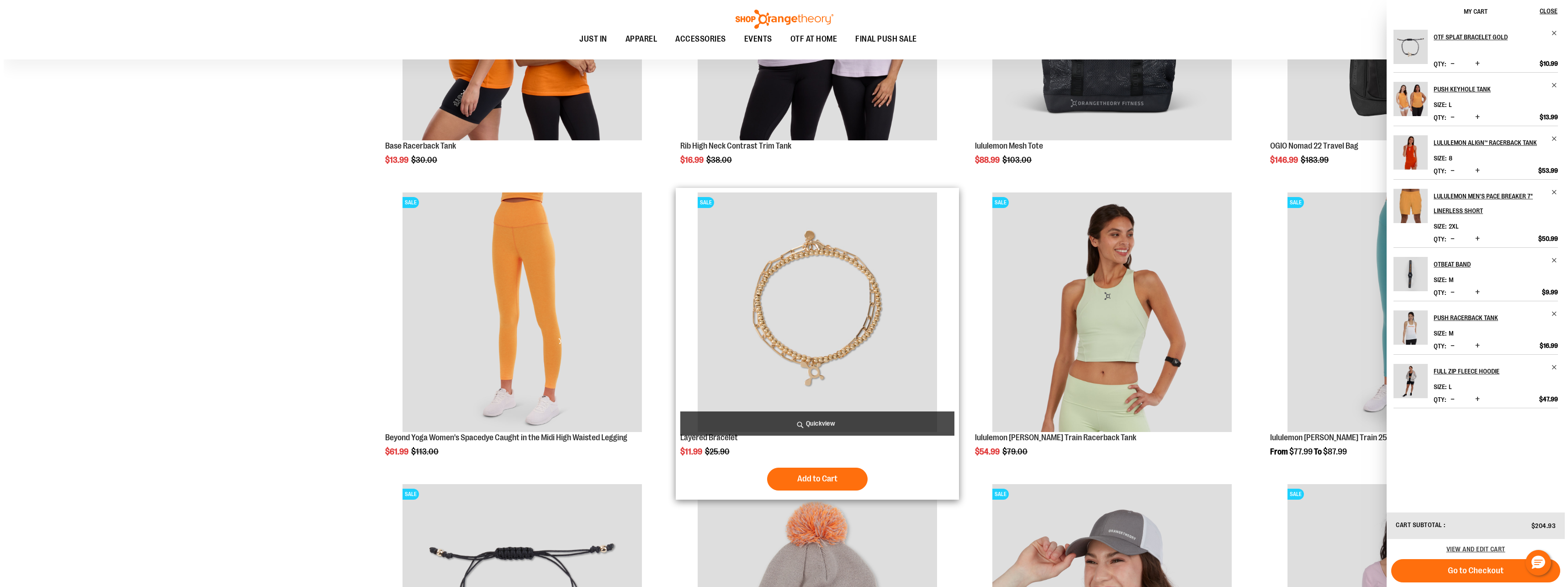
scroll to position [1364, 0]
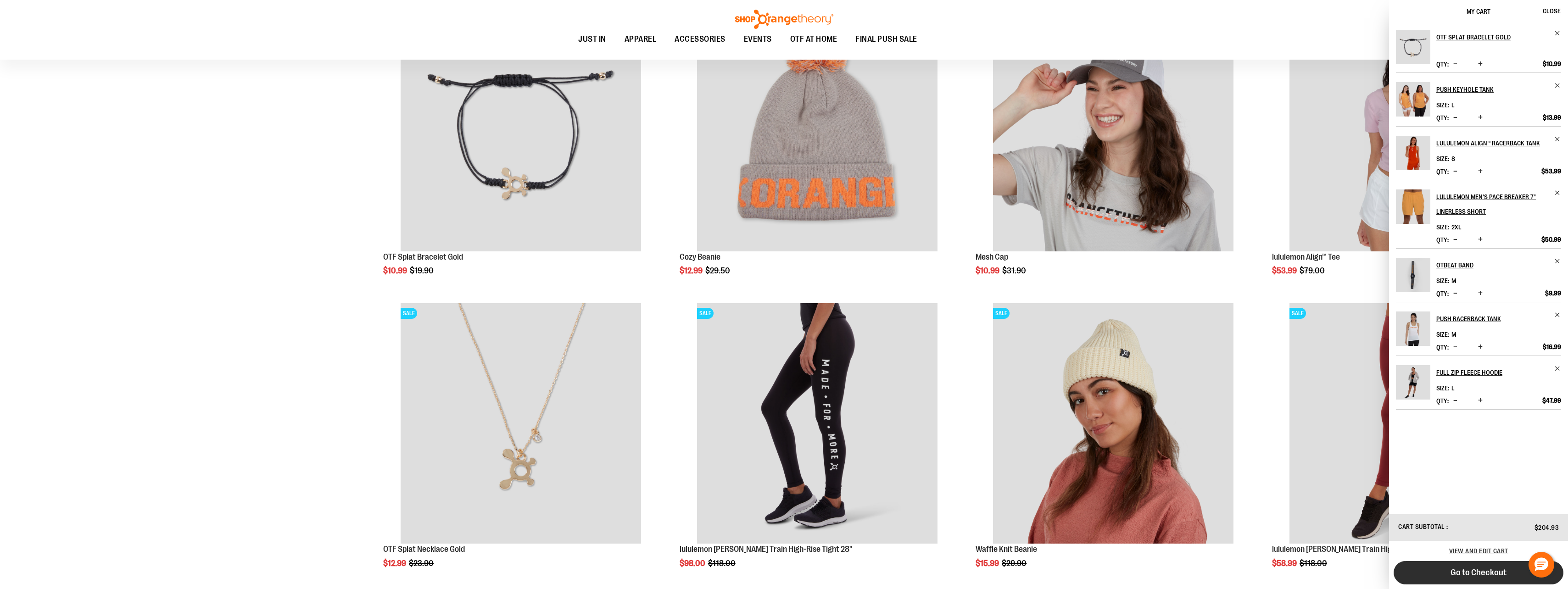
click at [1452, 573] on span "Go to Checkout" at bounding box center [1479, 572] width 56 height 10
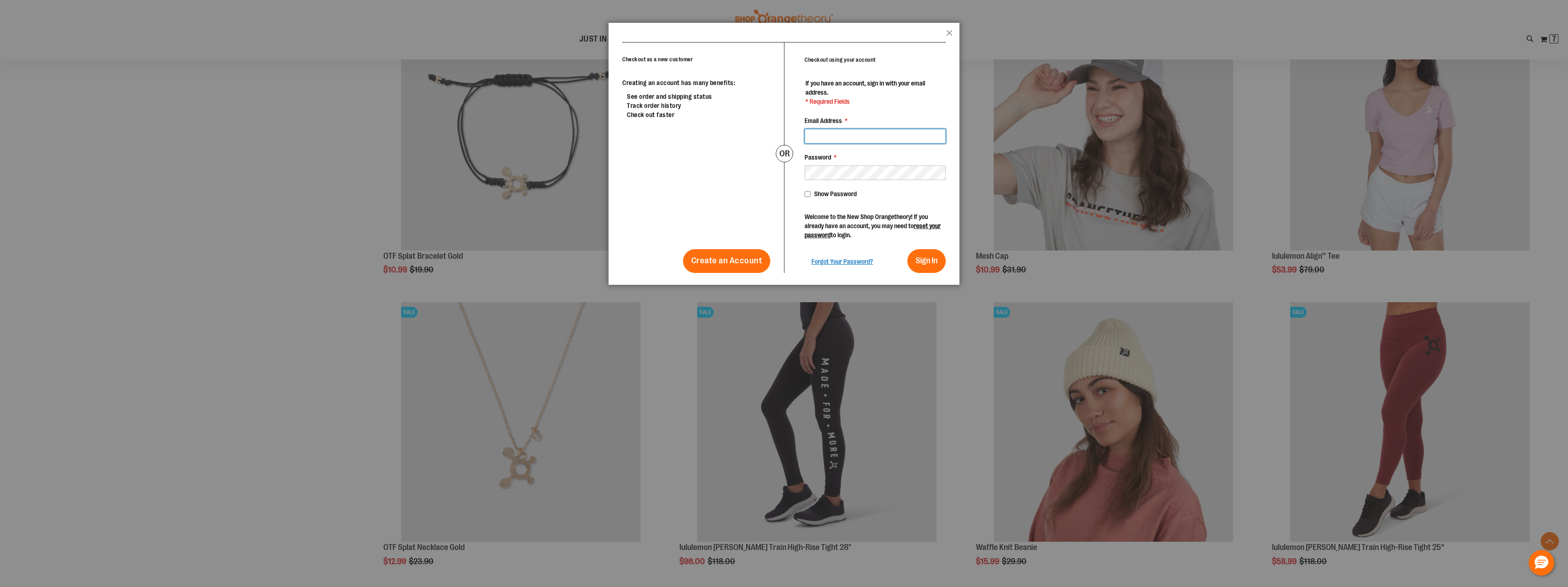
click at [847, 134] on input "Email Address *" at bounding box center [875, 136] width 141 height 15
type input "**********"
click at [927, 263] on span "Sign In" at bounding box center [926, 260] width 22 height 9
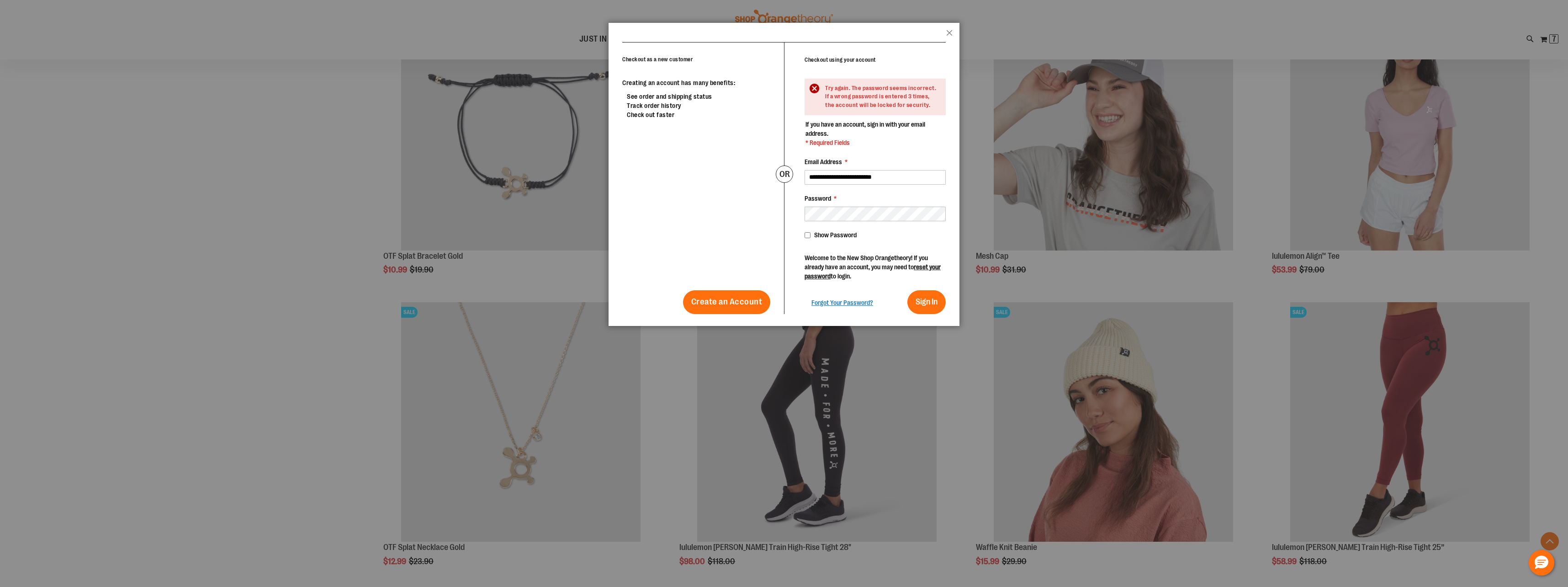
click at [865, 223] on fieldset "**********" at bounding box center [875, 217] width 141 height 194
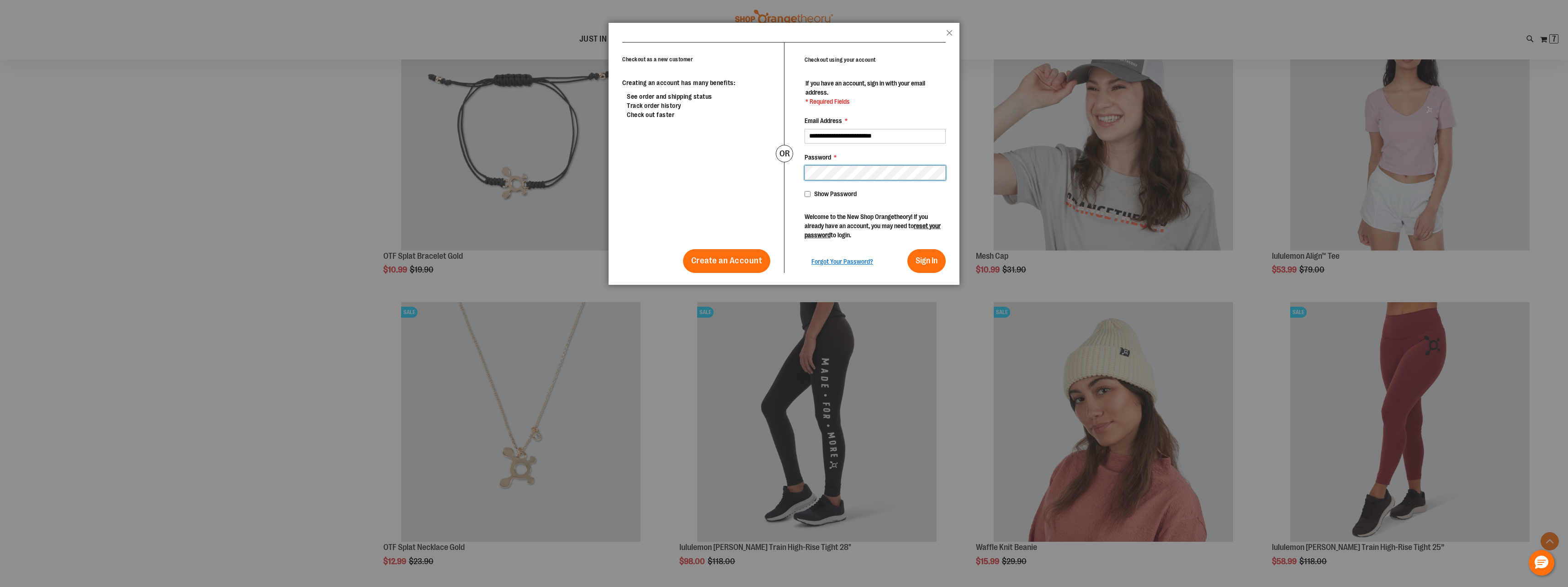
click at [908, 249] on button "Sign In" at bounding box center [926, 261] width 38 height 24
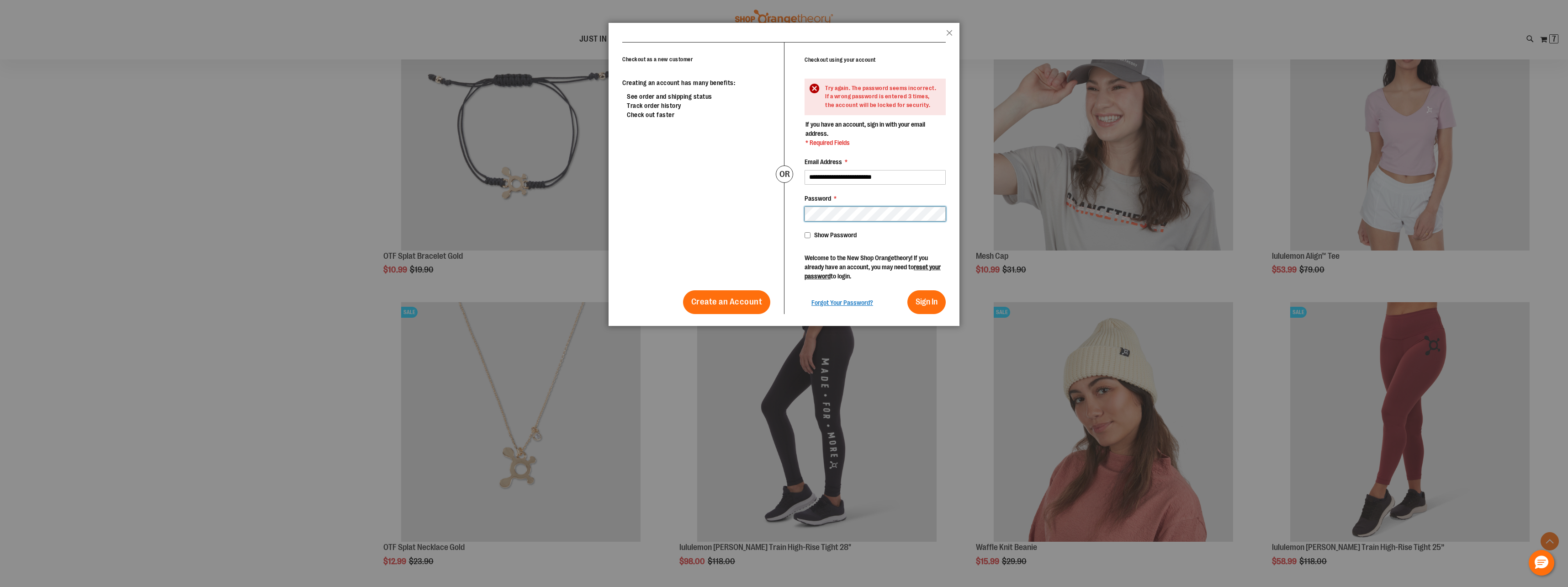
click at [759, 206] on div "Checkout as a new customer Creating an account has many benefits: See order and…" at bounding box center [783, 178] width 323 height 272
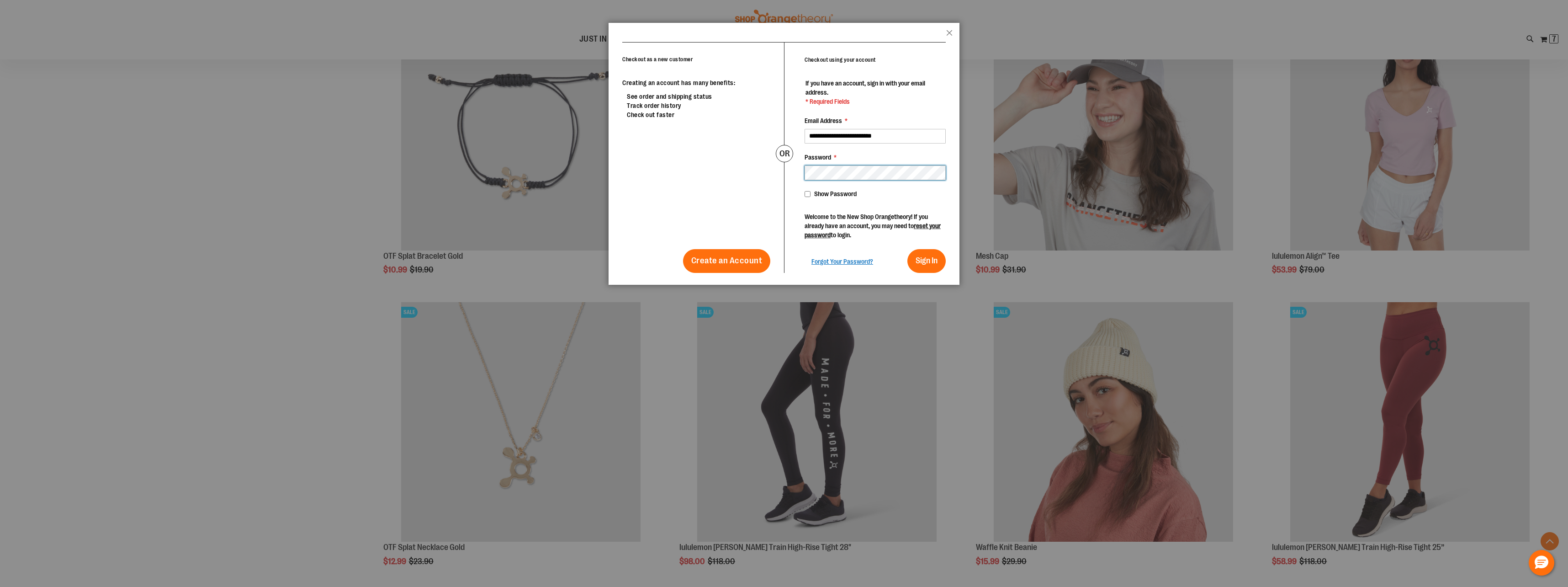
click at [908, 249] on button "Sign In" at bounding box center [926, 261] width 38 height 24
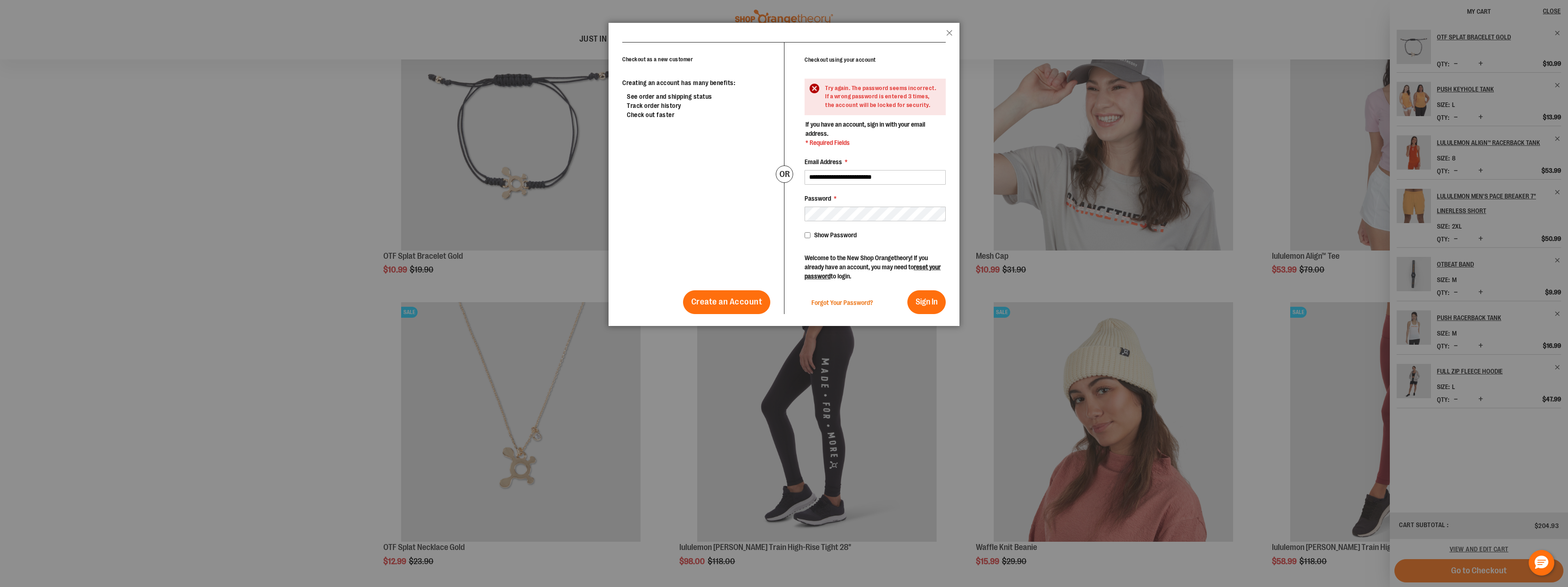
click at [848, 306] on span "Forgot Your Password?" at bounding box center [842, 303] width 61 height 7
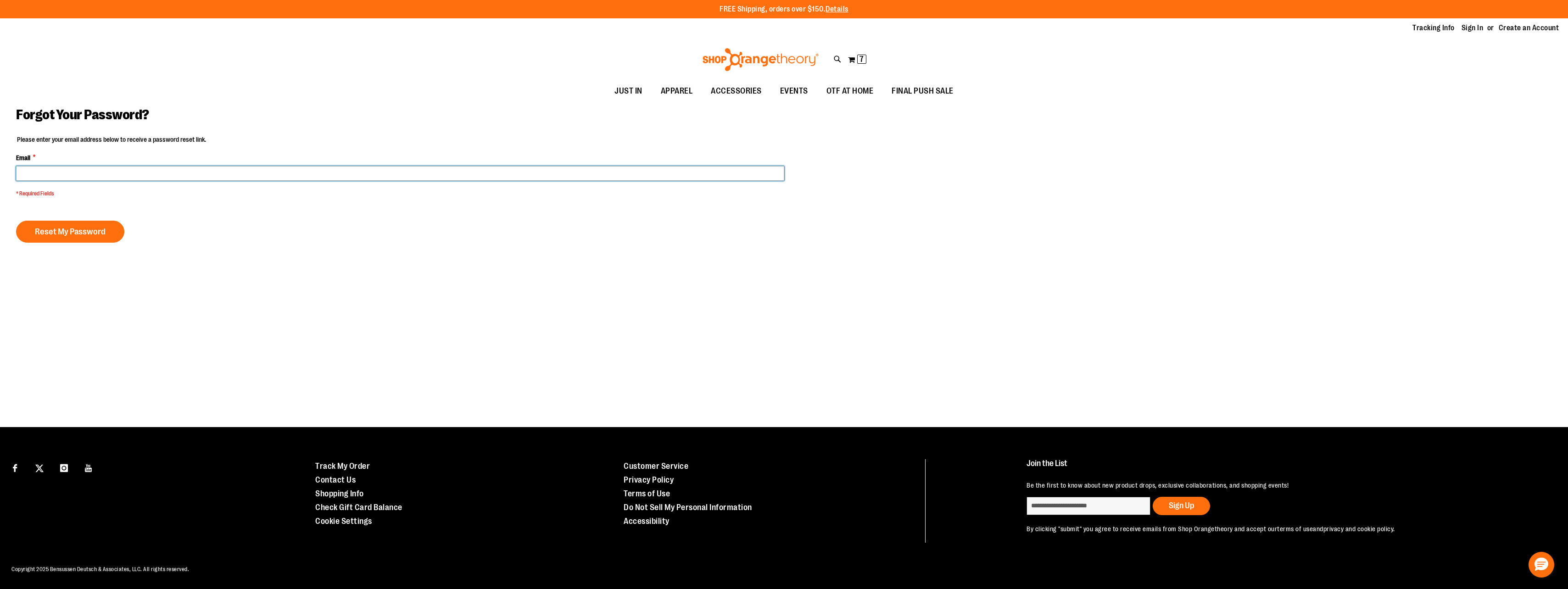
click at [40, 177] on input "Email *" at bounding box center [400, 174] width 768 height 15
type input "**********"
click at [48, 228] on span "Reset My Password" at bounding box center [70, 232] width 71 height 10
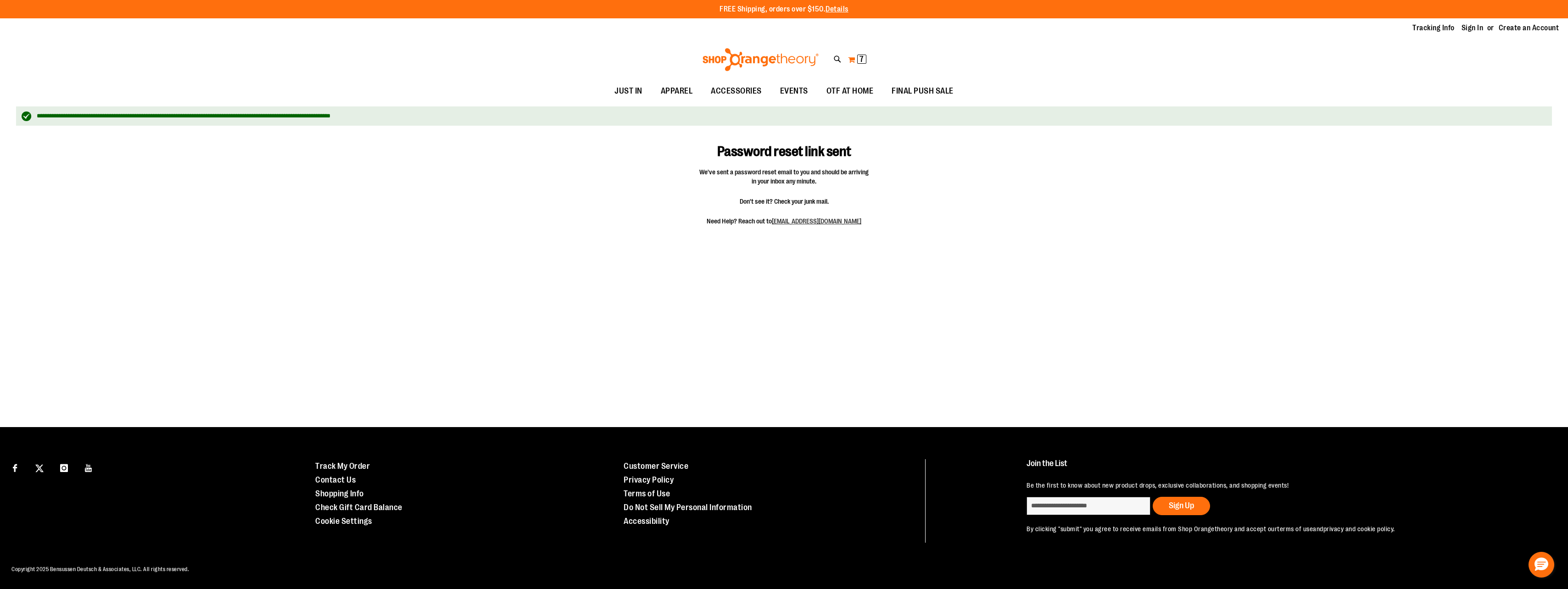
click at [853, 58] on button "My Cart 7 7 items" at bounding box center [857, 60] width 20 height 15
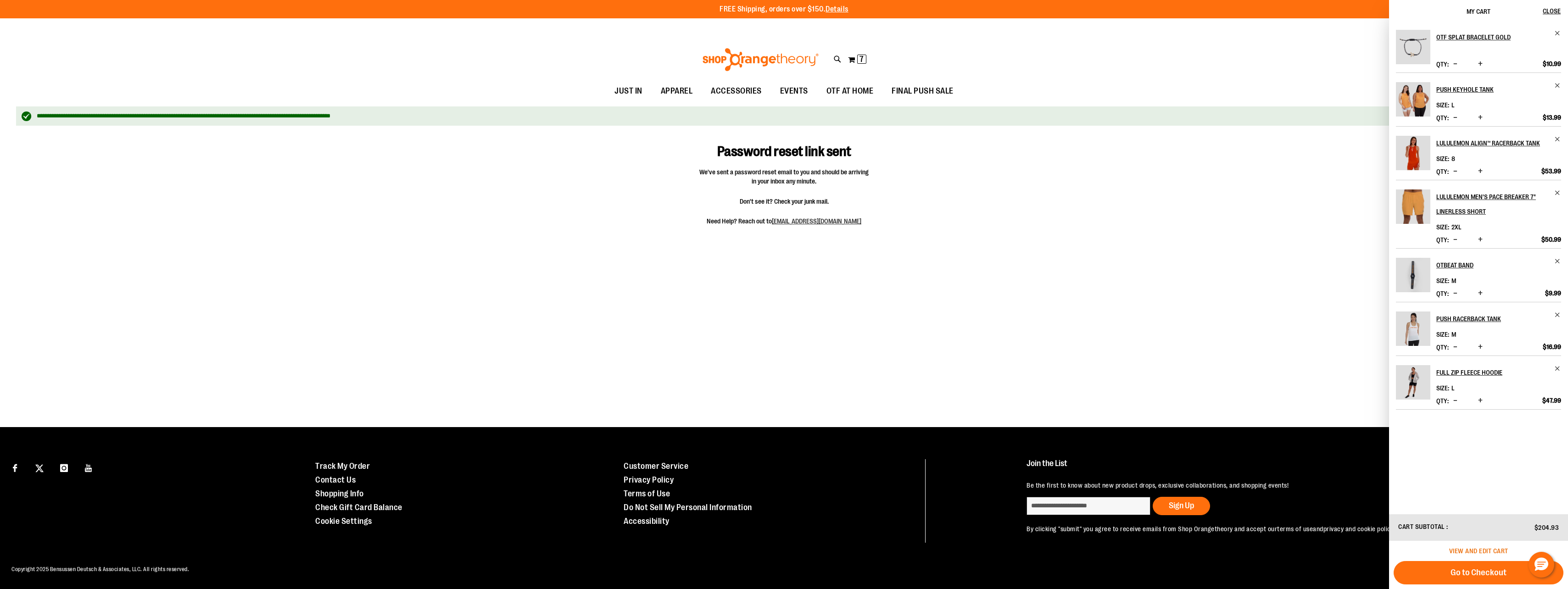
click at [1480, 549] on span "View and edit cart" at bounding box center [1478, 551] width 59 height 7
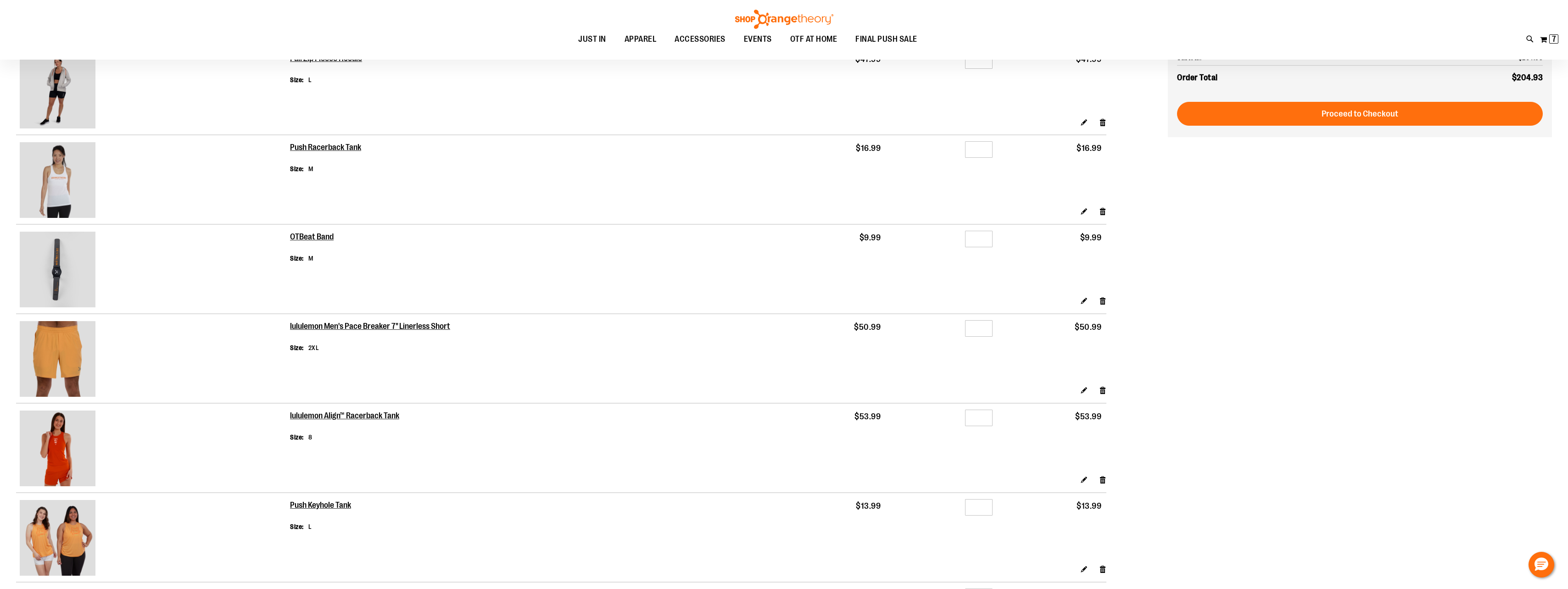
scroll to position [46, 0]
